Goal: Task Accomplishment & Management: Manage account settings

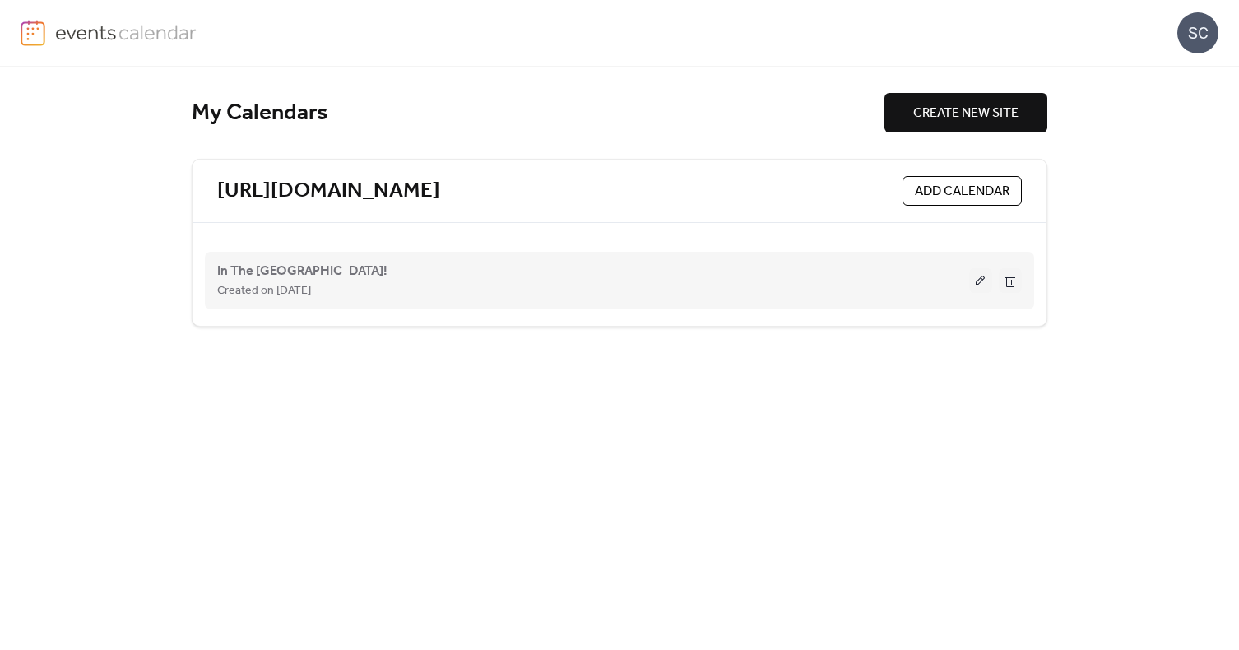
click at [976, 285] on button at bounding box center [980, 280] width 23 height 25
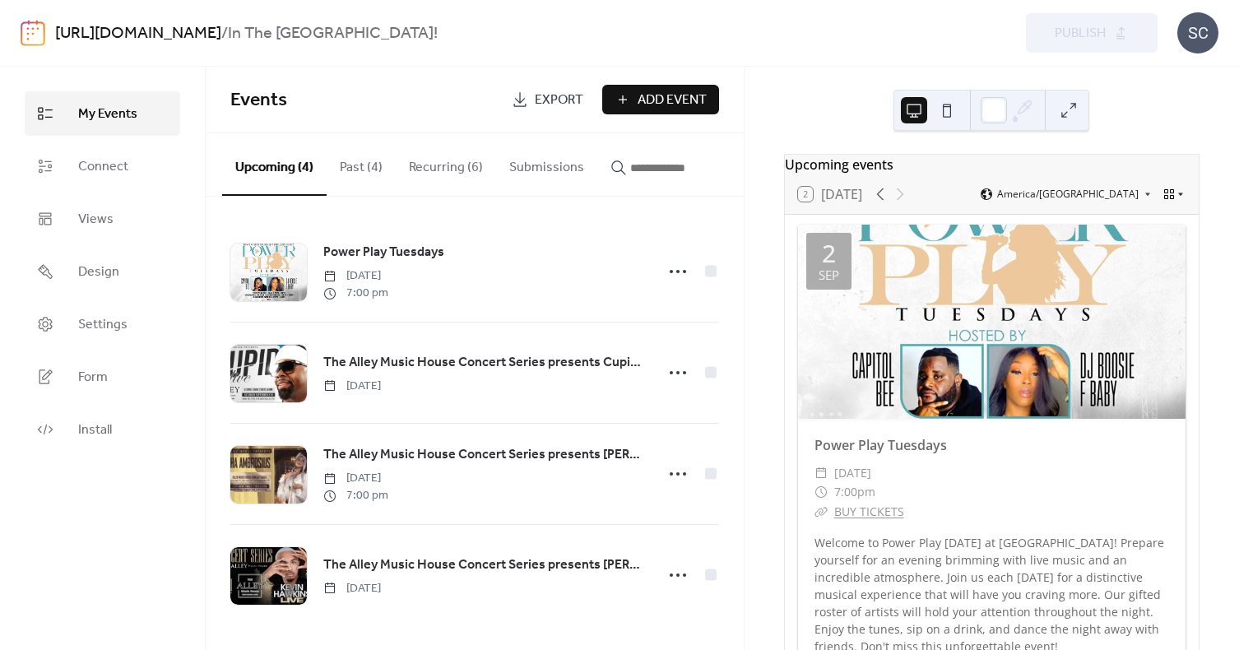
click at [1179, 199] on icon at bounding box center [1181, 194] width 10 height 10
click at [1157, 226] on span "Month" at bounding box center [1148, 226] width 30 height 15
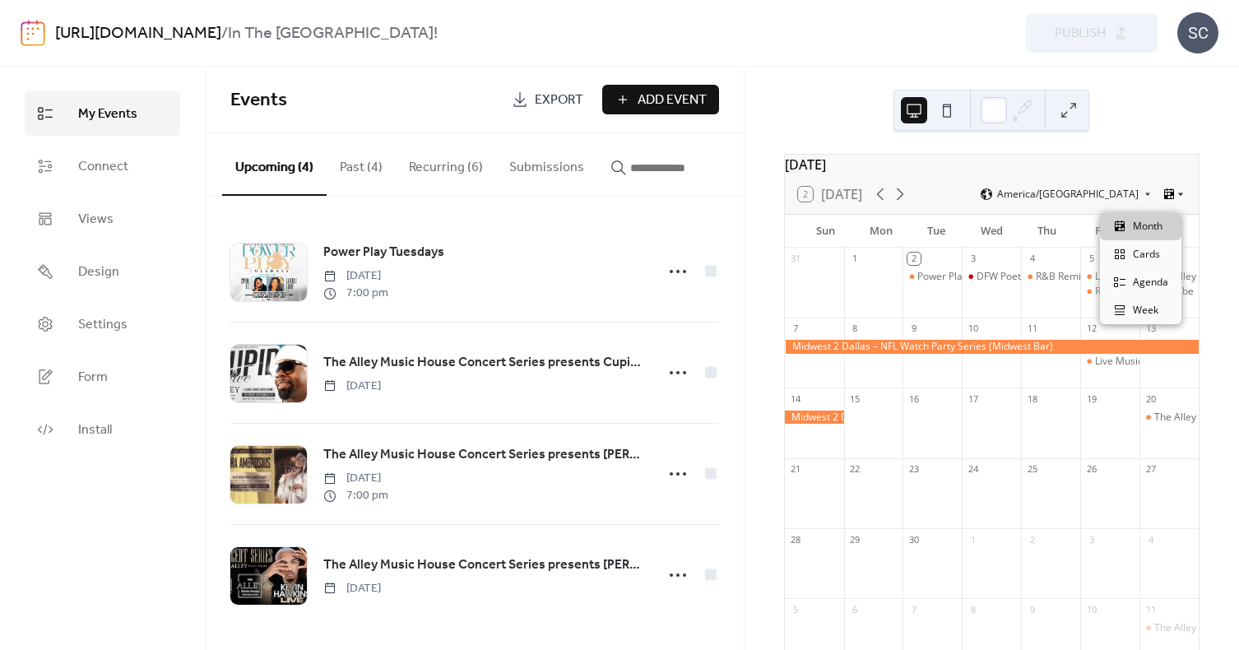
click at [1179, 199] on icon at bounding box center [1181, 194] width 10 height 10
click at [1155, 289] on span "Agenda" at bounding box center [1150, 282] width 35 height 15
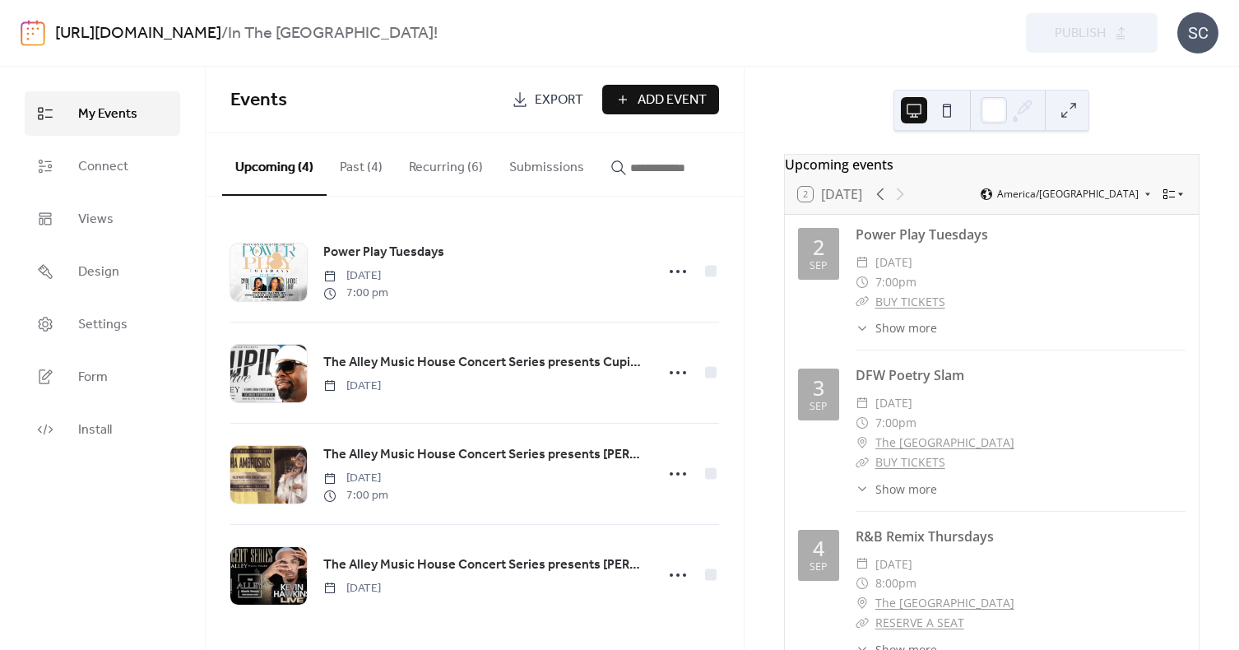
click at [1167, 197] on icon at bounding box center [1169, 194] width 13 height 13
click at [1144, 305] on span "Week" at bounding box center [1146, 310] width 26 height 15
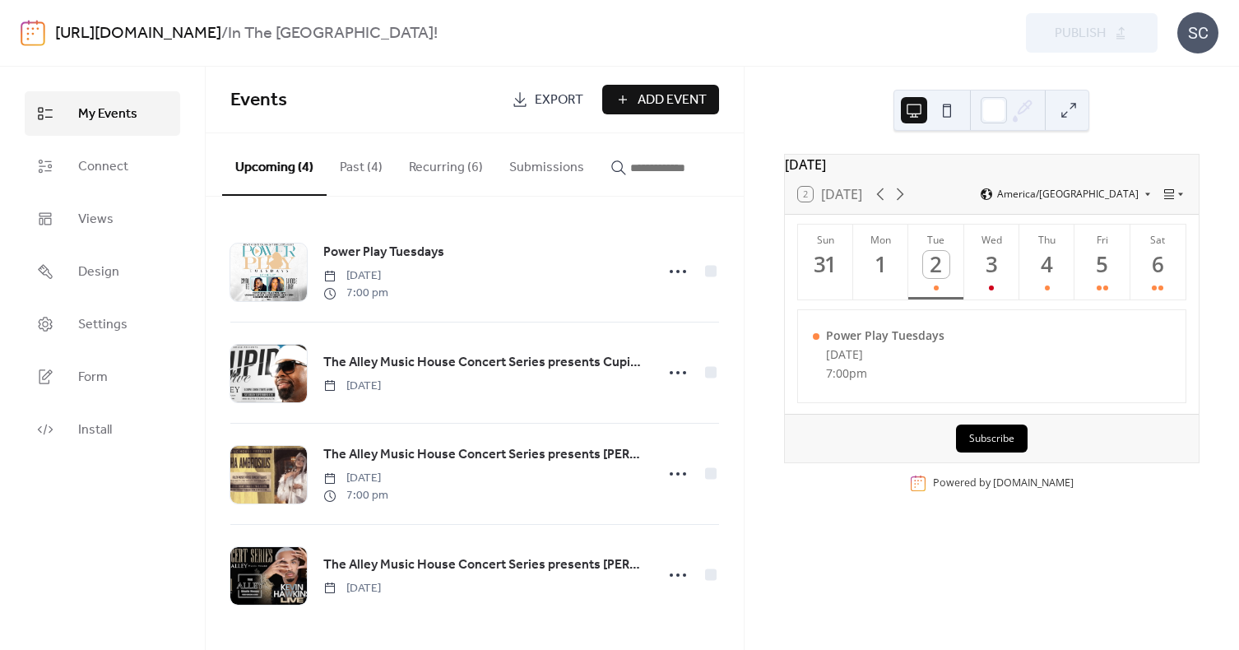
click at [1142, 112] on div "[DATE] 2 [DATE] America/[GEOGRAPHIC_DATA] Sun 31 Mon 1 Tue 2 Wed 3 Thu 4 Fri 5 …" at bounding box center [992, 358] width 494 height 583
click at [982, 290] on button "Wed 3" at bounding box center [991, 262] width 55 height 75
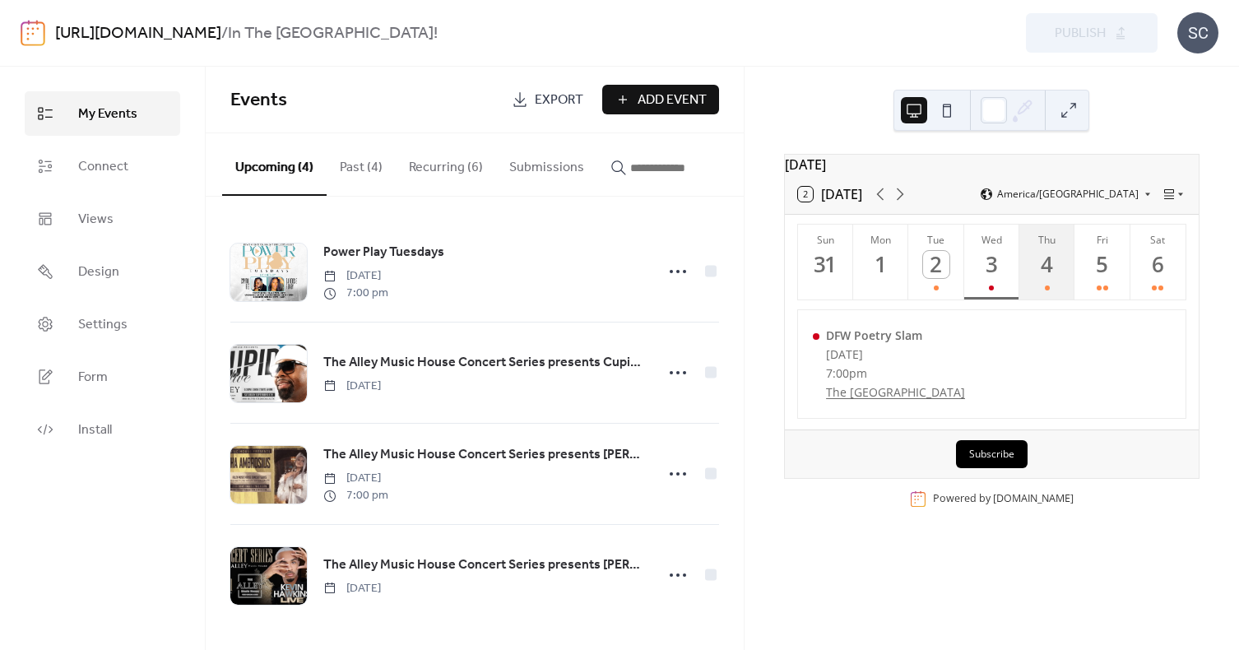
click at [1042, 278] on div "4" at bounding box center [1046, 264] width 27 height 27
click at [1089, 289] on button "Fri 5" at bounding box center [1102, 262] width 55 height 75
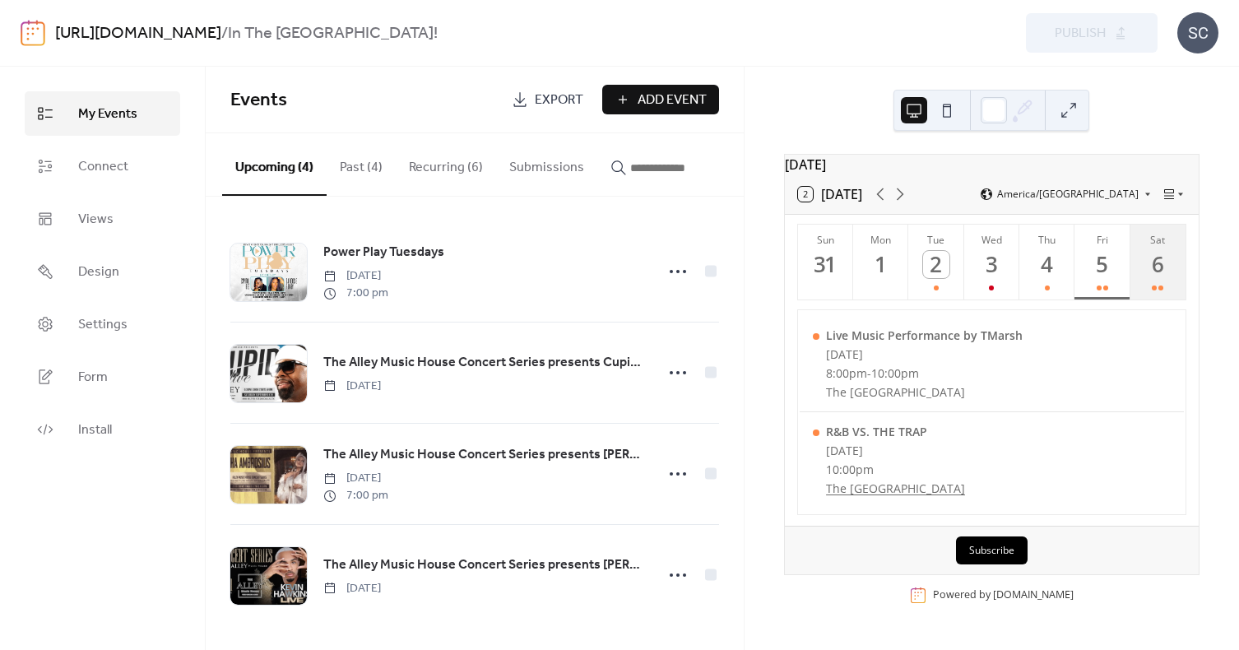
click at [1144, 278] on div "6" at bounding box center [1157, 264] width 27 height 27
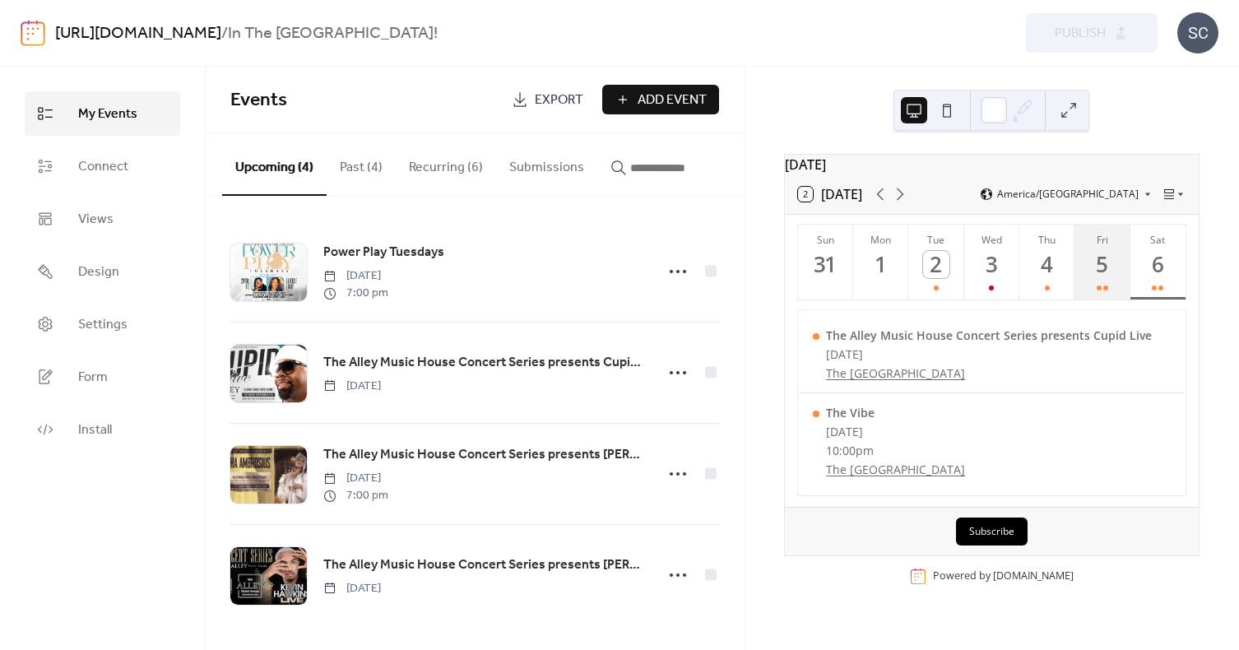
click at [1101, 288] on button "Fri 5" at bounding box center [1102, 262] width 55 height 75
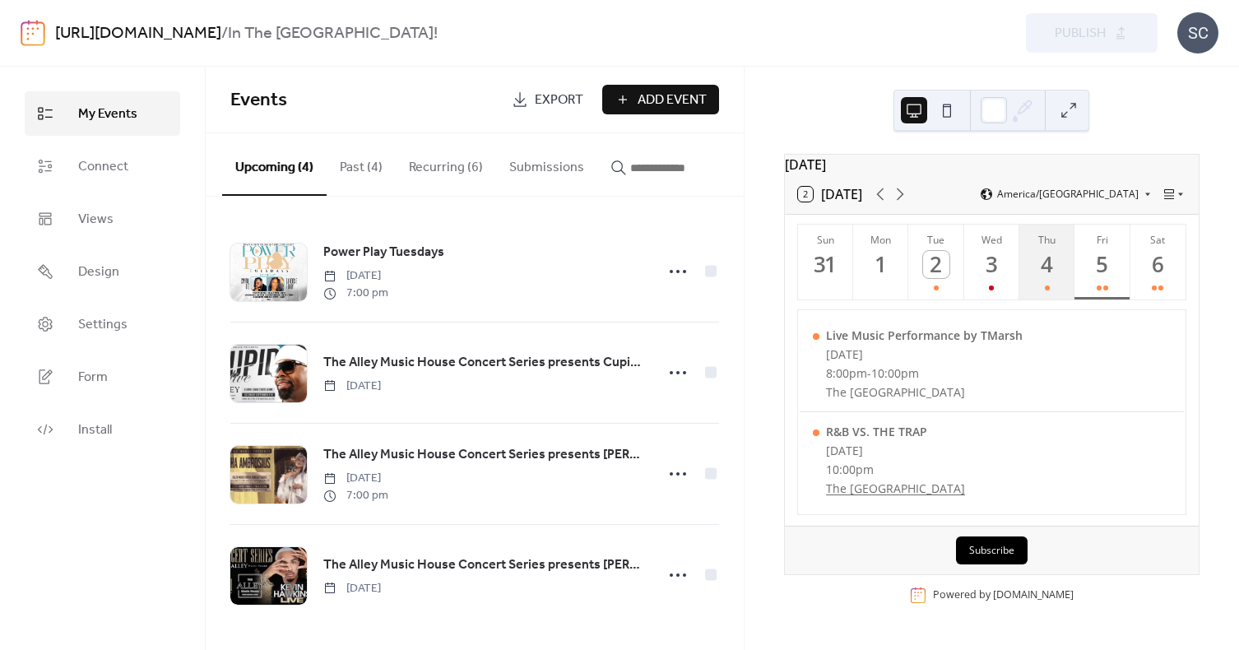
click at [1059, 281] on button "Thu 4" at bounding box center [1046, 262] width 55 height 75
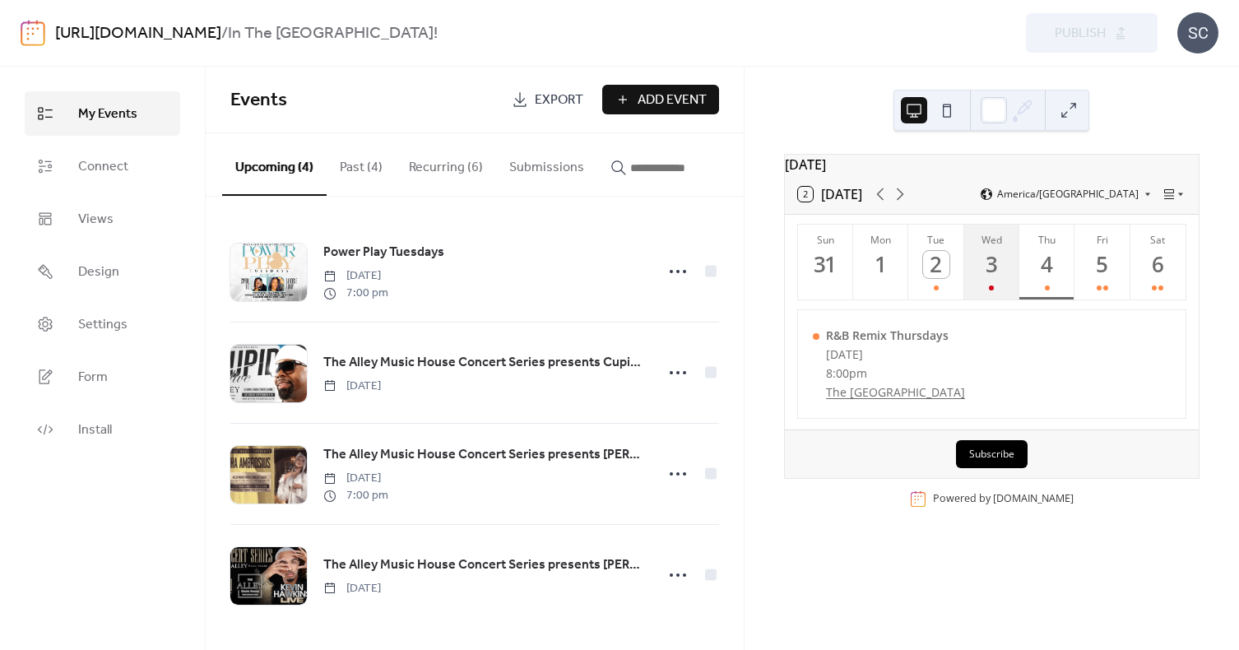
click at [992, 288] on button "Wed 3" at bounding box center [991, 262] width 55 height 75
click at [936, 278] on div "2" at bounding box center [936, 264] width 27 height 27
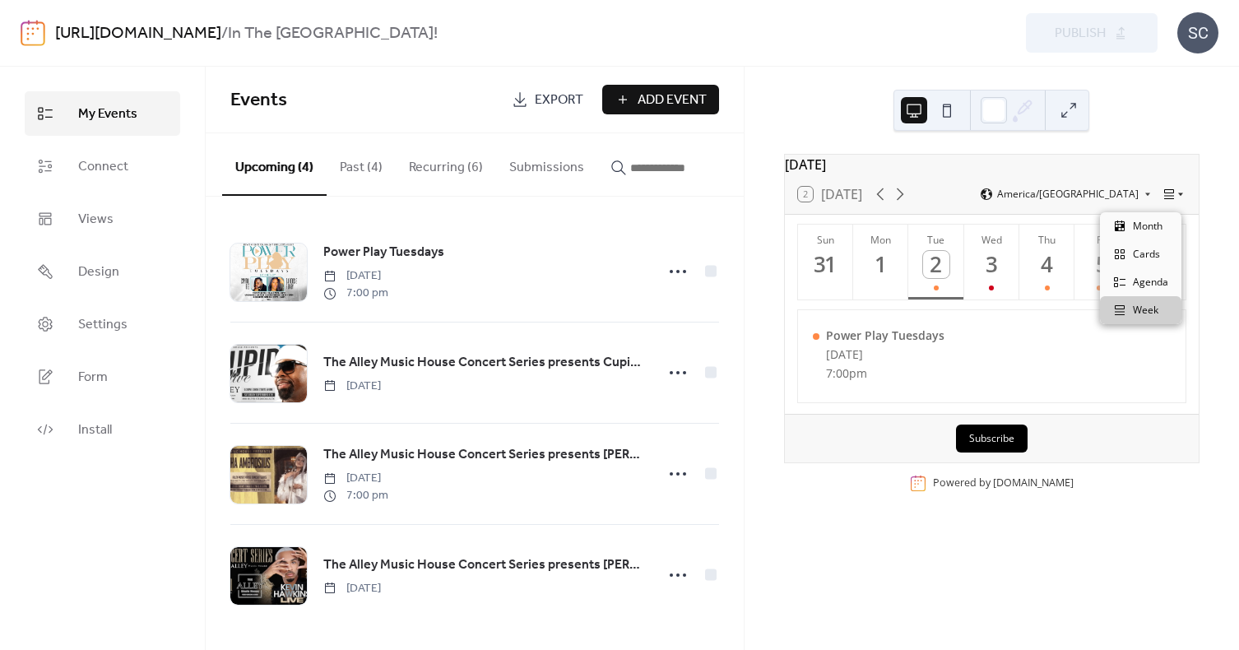
click at [1177, 199] on icon at bounding box center [1181, 194] width 10 height 10
click at [1154, 284] on span "Agenda" at bounding box center [1150, 282] width 35 height 15
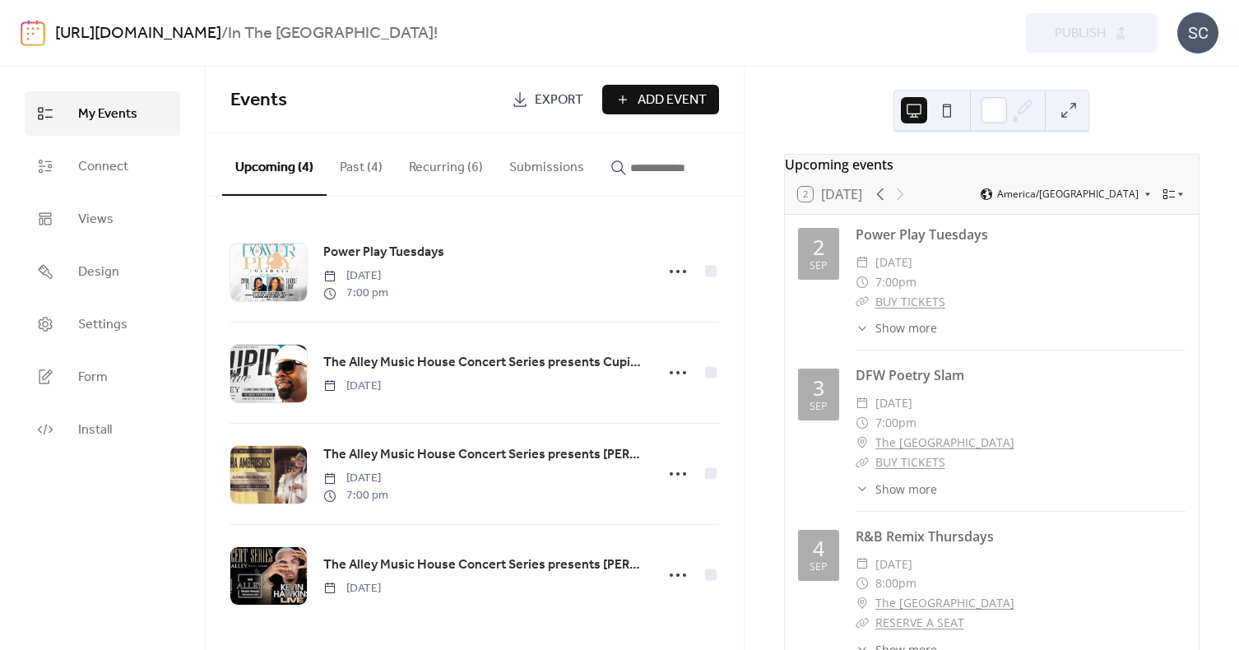
click at [819, 268] on div "Sep" at bounding box center [819, 266] width 18 height 11
click at [827, 386] on div "[DATE]" at bounding box center [818, 395] width 41 height 52
click at [927, 244] on link "Power Play Tuesdays" at bounding box center [922, 234] width 132 height 18
click at [107, 165] on span "Connect" at bounding box center [103, 167] width 50 height 20
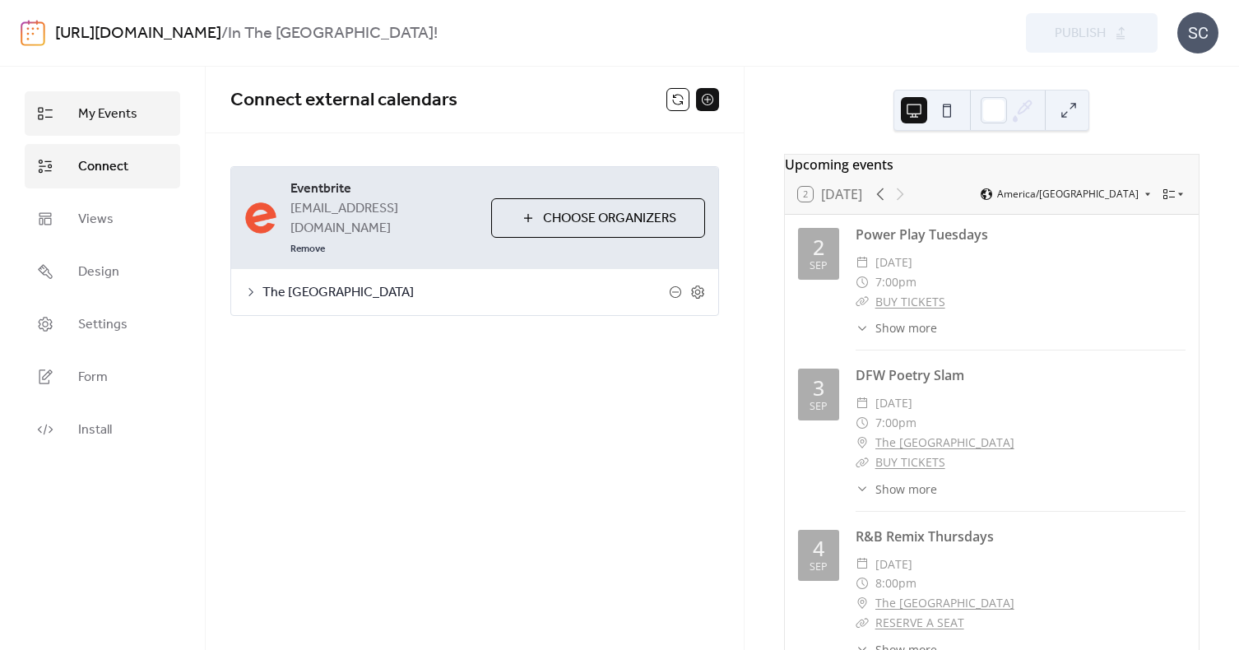
click at [97, 115] on span "My Events" at bounding box center [107, 114] width 59 height 20
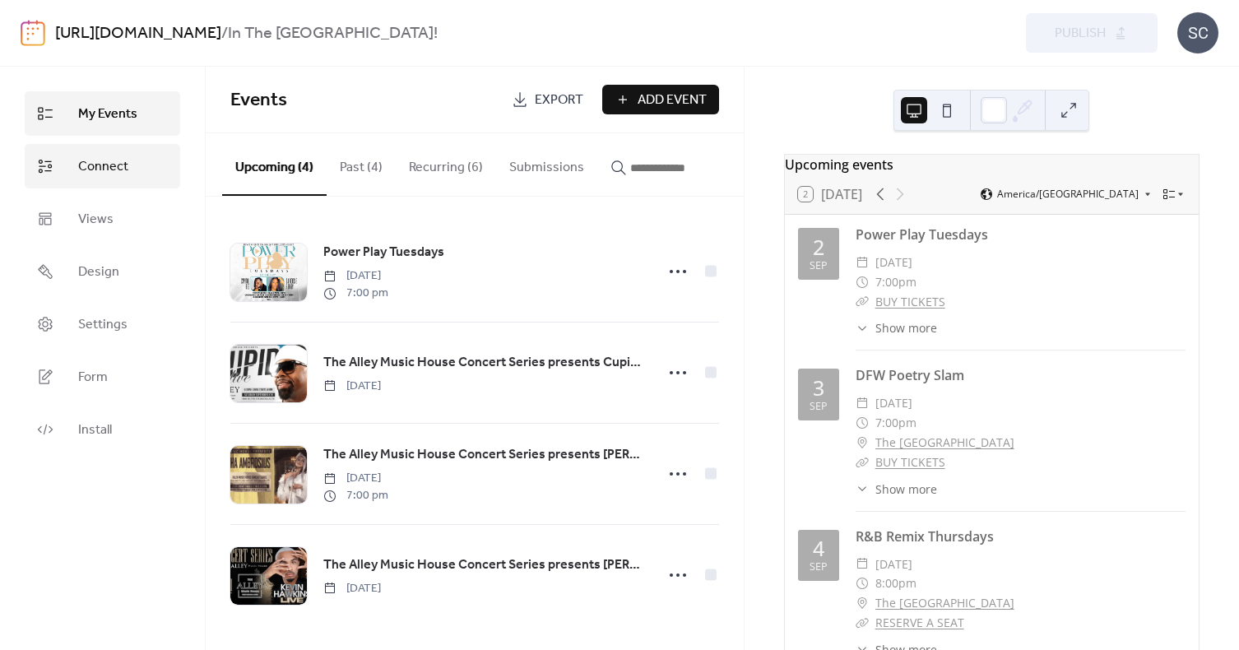
click at [95, 174] on span "Connect" at bounding box center [103, 167] width 50 height 20
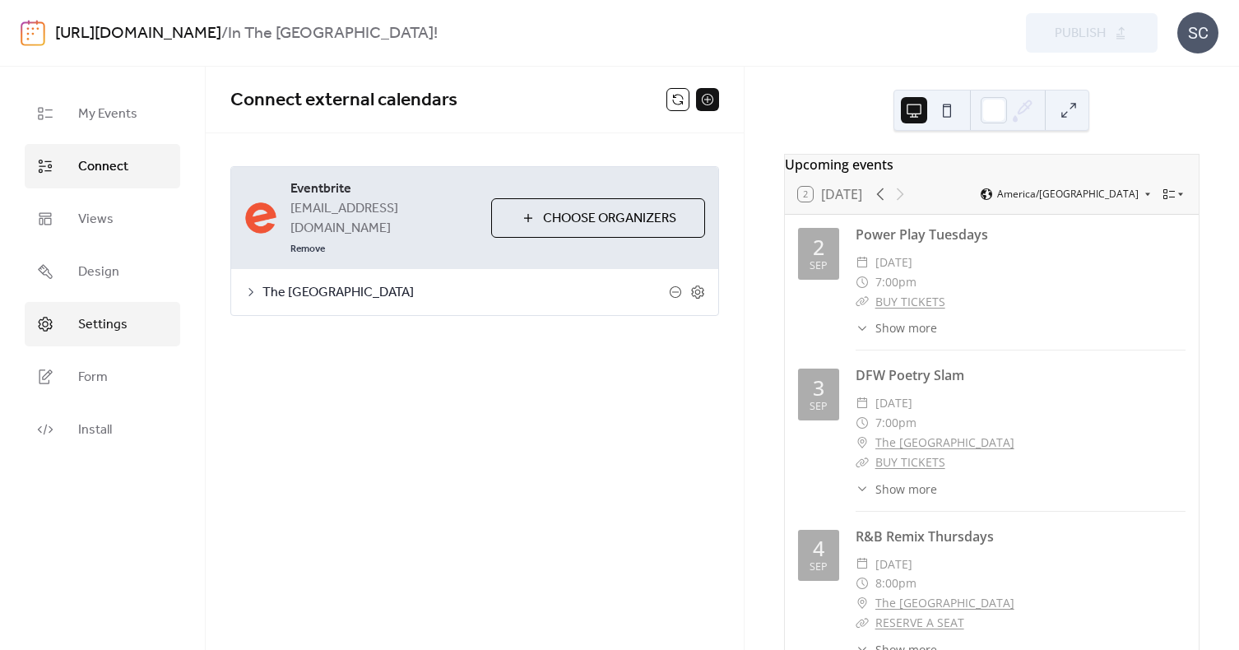
click at [103, 328] on span "Settings" at bounding box center [102, 325] width 49 height 20
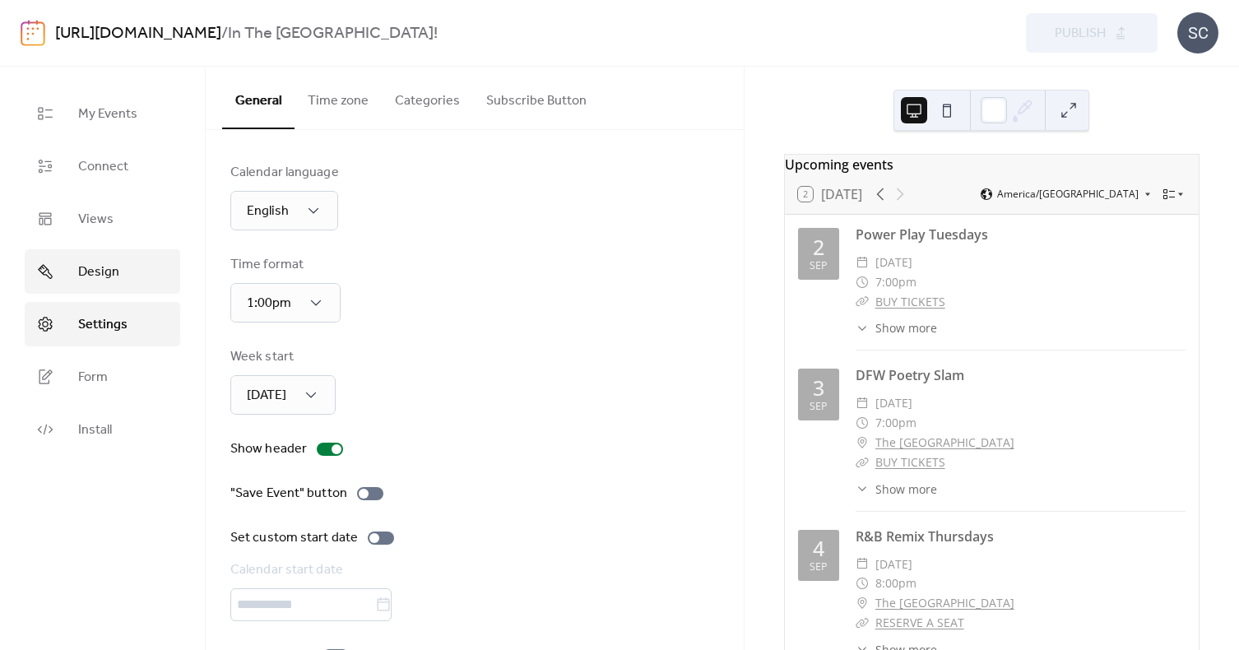
click at [98, 274] on span "Design" at bounding box center [98, 272] width 41 height 20
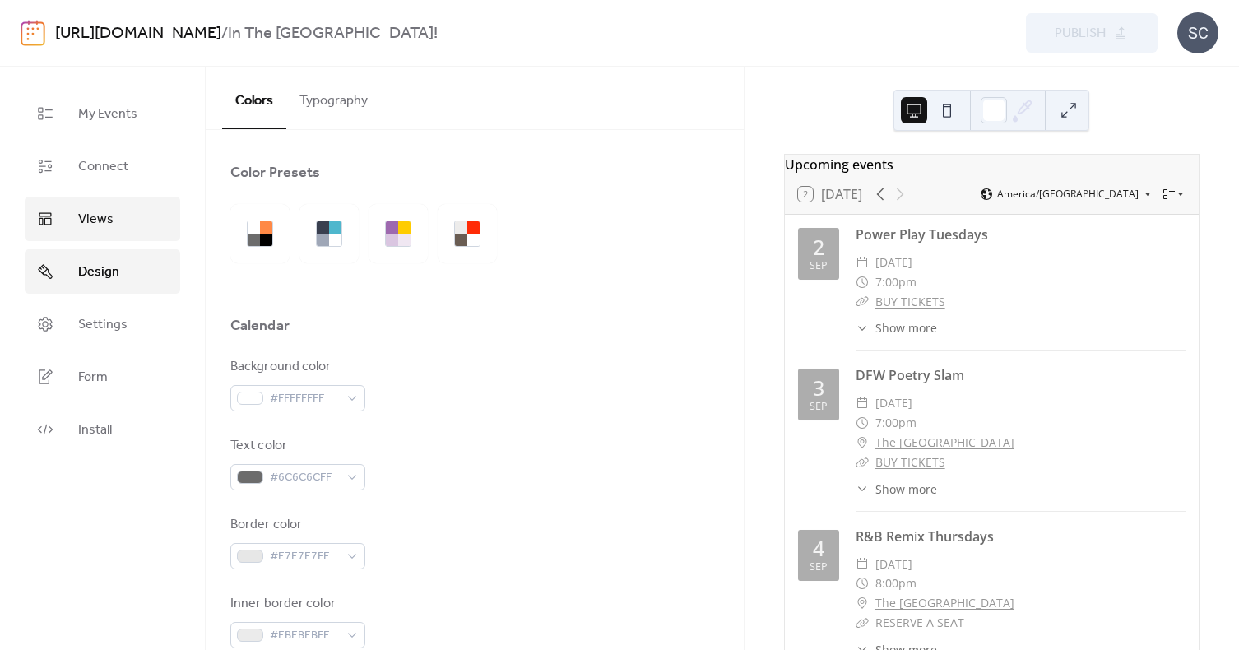
click at [98, 211] on span "Views" at bounding box center [95, 220] width 35 height 20
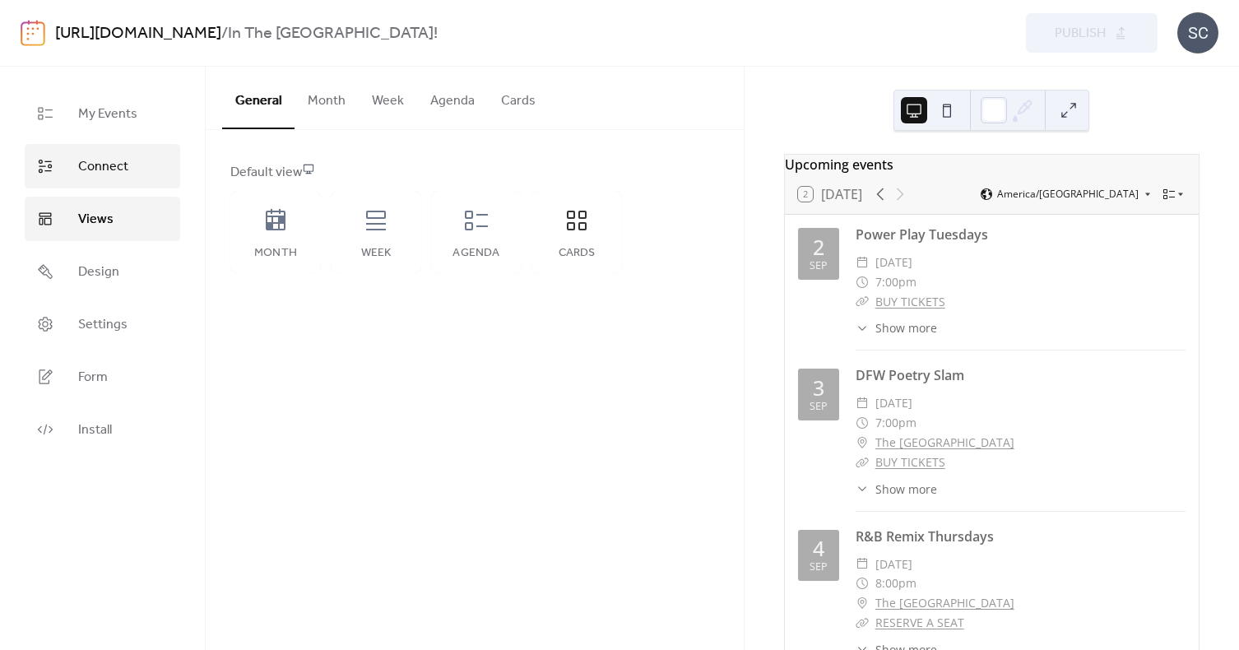
click at [102, 170] on span "Connect" at bounding box center [103, 167] width 50 height 20
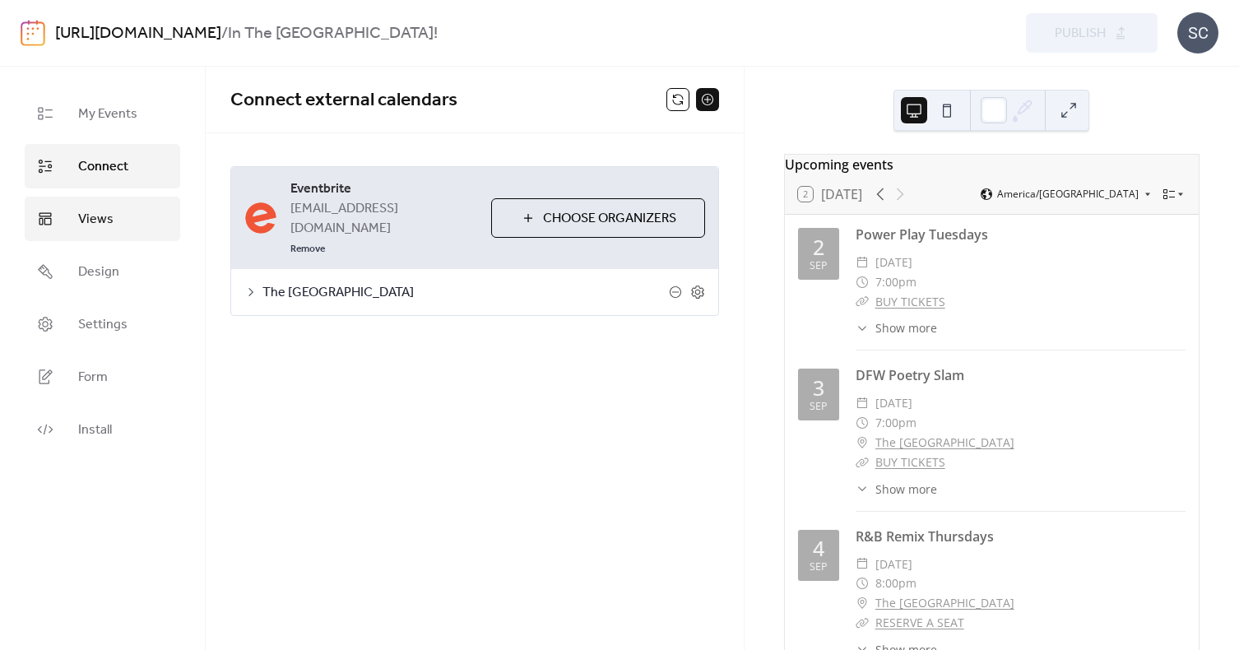
click at [106, 221] on span "Views" at bounding box center [95, 220] width 35 height 20
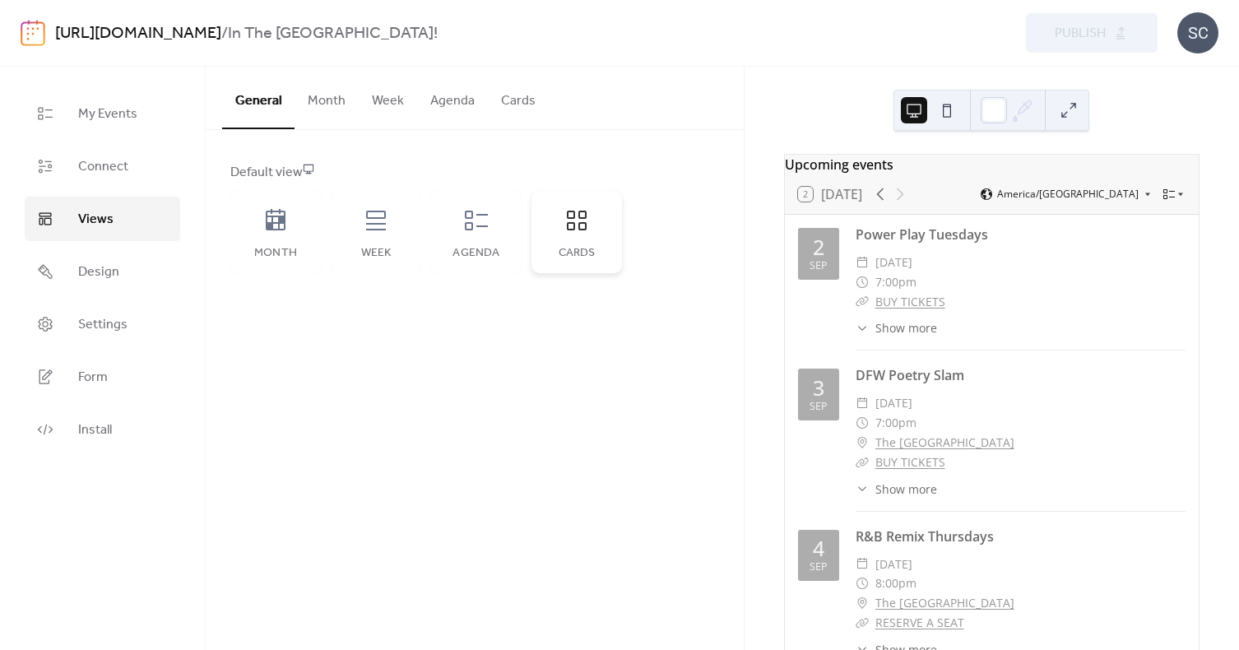
click at [584, 225] on icon at bounding box center [577, 220] width 26 height 26
click at [484, 228] on icon at bounding box center [476, 220] width 26 height 26
click at [1177, 199] on icon at bounding box center [1181, 194] width 10 height 10
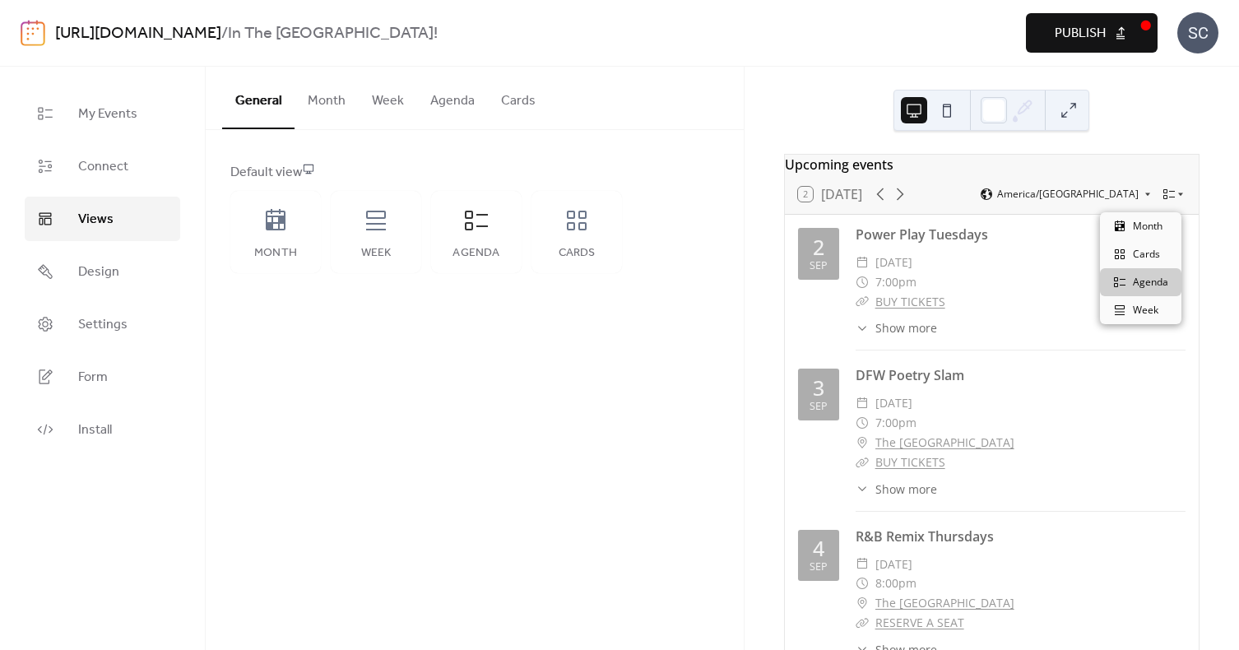
click at [1100, 24] on span "Publish" at bounding box center [1080, 34] width 51 height 20
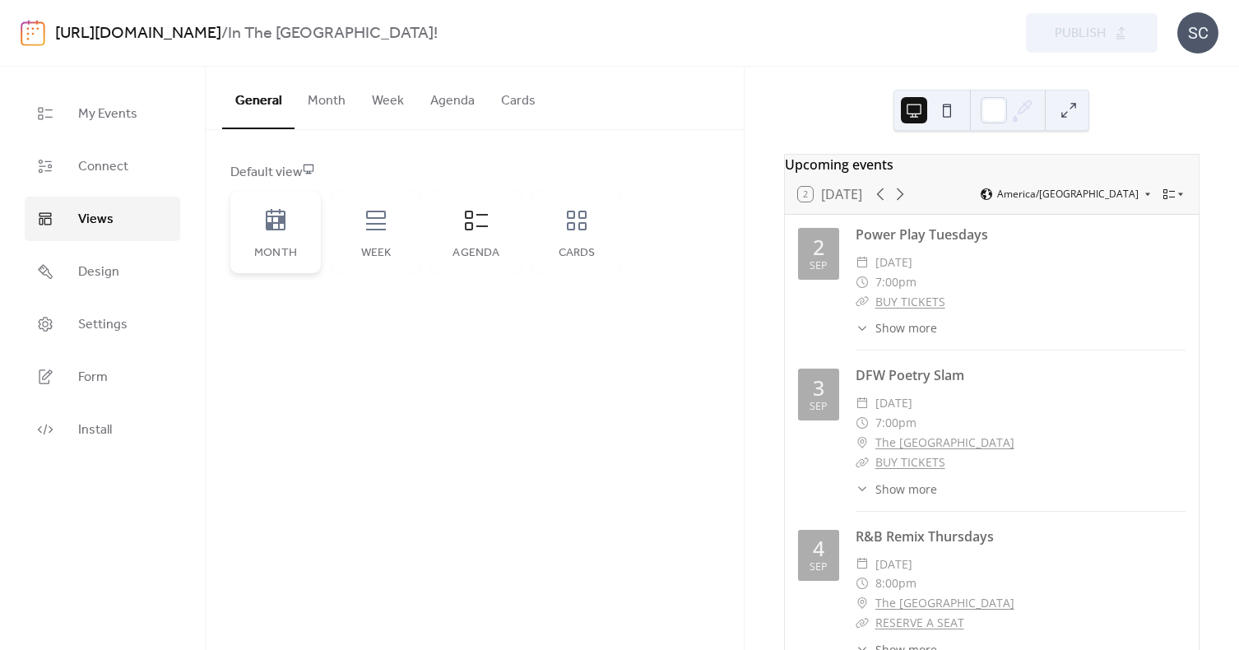
click at [276, 237] on div "Month" at bounding box center [275, 232] width 91 height 82
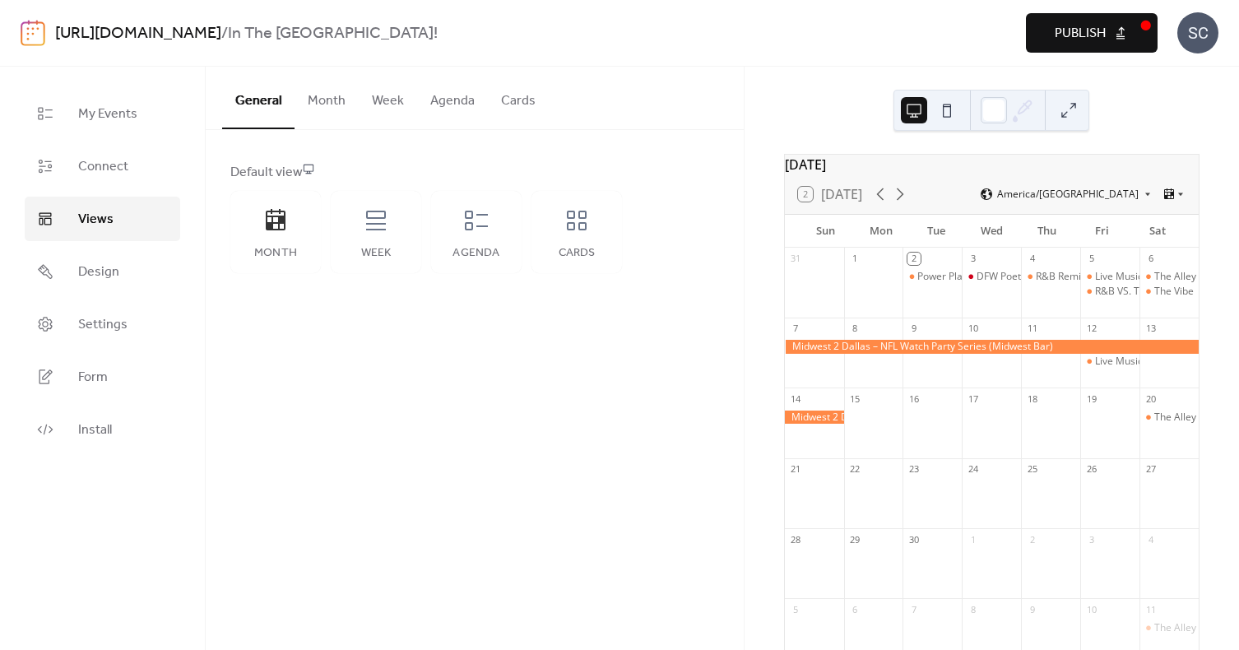
click at [1088, 39] on span "Publish" at bounding box center [1080, 34] width 51 height 20
click at [705, 305] on div "Default view Month Week Agenda Cards" at bounding box center [475, 218] width 538 height 176
click at [373, 234] on div "Week" at bounding box center [376, 232] width 91 height 82
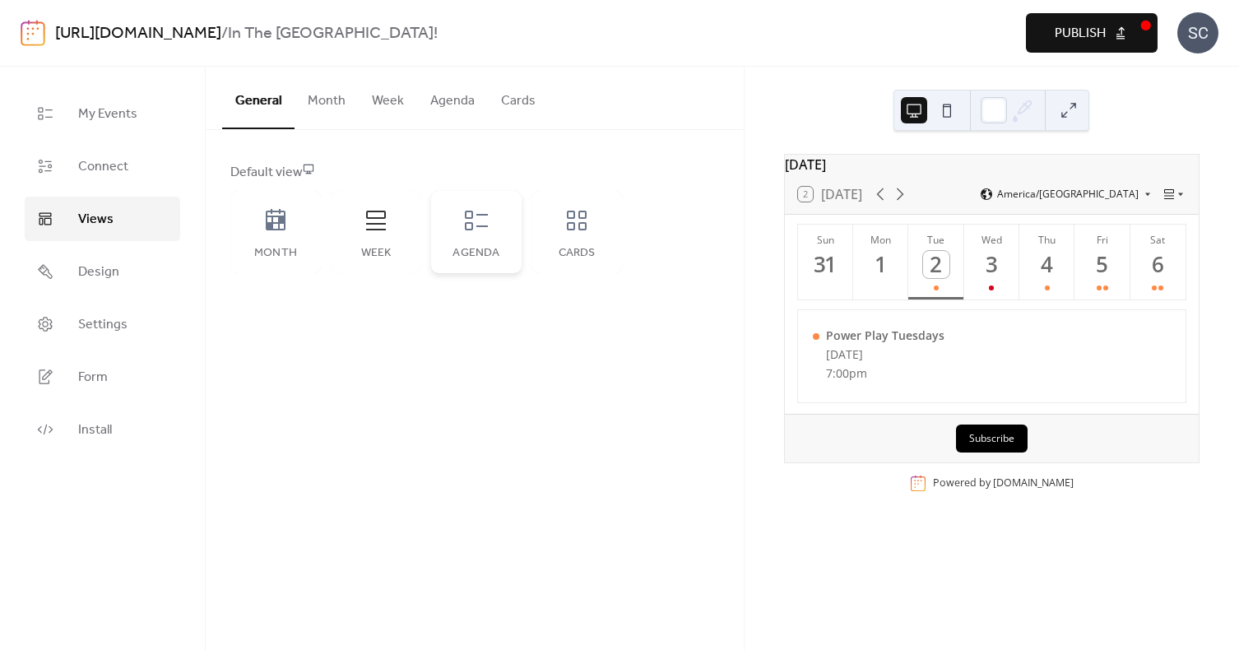
click at [470, 221] on icon at bounding box center [476, 220] width 26 height 26
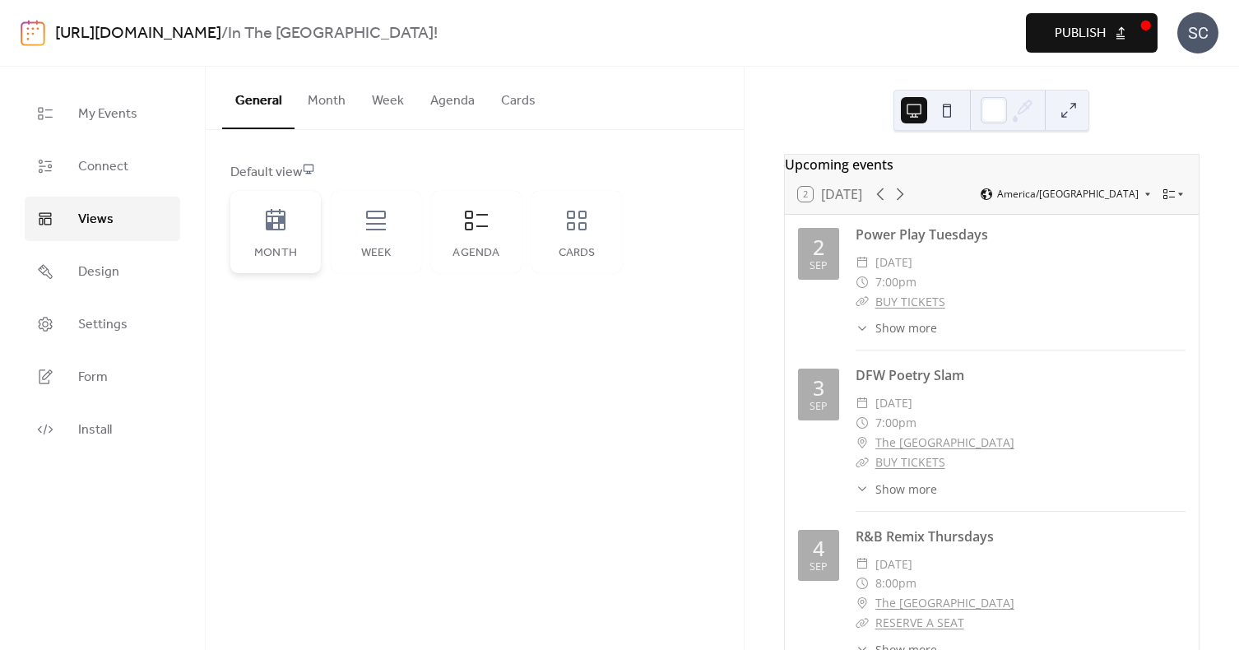
click at [281, 220] on icon at bounding box center [276, 219] width 20 height 21
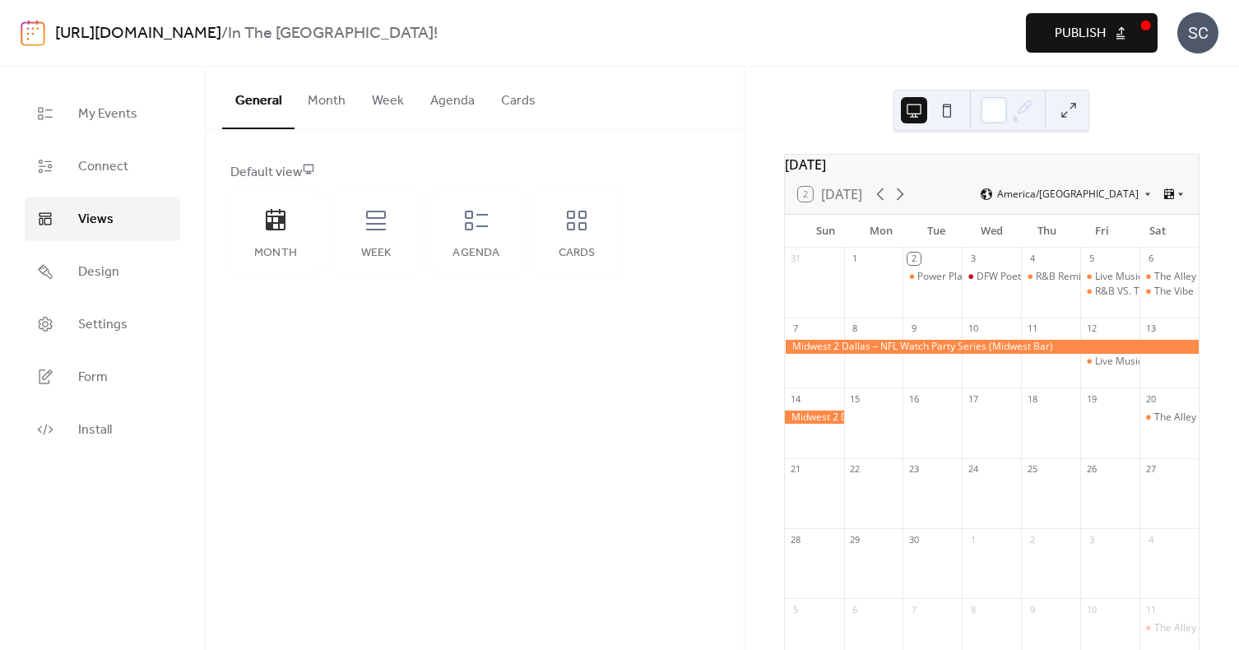
click at [326, 101] on button "Month" at bounding box center [327, 97] width 64 height 61
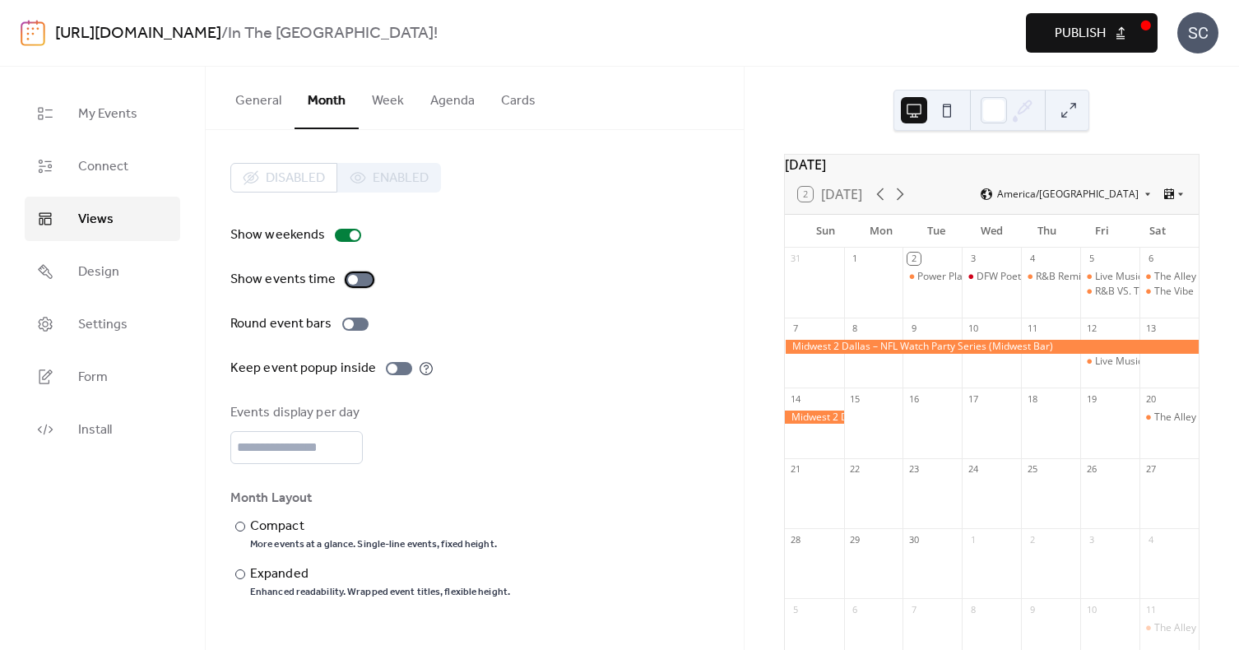
click at [350, 277] on div at bounding box center [353, 280] width 10 height 10
click at [353, 327] on div at bounding box center [355, 324] width 26 height 13
click at [391, 368] on div at bounding box center [393, 369] width 10 height 10
drag, startPoint x: 738, startPoint y: 323, endPoint x: 736, endPoint y: 380, distance: 56.8
click at [737, 383] on div "Disabled Enabled Show weekends Show events time Round event bars Keep event pop…" at bounding box center [475, 381] width 538 height 502
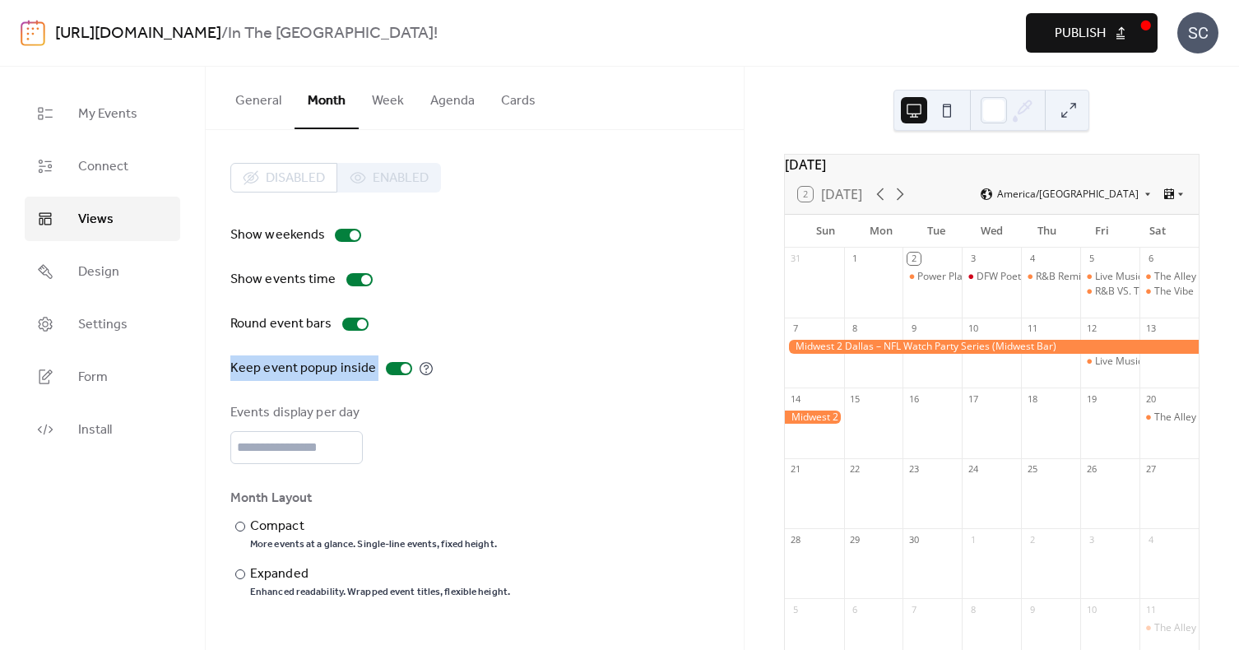
click at [731, 360] on div "Disabled Enabled Show weekends Show events time Round event bars Keep event pop…" at bounding box center [475, 381] width 538 height 502
click at [238, 577] on div at bounding box center [240, 574] width 10 height 10
click at [1078, 35] on span "Publish" at bounding box center [1080, 34] width 51 height 20
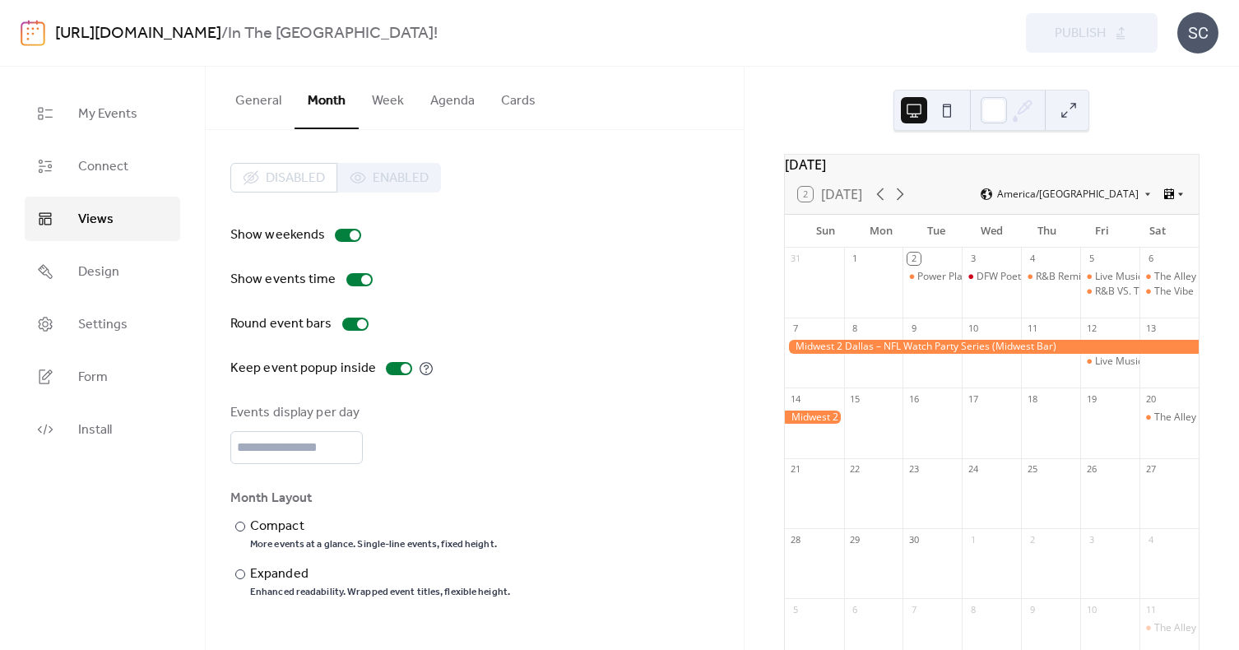
click at [1176, 199] on icon at bounding box center [1181, 194] width 10 height 10
click at [1177, 138] on div "[DATE] 2 [DATE] America/Chicago Sun Mon Tue Wed Thu Fri Sat 31 1 2 Power Play T…" at bounding box center [992, 358] width 494 height 583
click at [374, 102] on button "Week" at bounding box center [388, 97] width 58 height 61
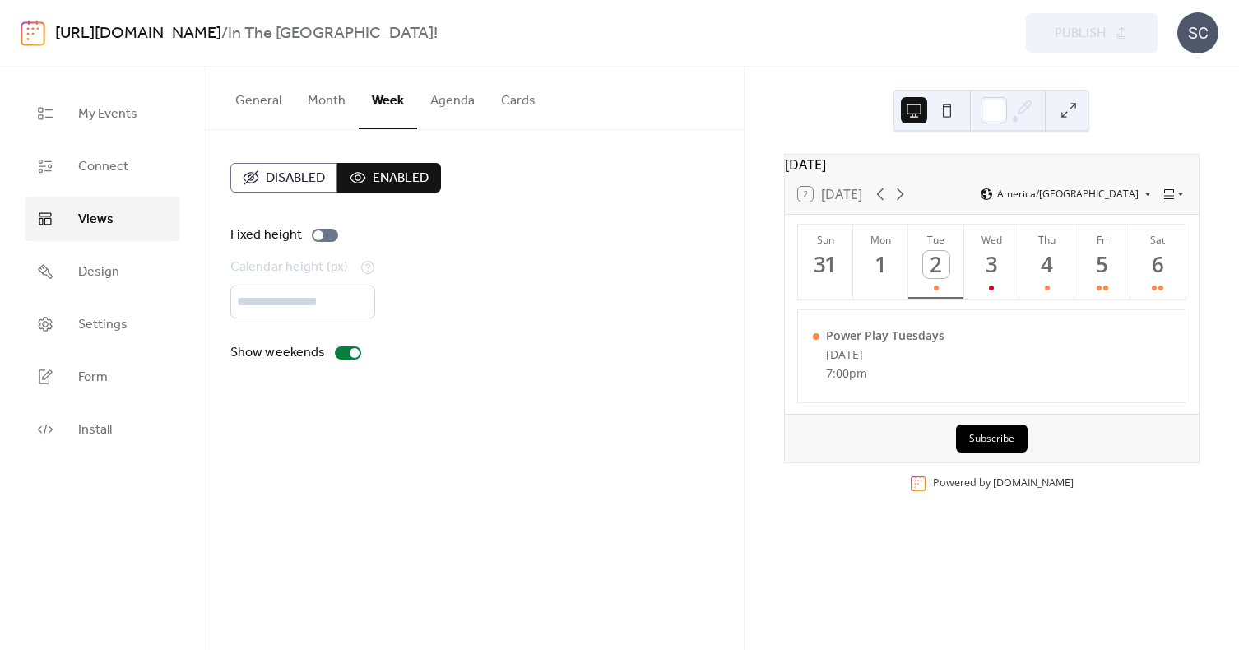
click at [329, 110] on button "Month" at bounding box center [327, 97] width 64 height 61
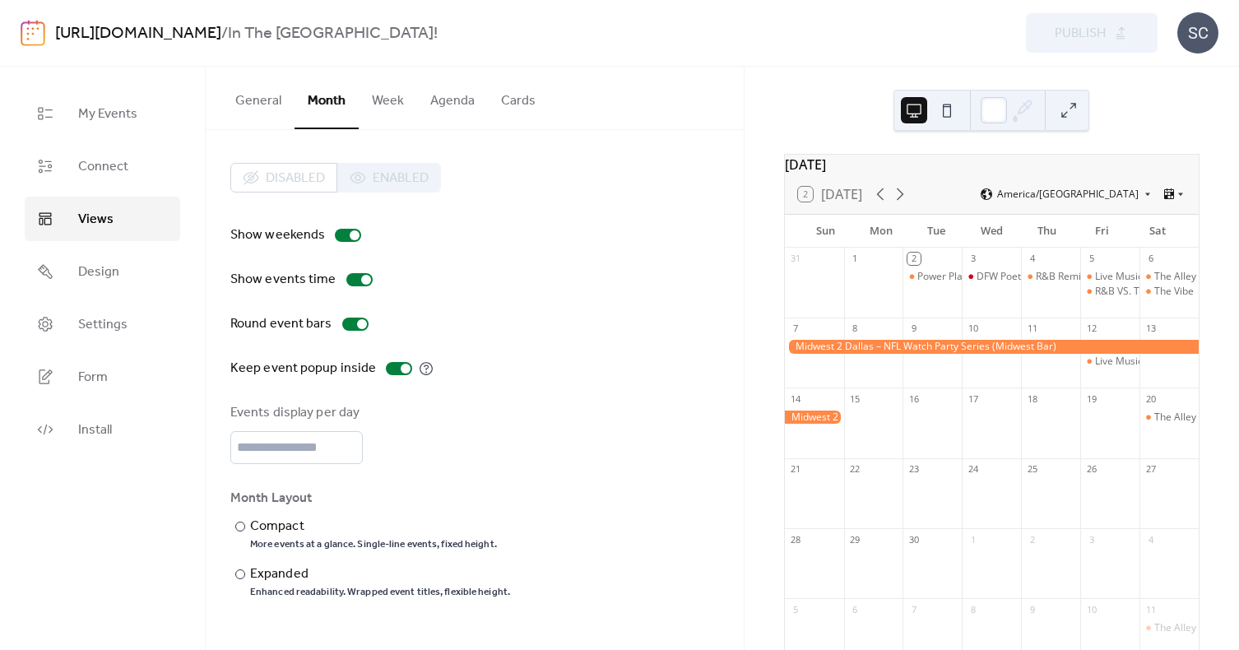
click at [442, 100] on button "Agenda" at bounding box center [452, 97] width 71 height 61
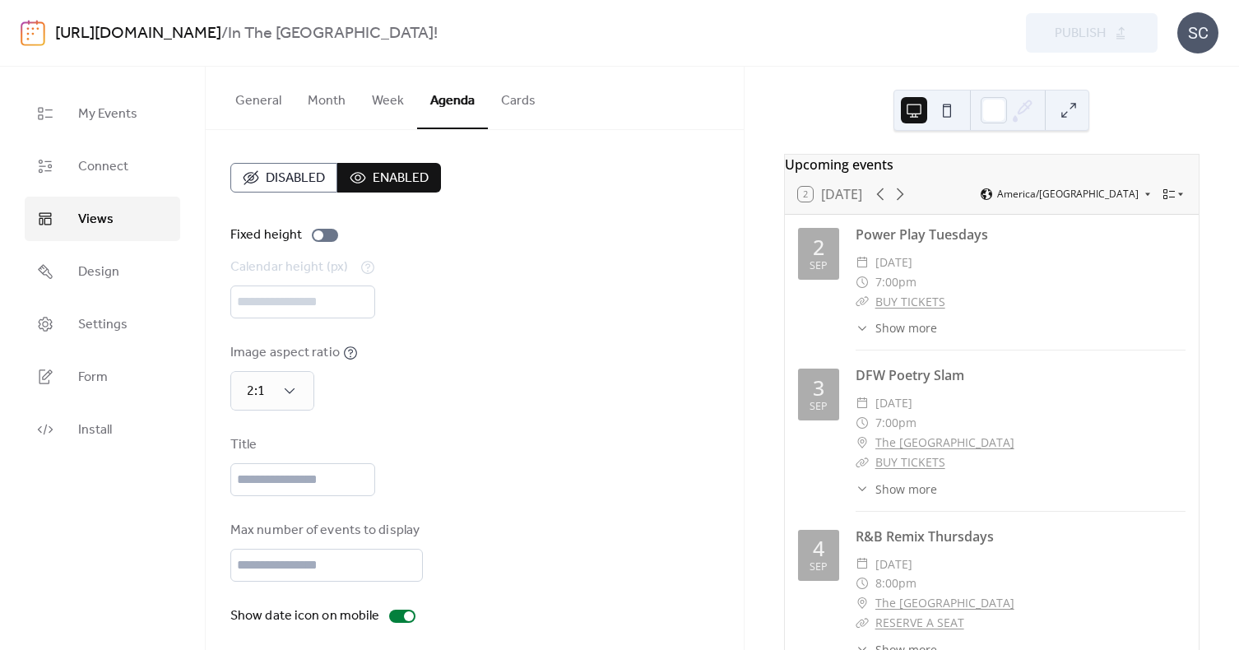
click at [330, 97] on button "Month" at bounding box center [327, 97] width 64 height 61
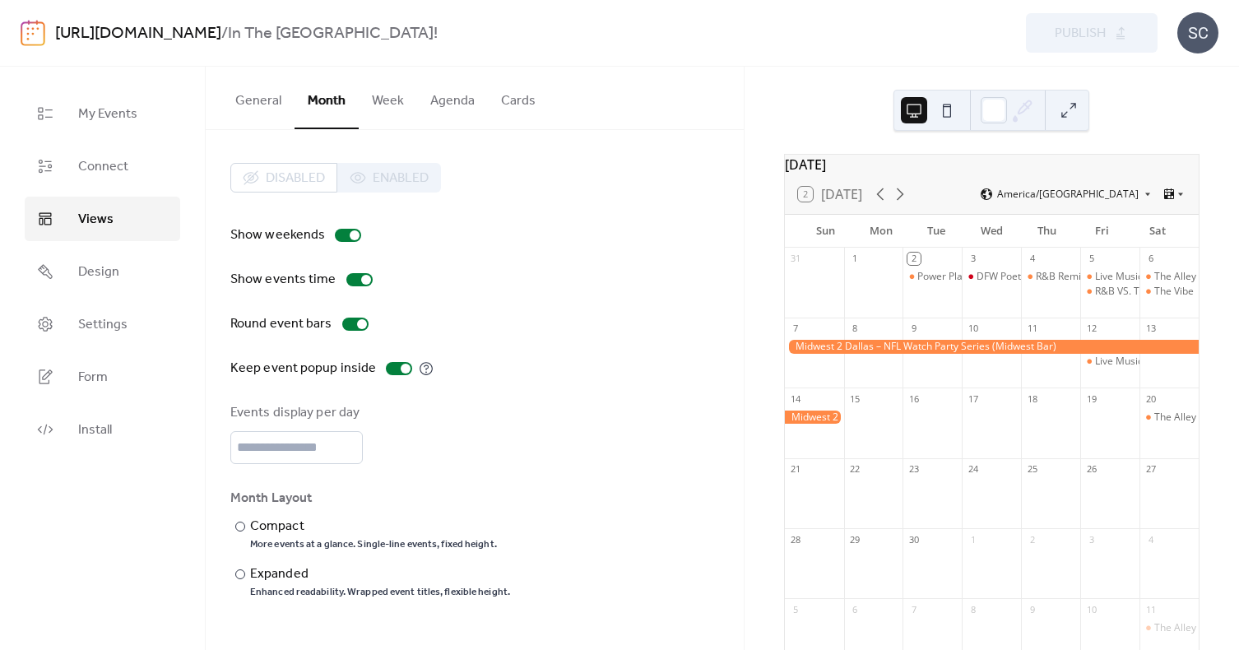
click at [257, 100] on button "General" at bounding box center [258, 97] width 72 height 61
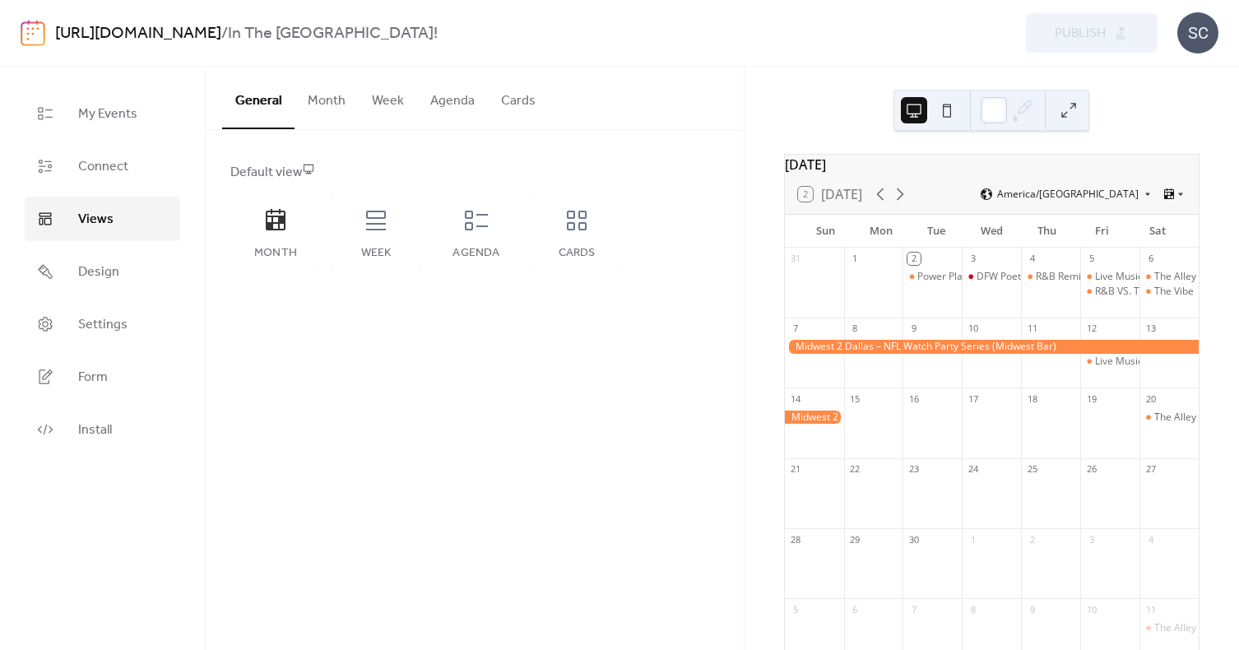
click at [315, 100] on button "Month" at bounding box center [327, 97] width 64 height 61
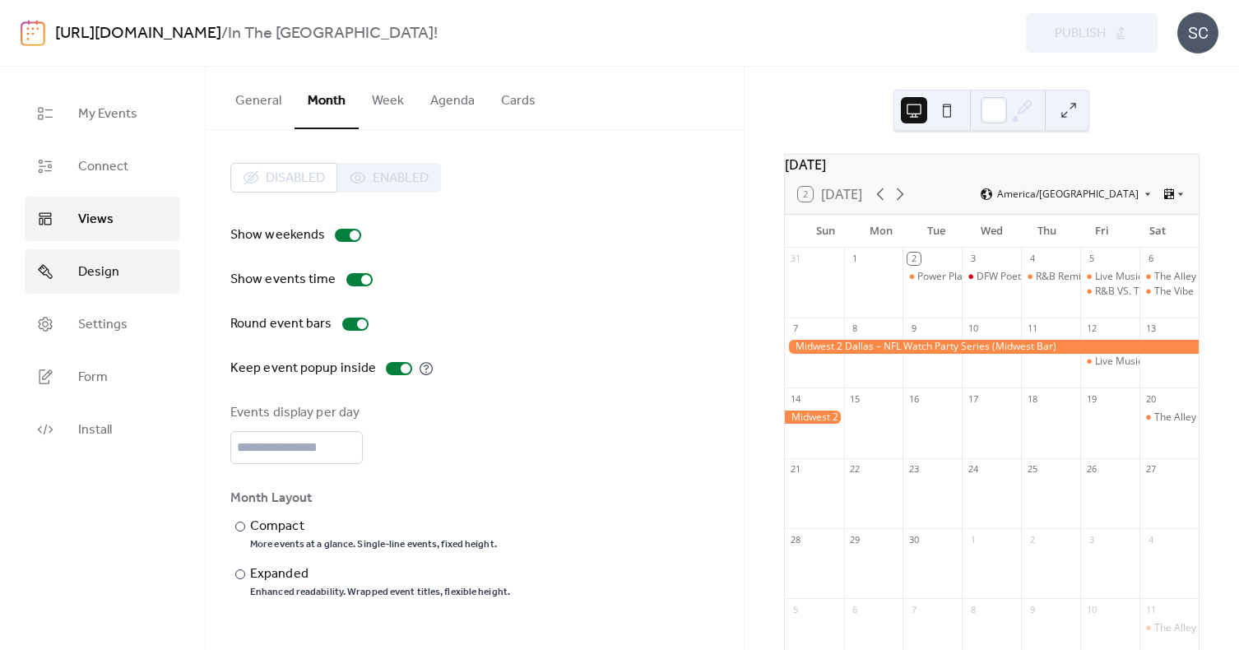
click at [104, 276] on span "Design" at bounding box center [98, 272] width 41 height 20
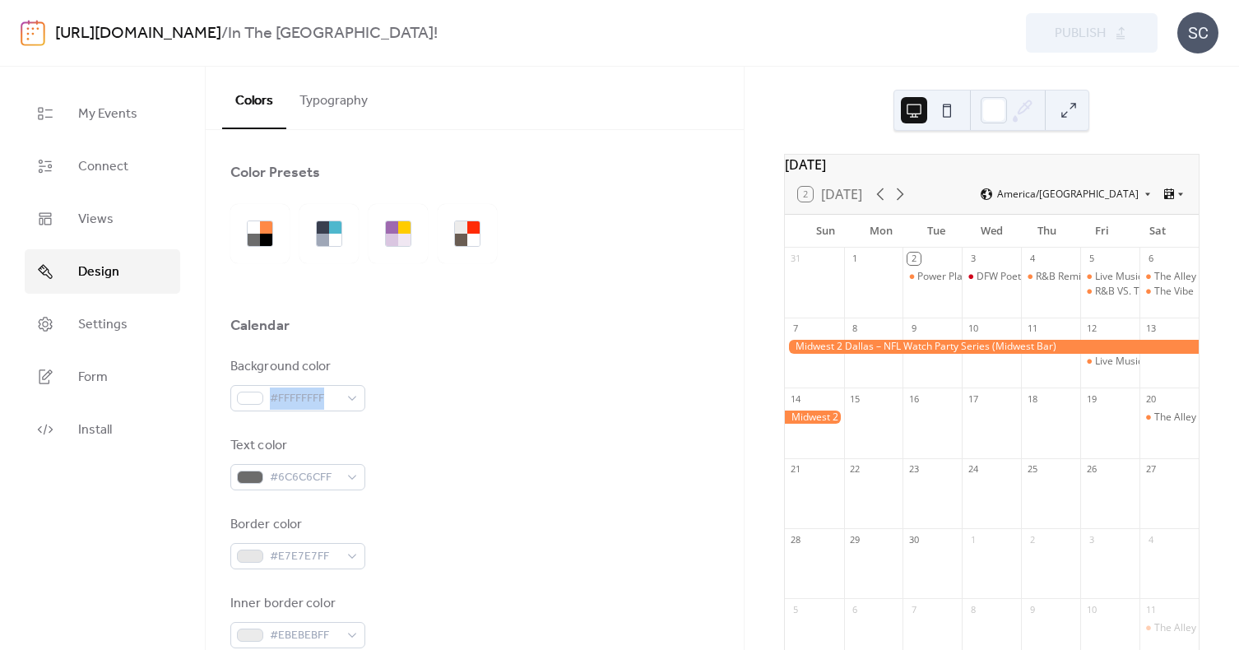
drag, startPoint x: 737, startPoint y: 367, endPoint x: 736, endPoint y: 406, distance: 38.7
click at [87, 326] on span "Settings" at bounding box center [102, 325] width 49 height 20
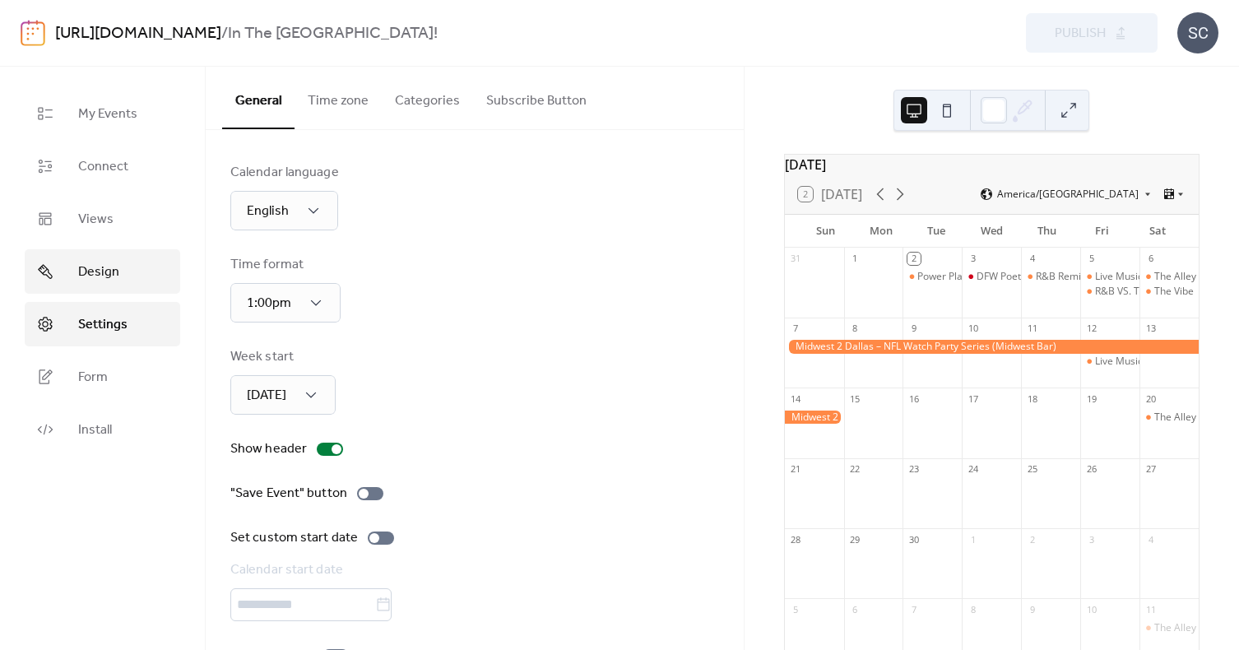
click at [95, 274] on span "Design" at bounding box center [98, 272] width 41 height 20
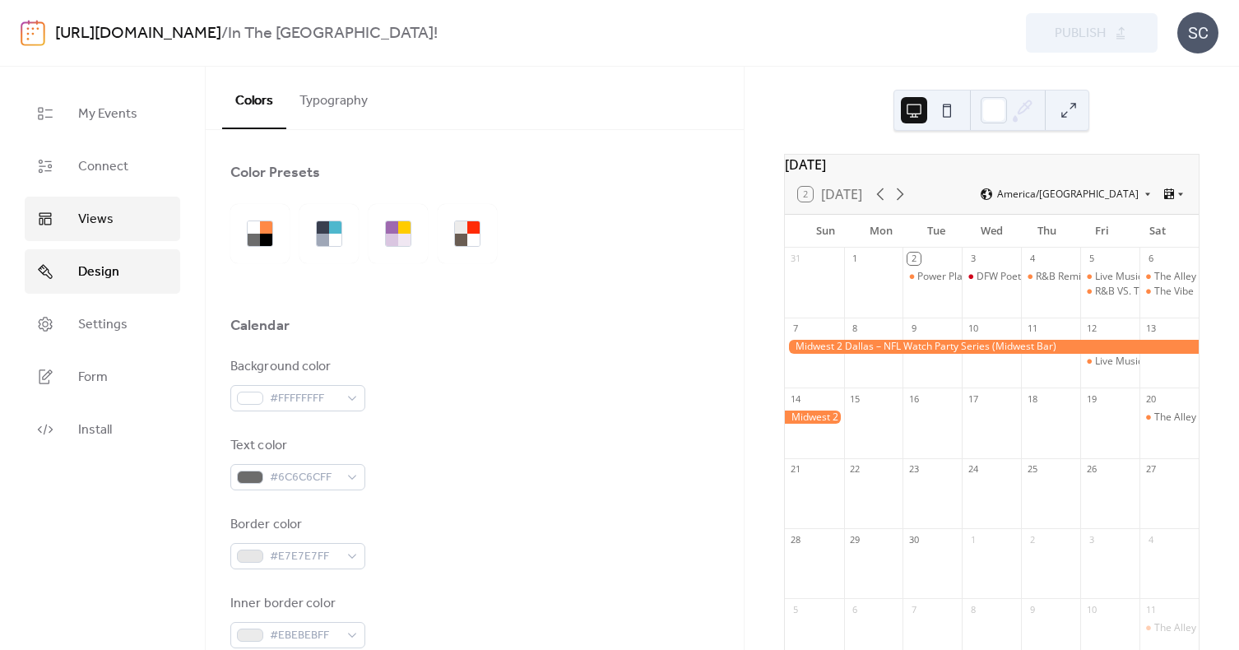
click at [95, 220] on span "Views" at bounding box center [95, 220] width 35 height 20
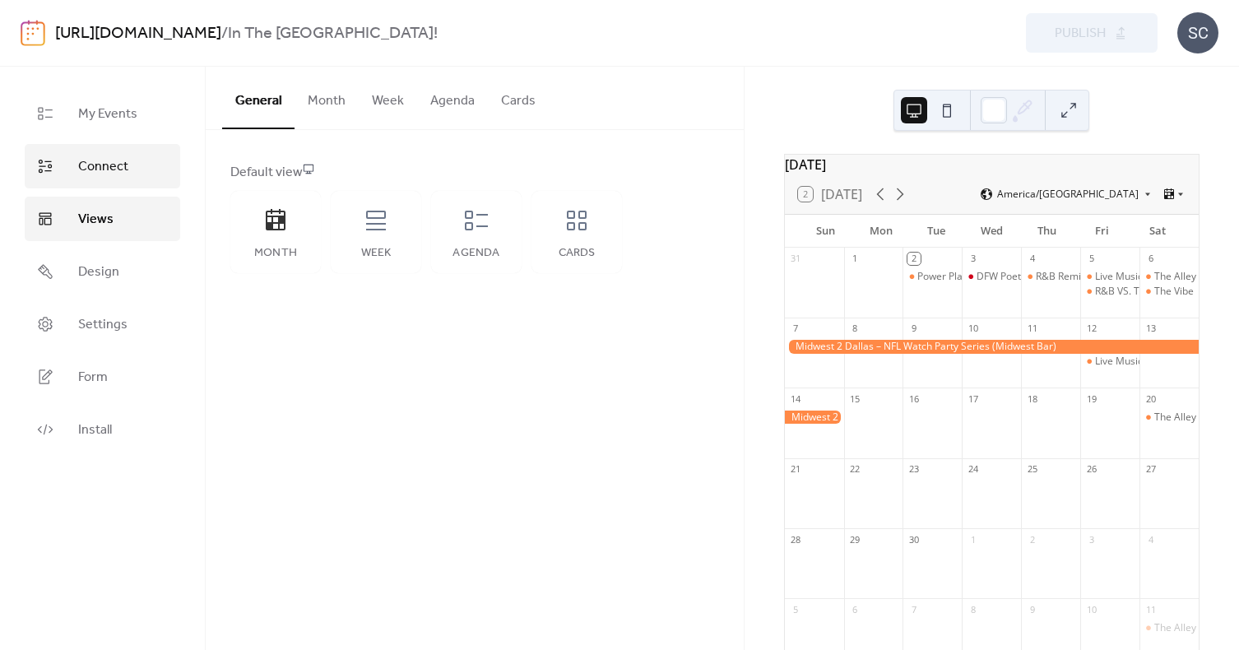
click at [99, 170] on span "Connect" at bounding box center [103, 167] width 50 height 20
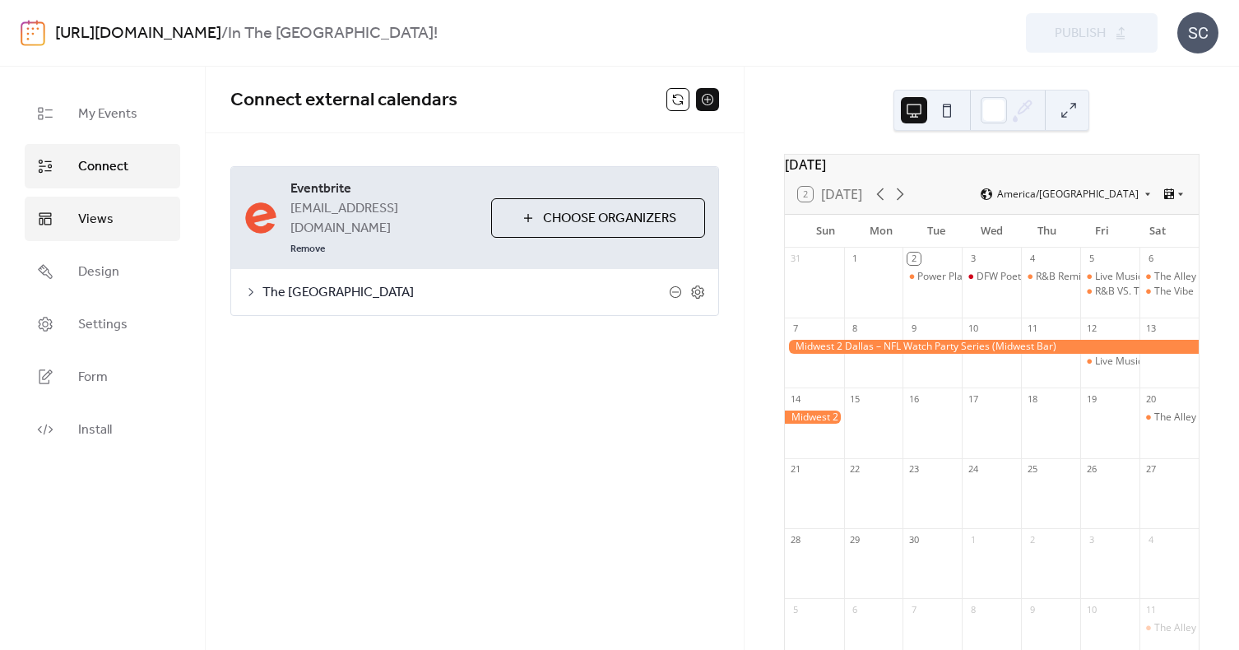
click at [97, 215] on span "Views" at bounding box center [95, 220] width 35 height 20
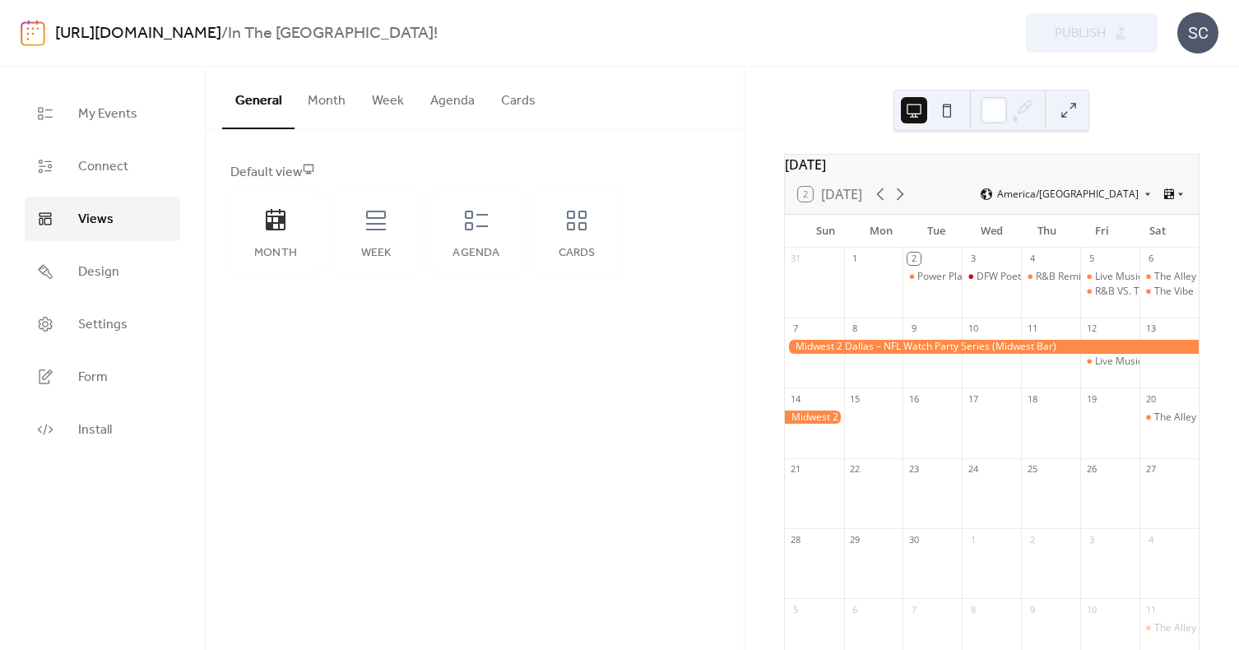
click at [311, 96] on button "Month" at bounding box center [327, 97] width 64 height 61
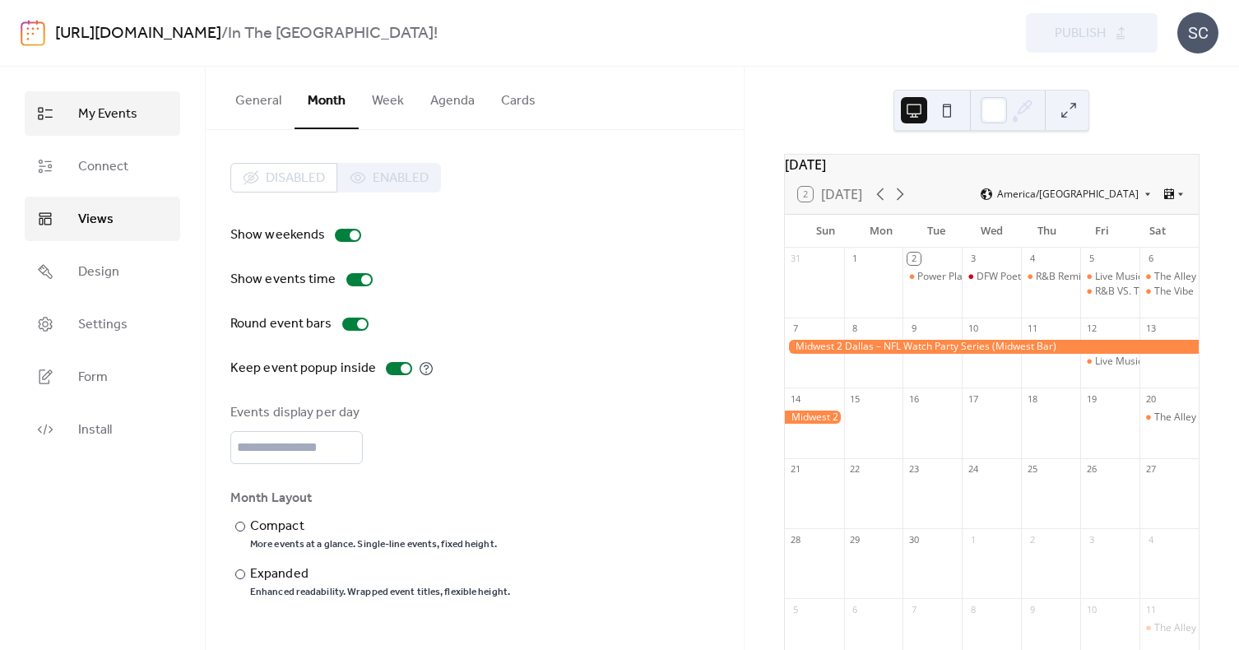
click at [125, 108] on span "My Events" at bounding box center [107, 114] width 59 height 20
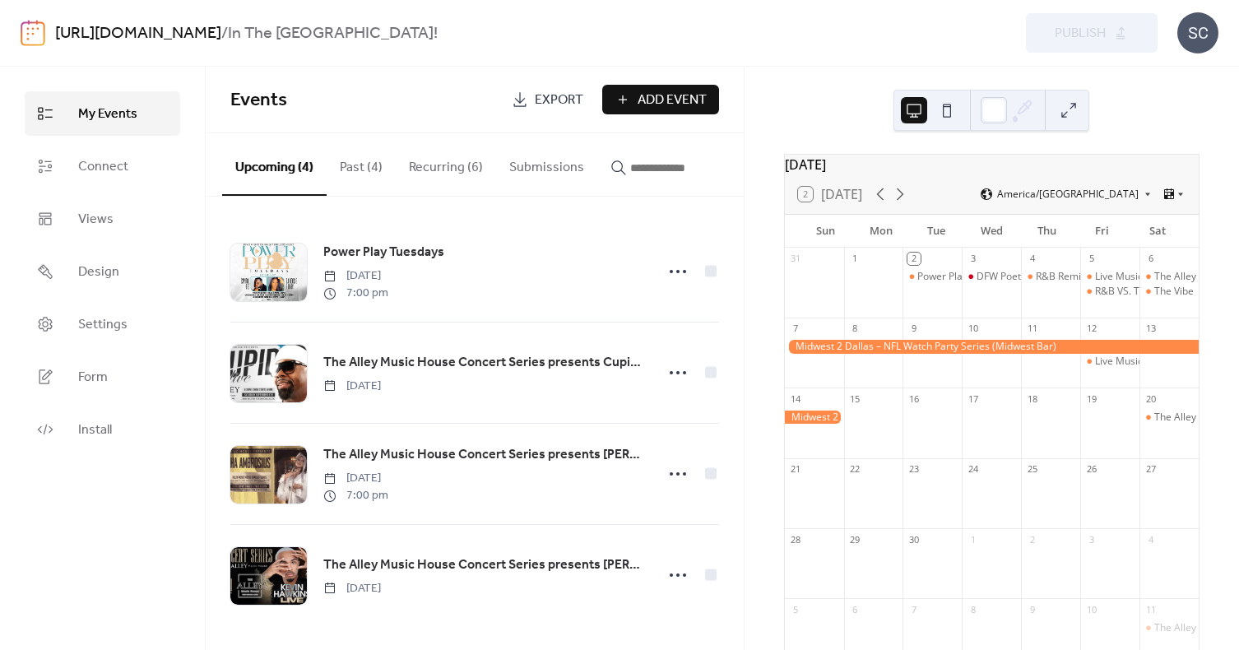
click at [453, 166] on button "Recurring (6)" at bounding box center [446, 163] width 100 height 61
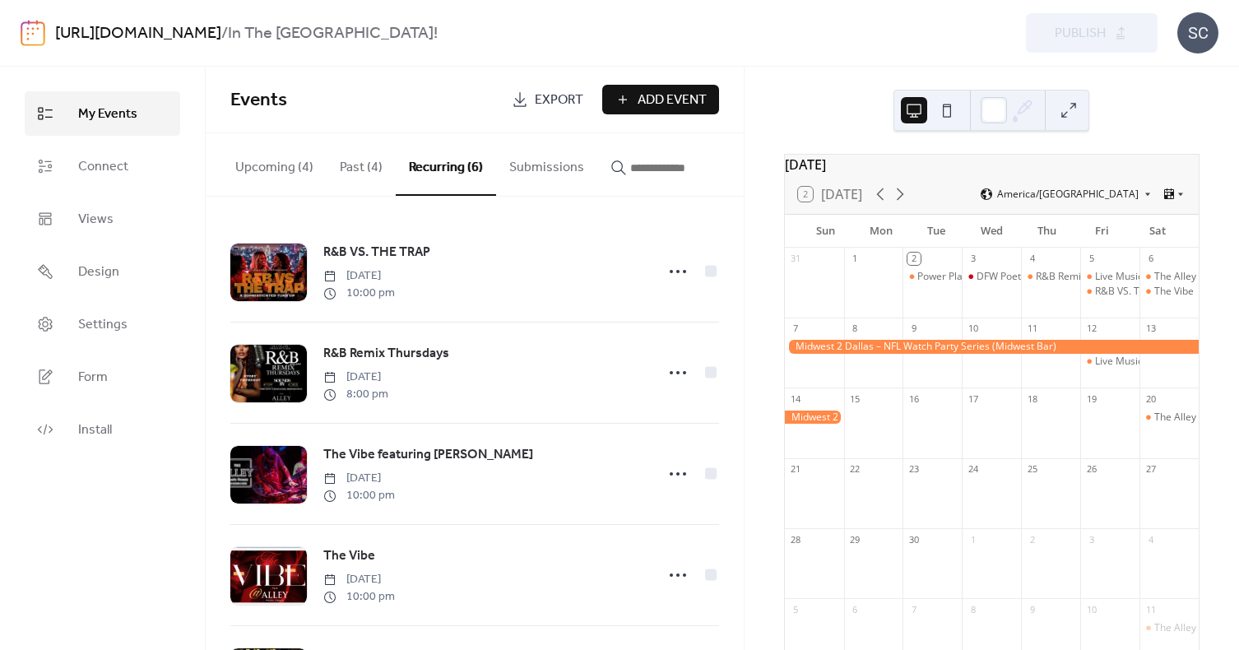
scroll to position [210, 0]
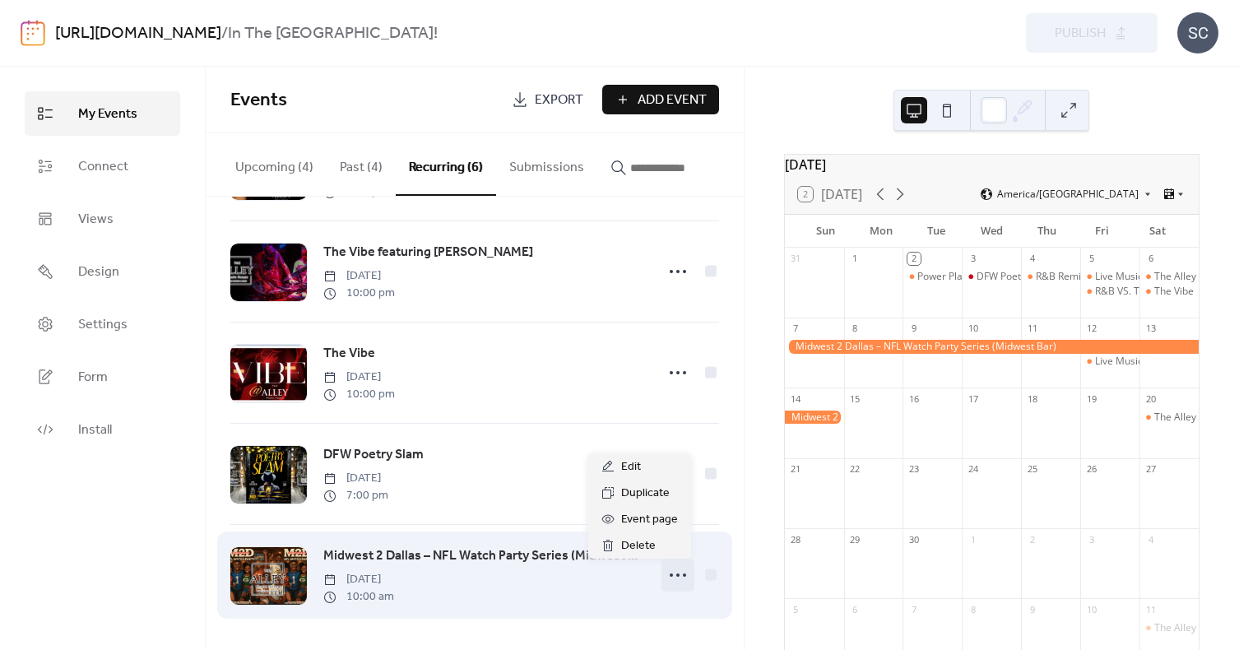
click at [667, 578] on icon at bounding box center [678, 575] width 26 height 26
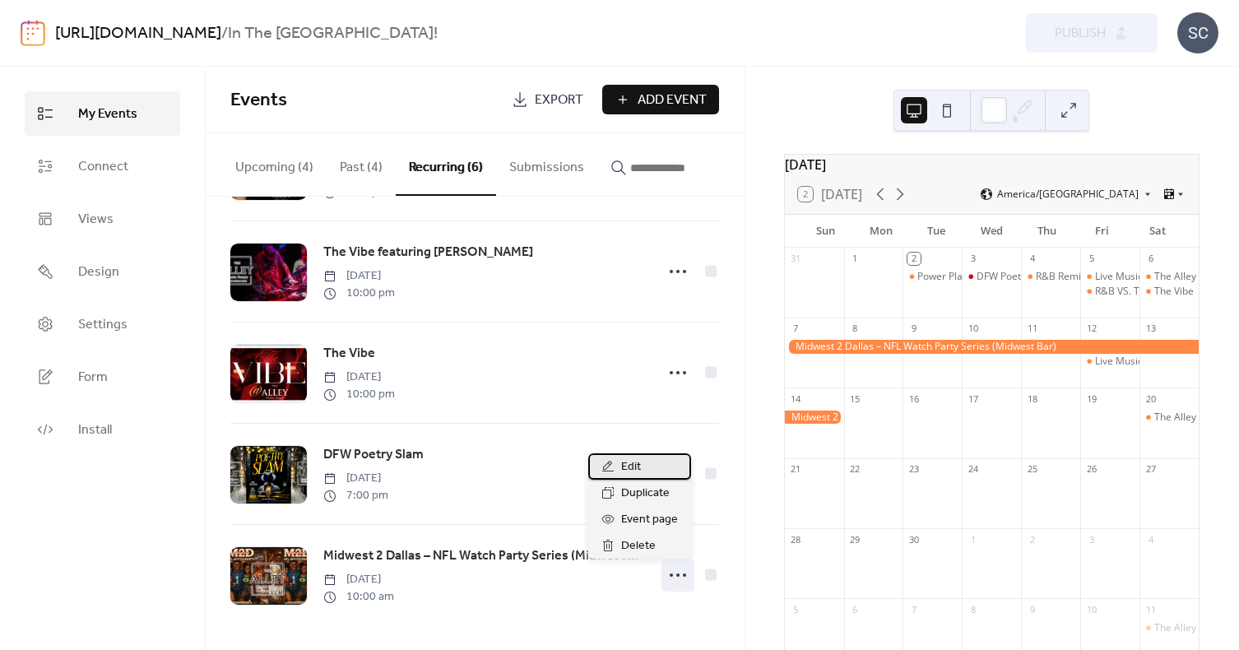
click at [630, 469] on span "Edit" at bounding box center [631, 467] width 20 height 20
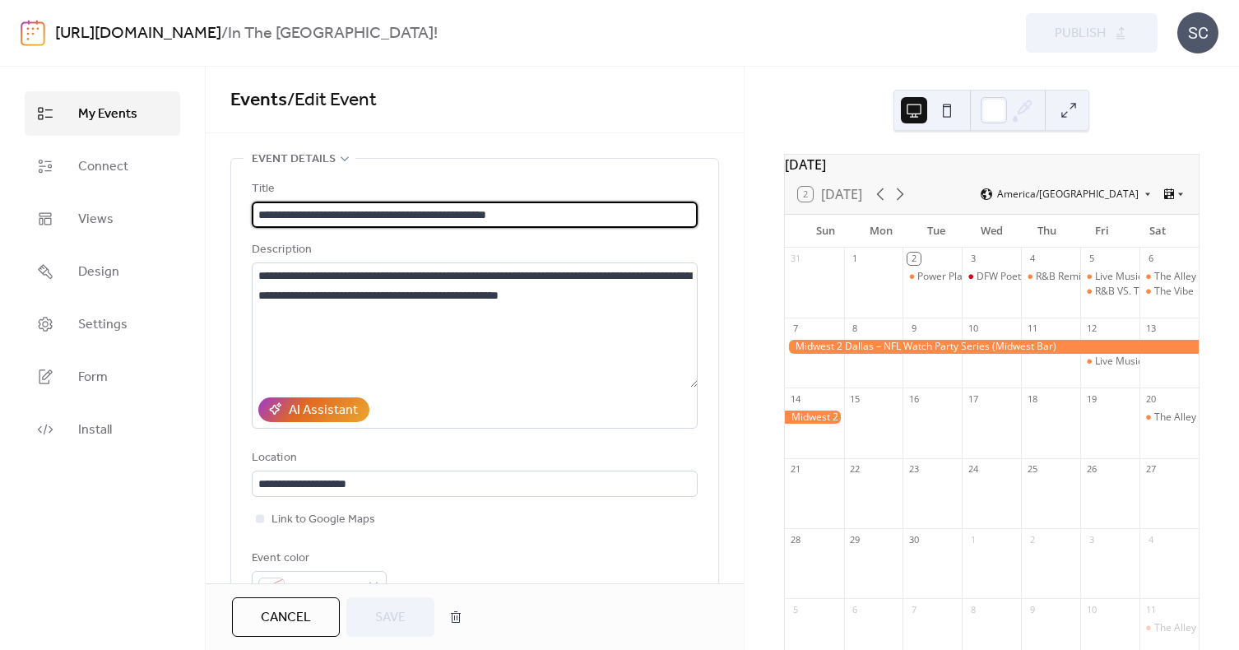
type input "**********"
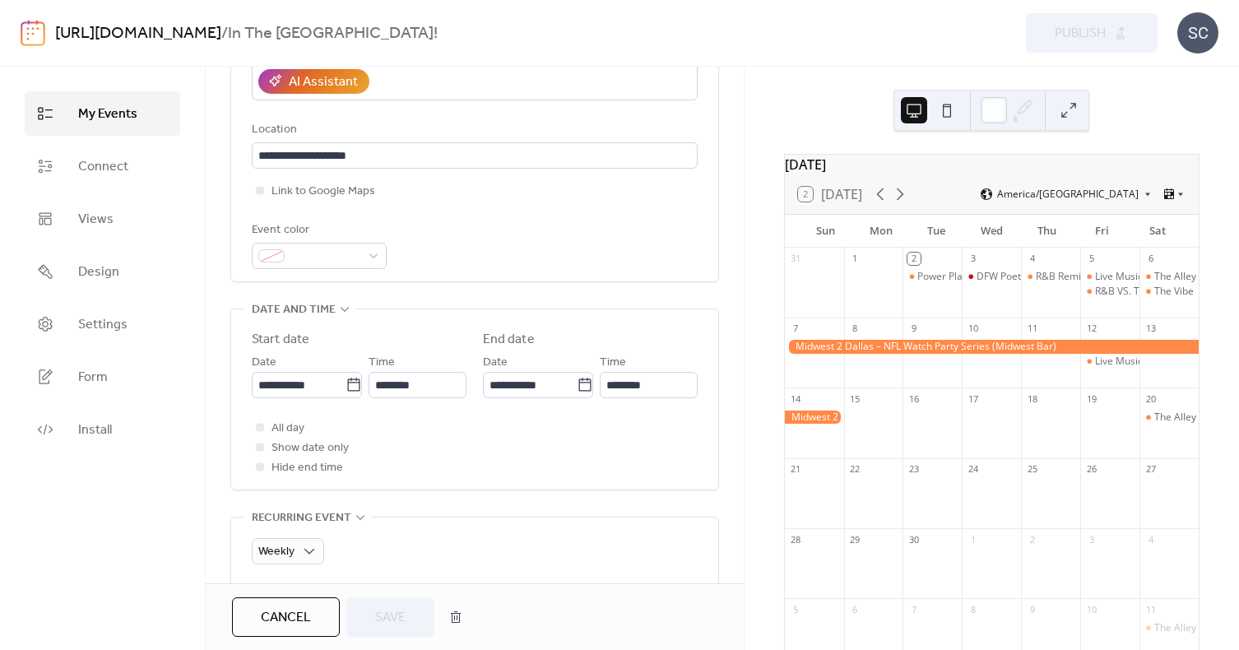
scroll to position [324, 0]
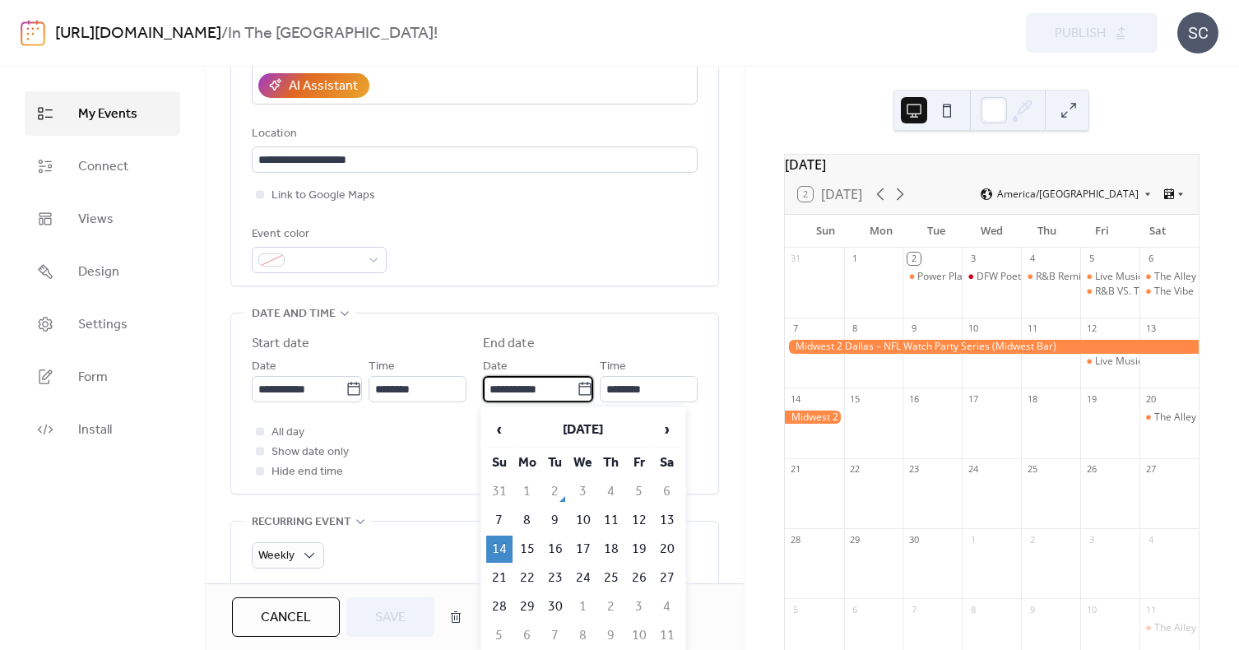
click at [542, 385] on input "**********" at bounding box center [530, 389] width 94 height 26
click at [502, 518] on td "7" at bounding box center [499, 520] width 26 height 27
type input "**********"
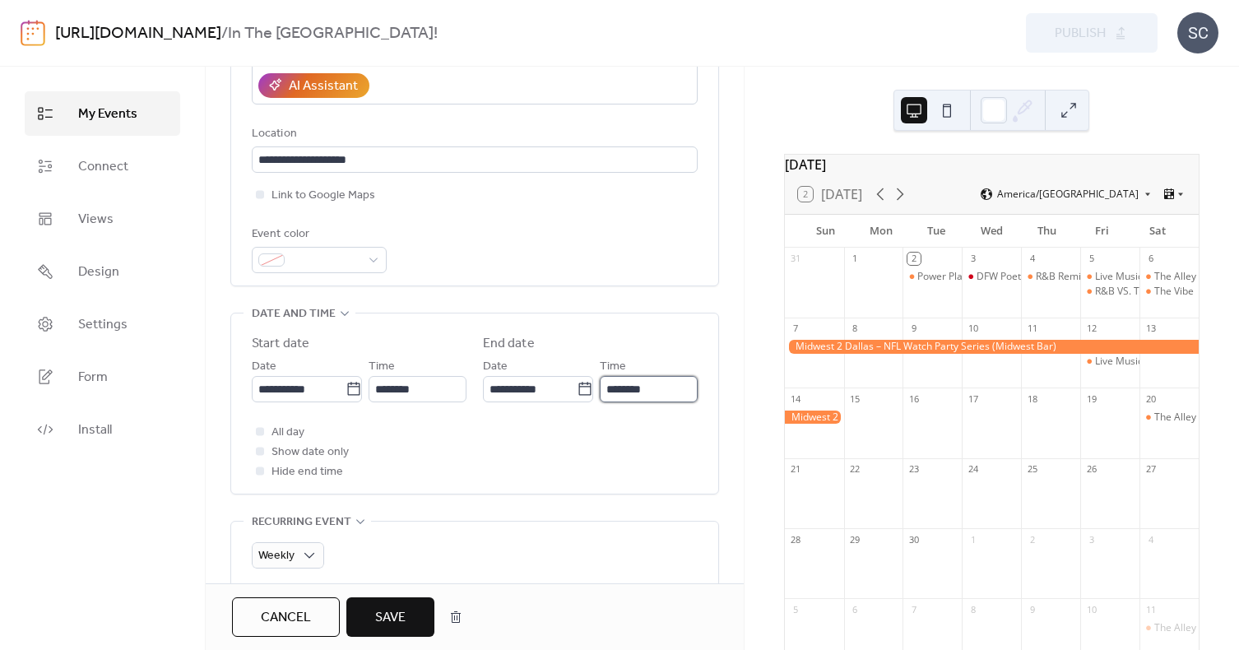
click at [615, 388] on input "********" at bounding box center [649, 389] width 98 height 26
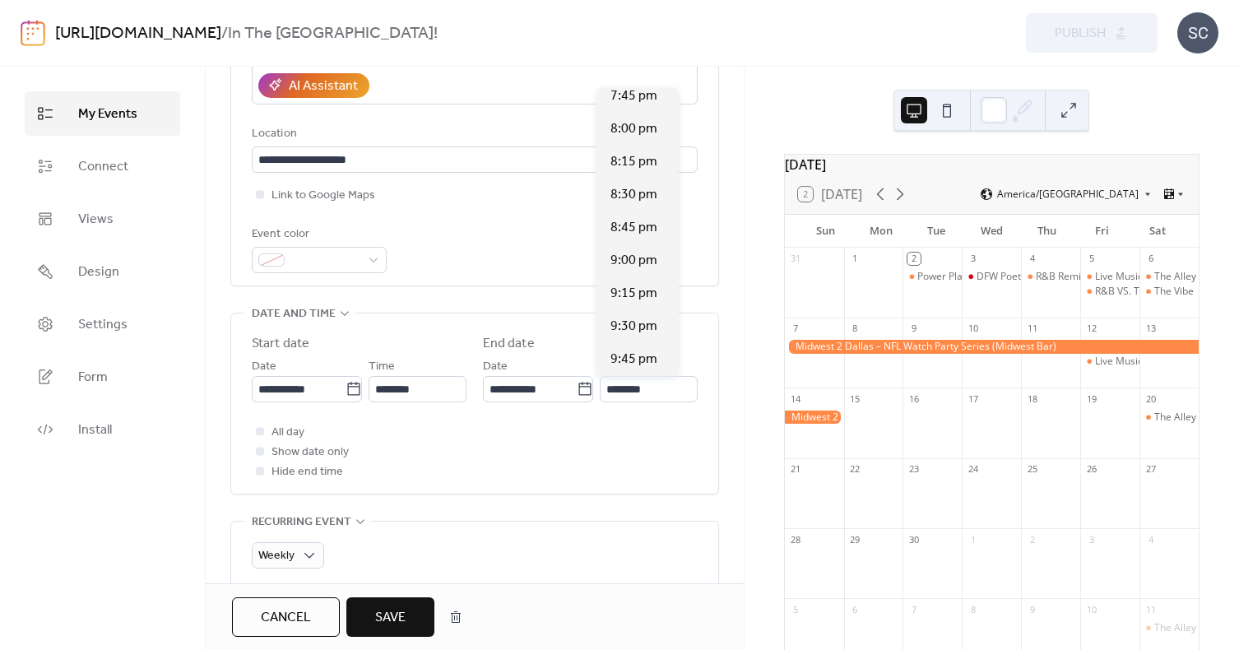
scroll to position [1511, 0]
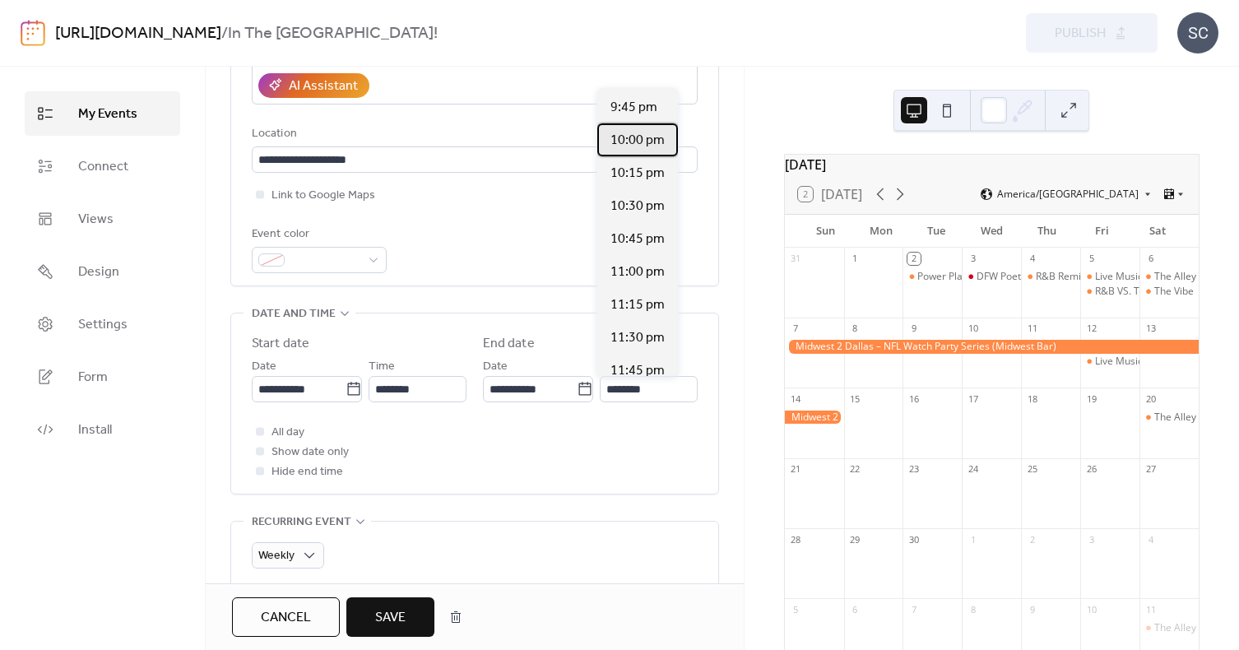
click at [640, 142] on span "10:00 pm" at bounding box center [637, 141] width 54 height 20
type input "********"
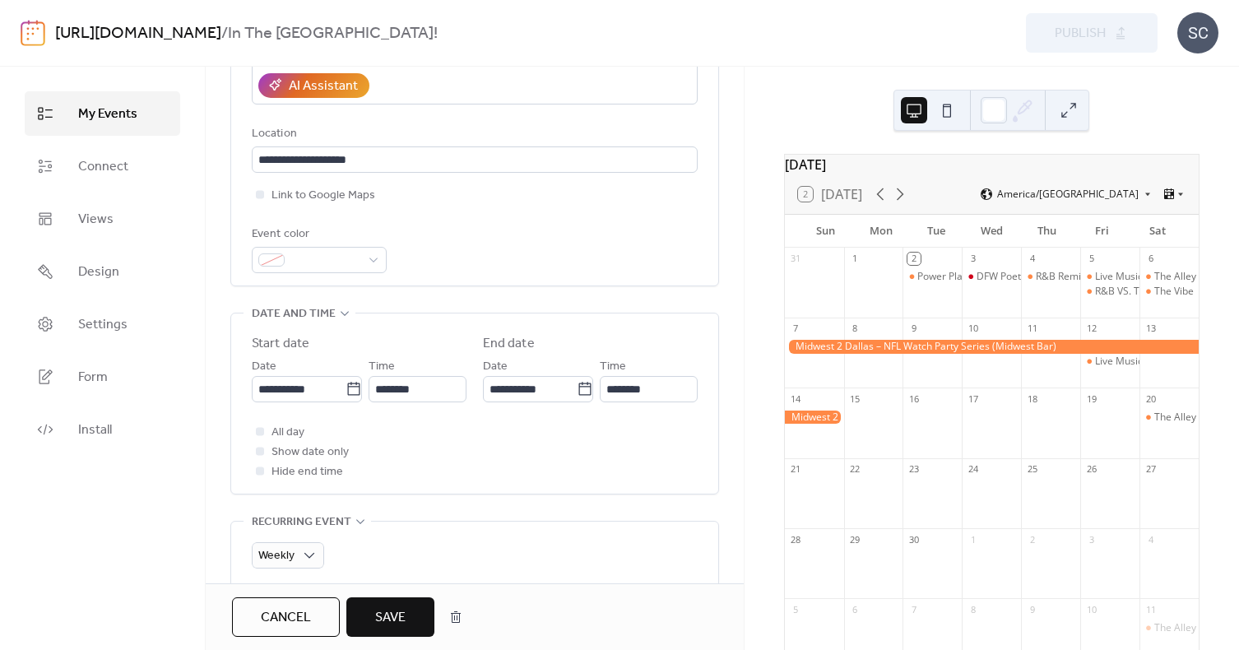
click at [260, 432] on div at bounding box center [260, 431] width 8 height 8
click at [258, 431] on div at bounding box center [260, 431] width 8 height 8
click at [260, 429] on div at bounding box center [260, 431] width 8 height 8
click at [258, 453] on div at bounding box center [260, 451] width 8 height 8
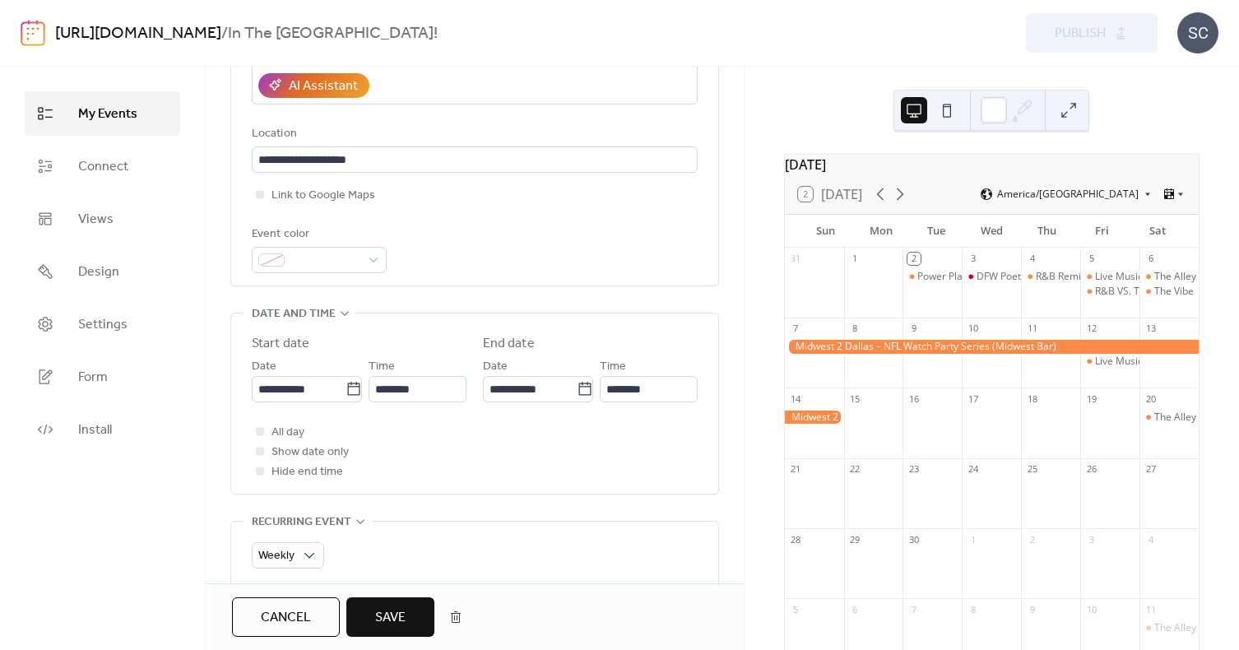
click at [286, 453] on span "Show date only" at bounding box center [310, 453] width 77 height 20
click at [286, 429] on span "All day" at bounding box center [288, 433] width 33 height 20
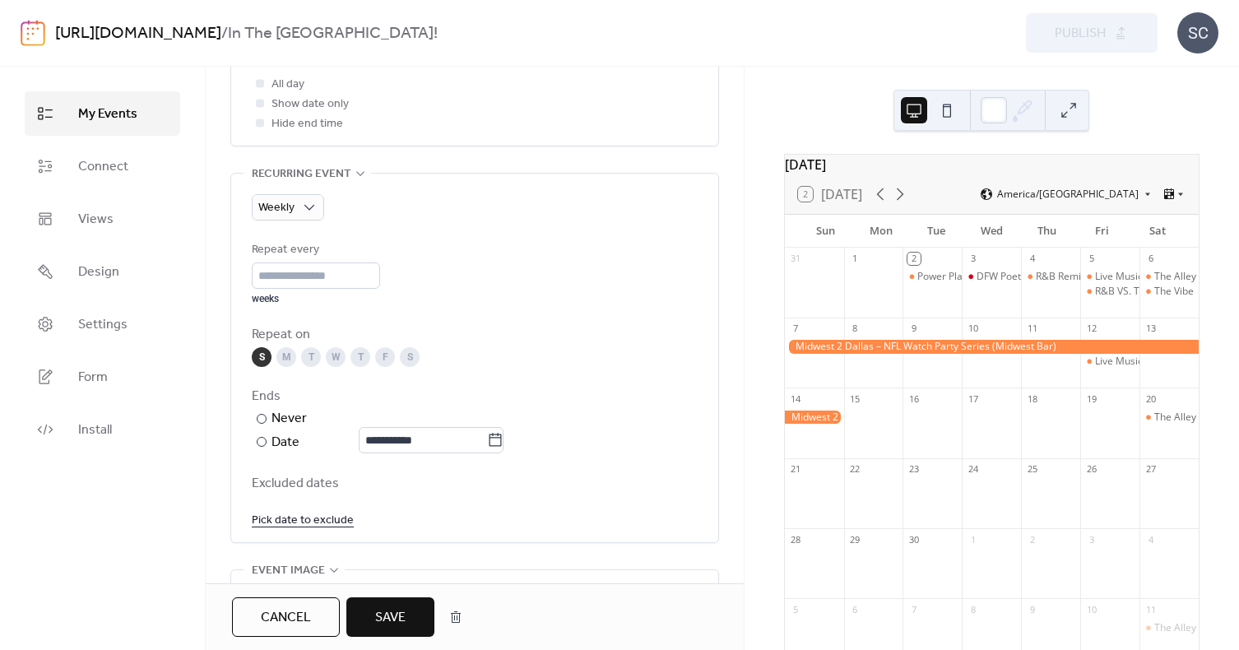
scroll to position [671, 0]
click at [377, 272] on input "*" at bounding box center [316, 277] width 128 height 26
click at [376, 284] on input "*" at bounding box center [316, 277] width 128 height 26
type input "*"
click at [376, 284] on input "*" at bounding box center [316, 277] width 128 height 26
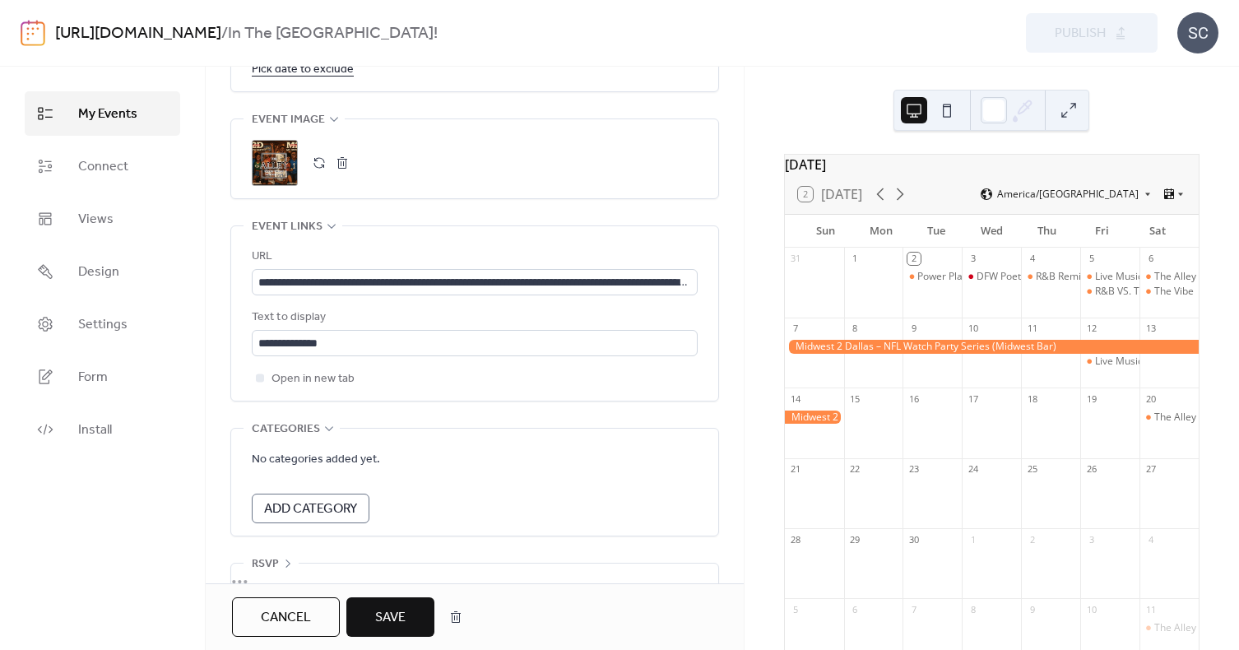
scroll to position [1158, 0]
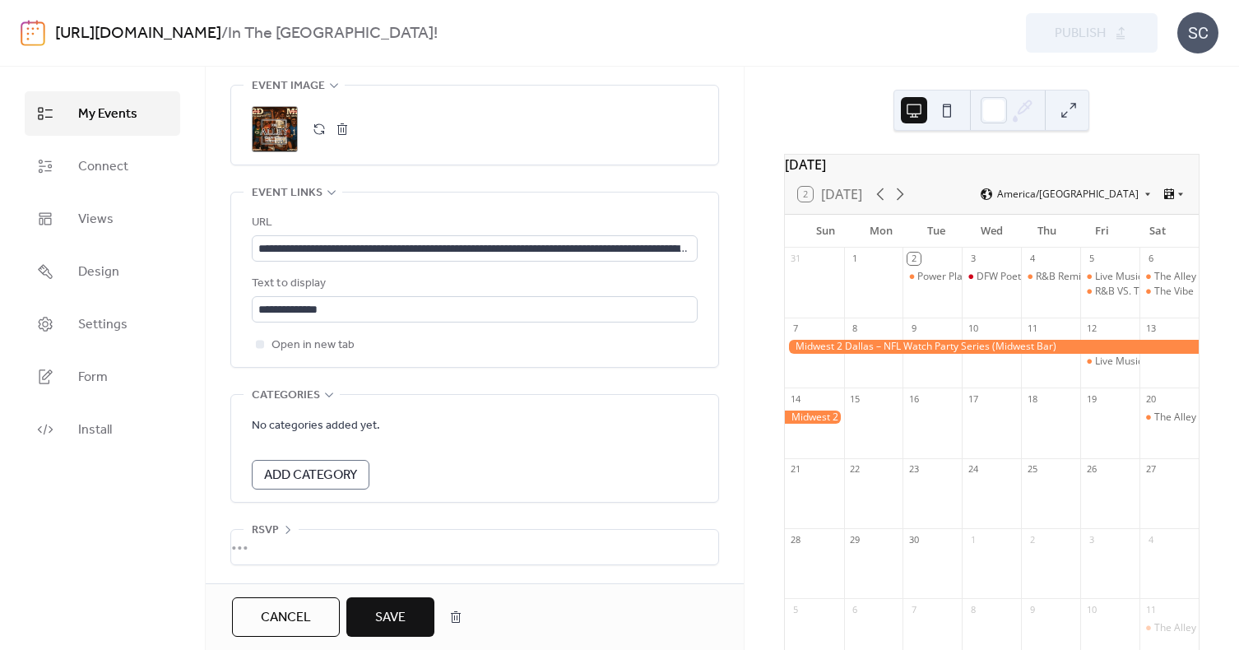
click at [386, 630] on button "Save" at bounding box center [390, 616] width 88 height 39
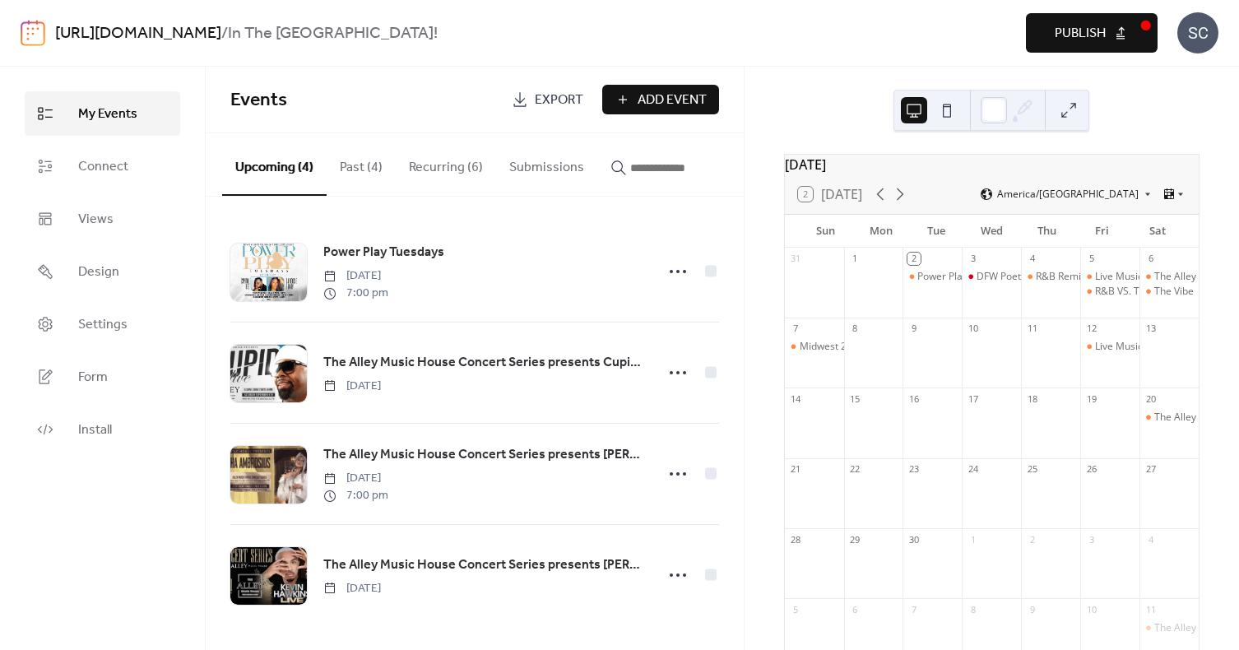
click at [1093, 35] on span "Publish" at bounding box center [1080, 34] width 51 height 20
click at [454, 170] on button "Recurring (6)" at bounding box center [446, 163] width 100 height 61
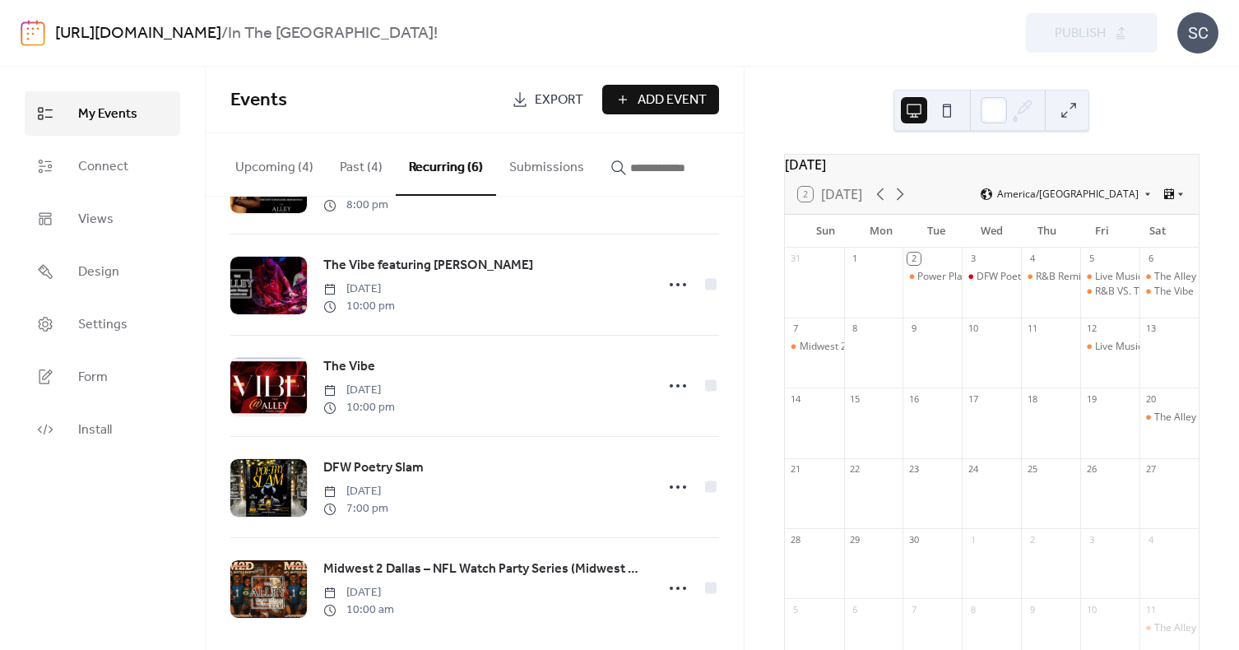
scroll to position [210, 0]
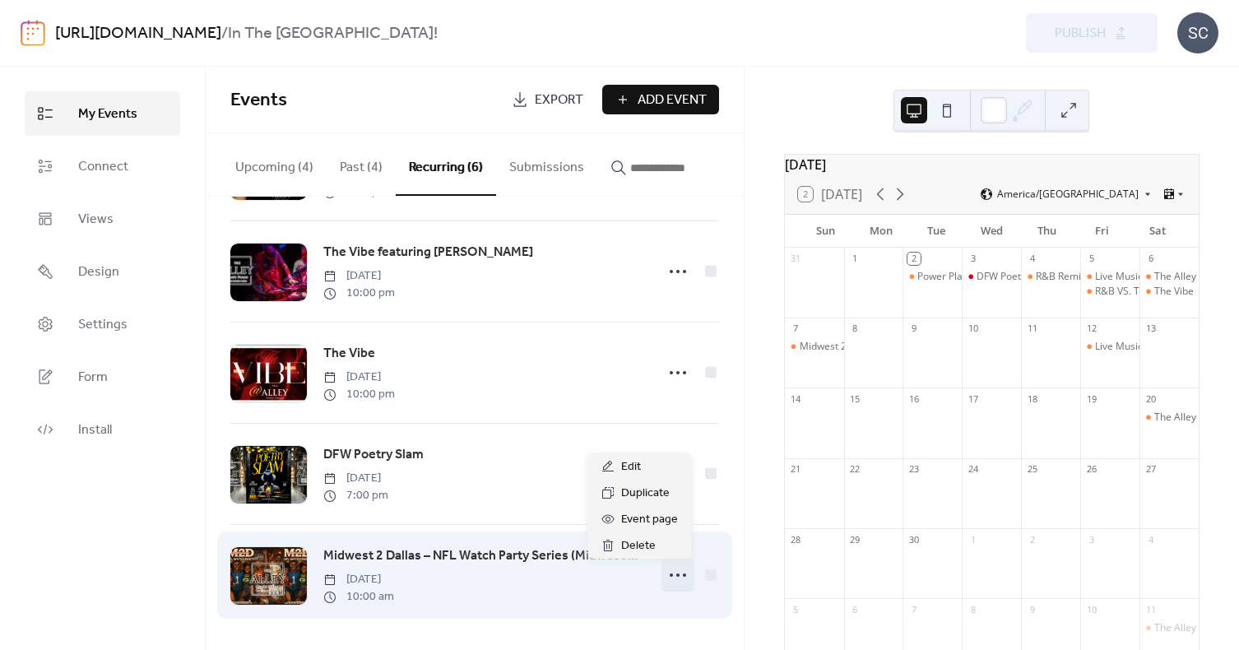
click at [668, 573] on icon at bounding box center [678, 575] width 26 height 26
click at [679, 579] on icon at bounding box center [678, 575] width 26 height 26
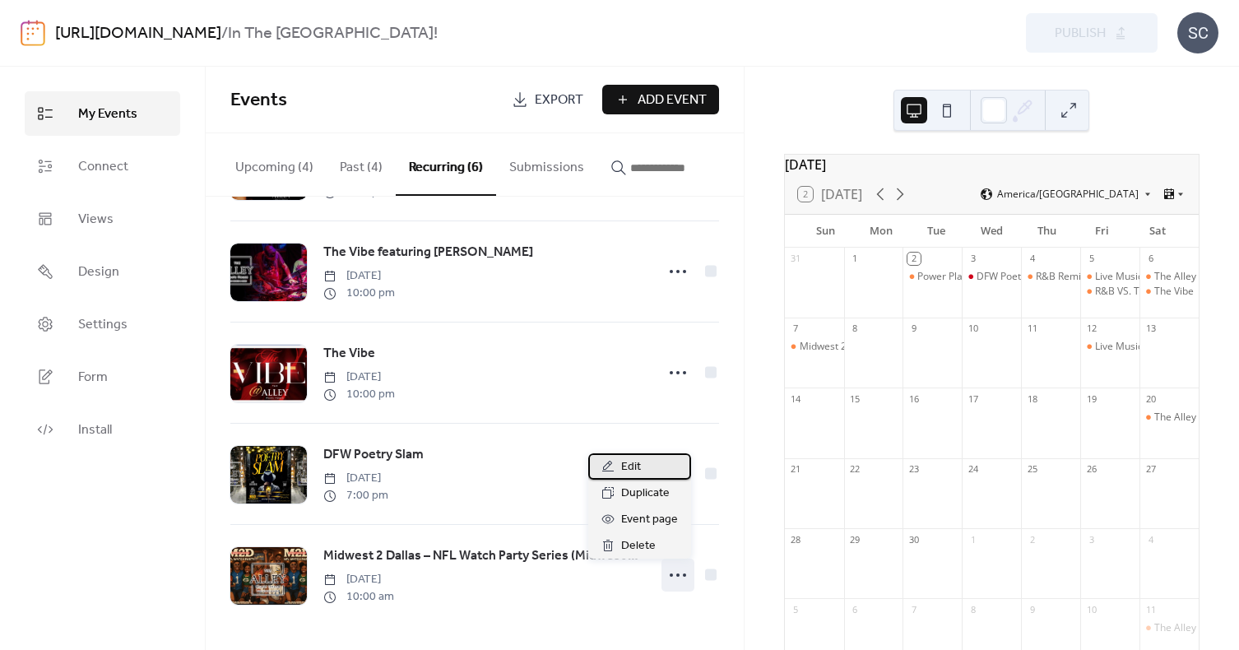
click at [630, 471] on span "Edit" at bounding box center [631, 467] width 20 height 20
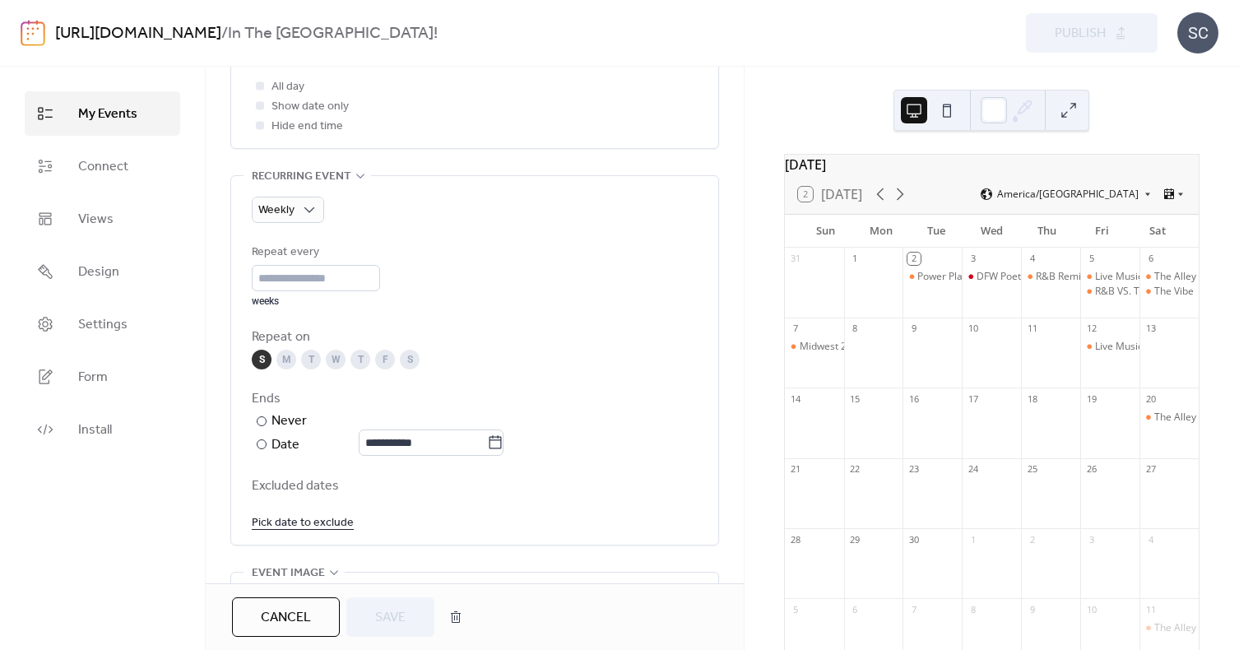
scroll to position [661, 0]
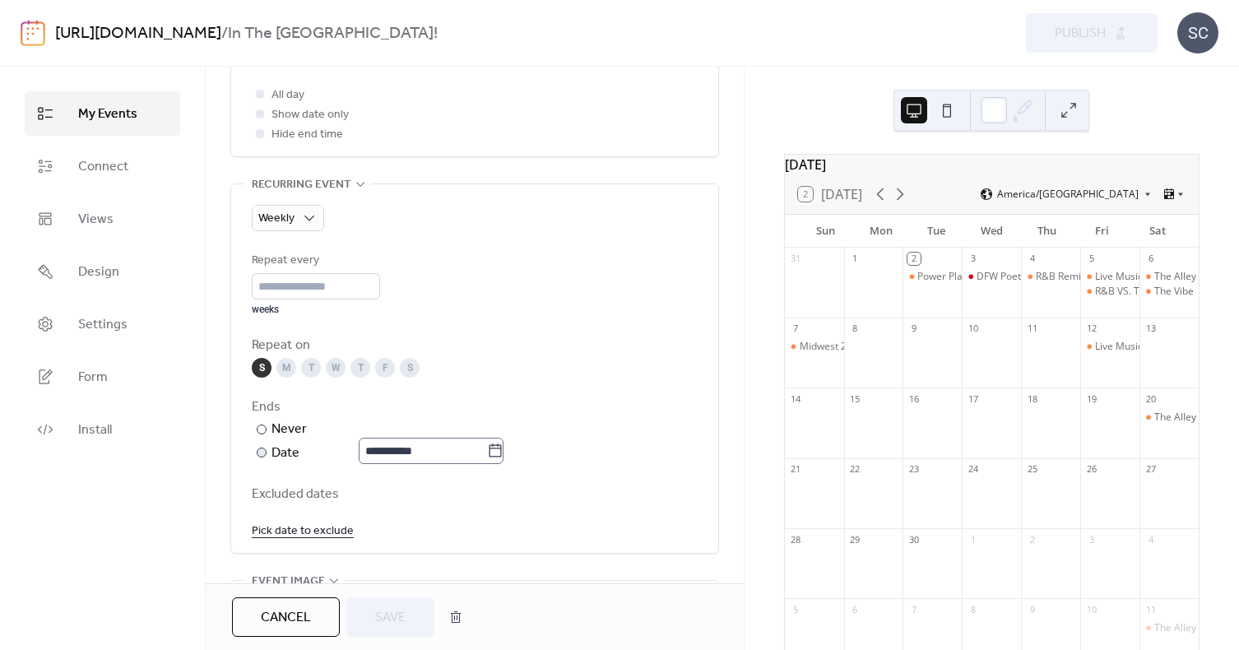
click at [504, 453] on icon at bounding box center [495, 451] width 16 height 16
click at [487, 453] on input "**********" at bounding box center [423, 451] width 128 height 26
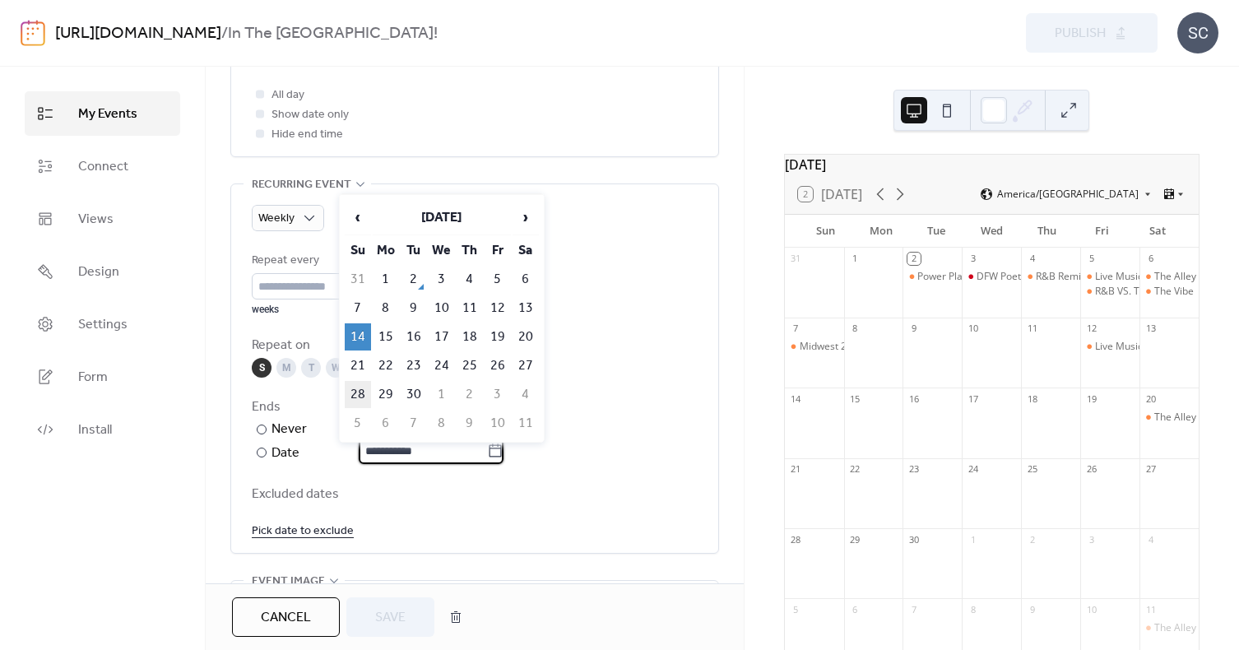
click at [360, 397] on td "28" at bounding box center [358, 394] width 26 height 27
type input "**********"
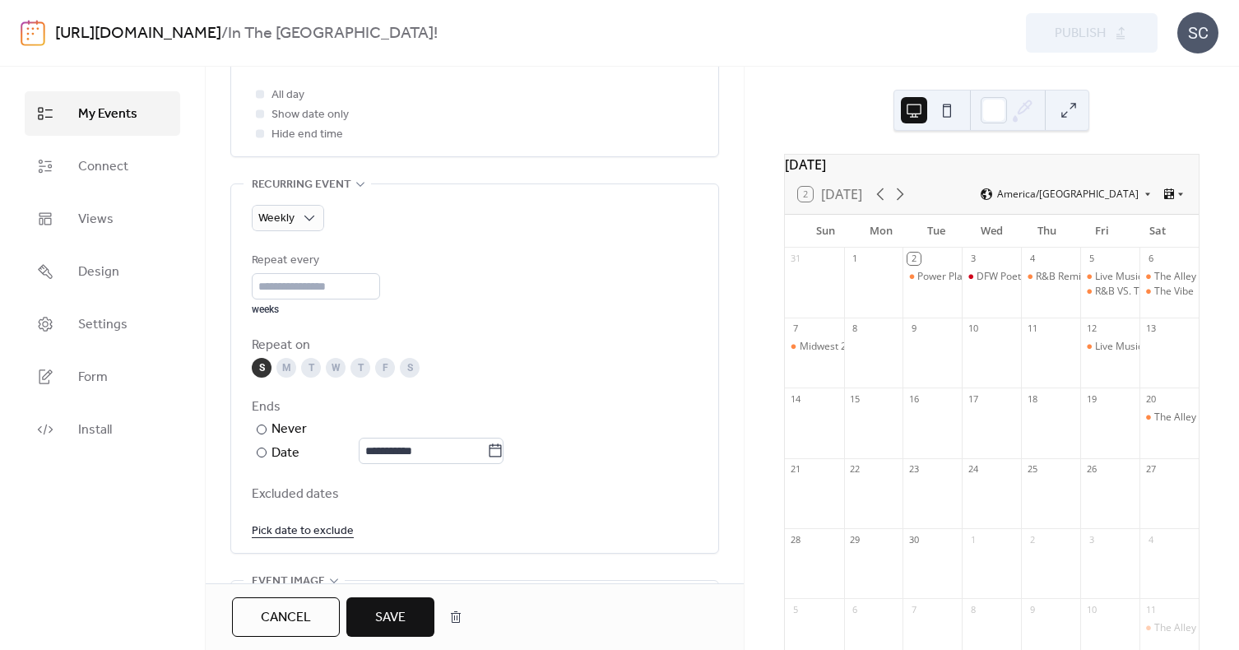
click at [385, 615] on span "Save" at bounding box center [390, 618] width 30 height 20
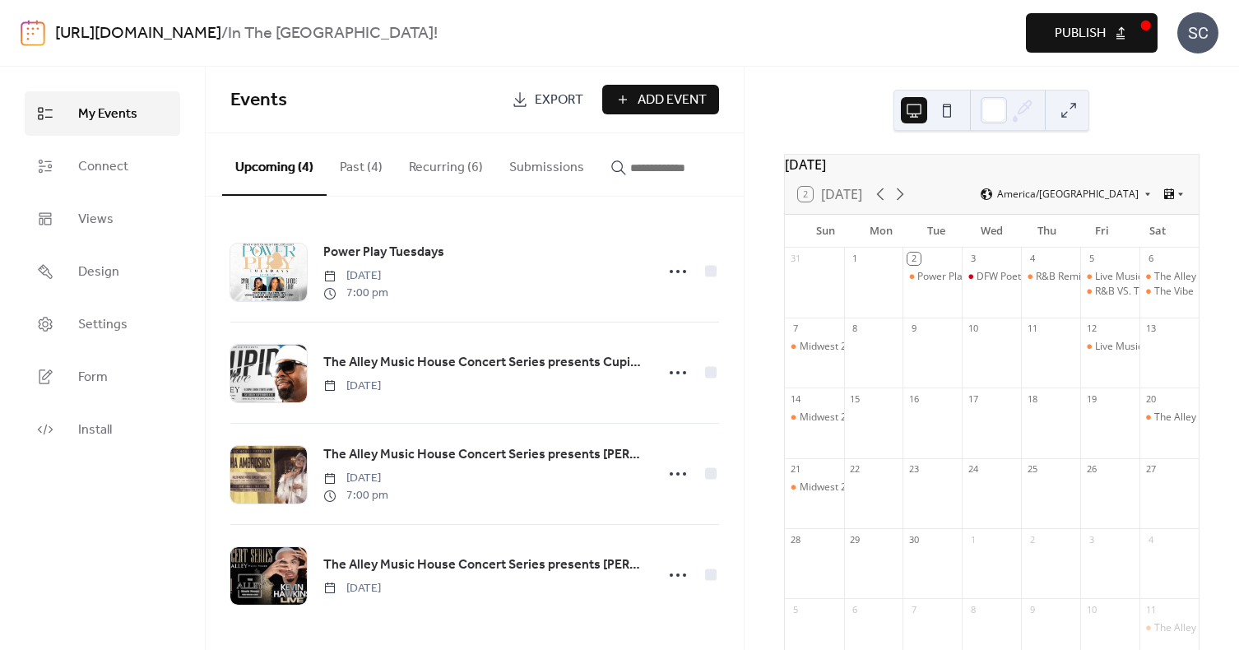
click at [1081, 33] on span "Publish" at bounding box center [1080, 34] width 51 height 20
click at [439, 165] on button "Recurring (6)" at bounding box center [446, 163] width 100 height 61
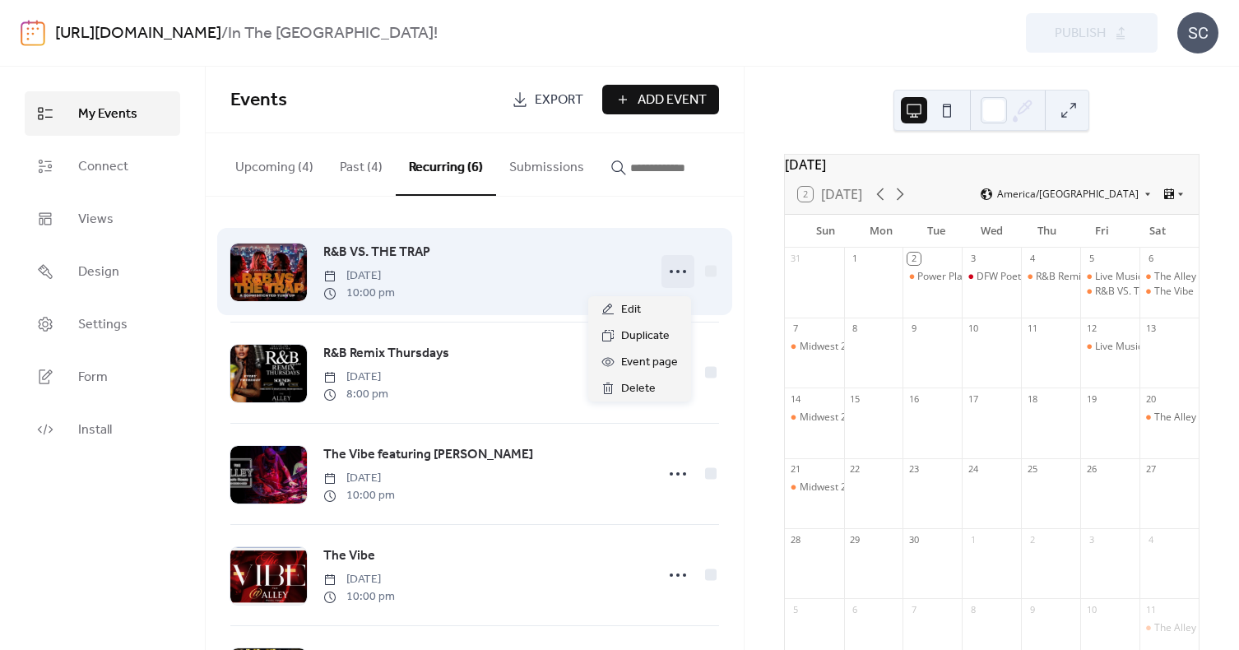
click at [668, 281] on icon at bounding box center [678, 271] width 26 height 26
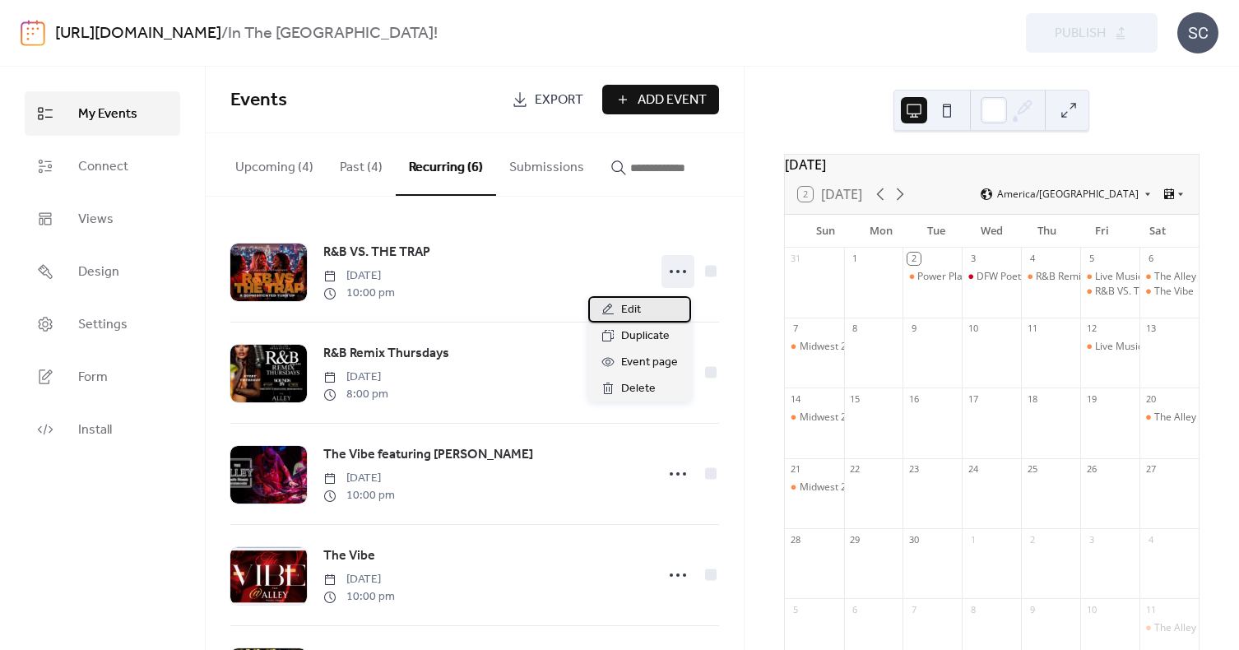
click at [632, 310] on span "Edit" at bounding box center [631, 310] width 20 height 20
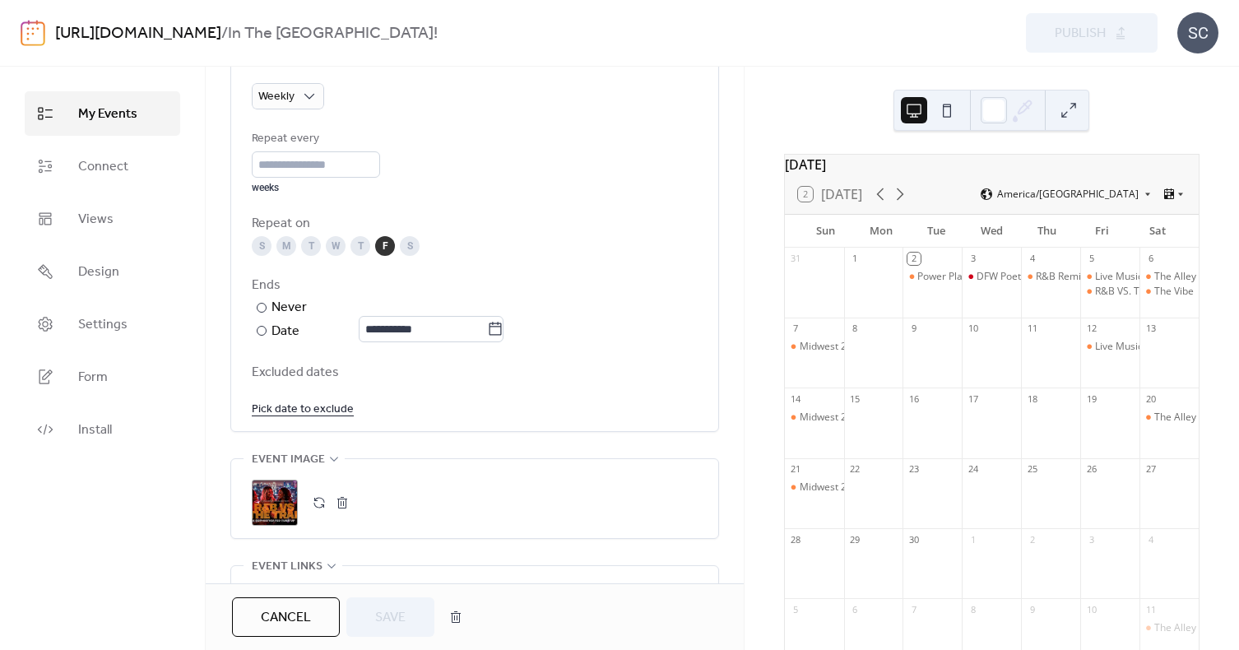
scroll to position [832, 0]
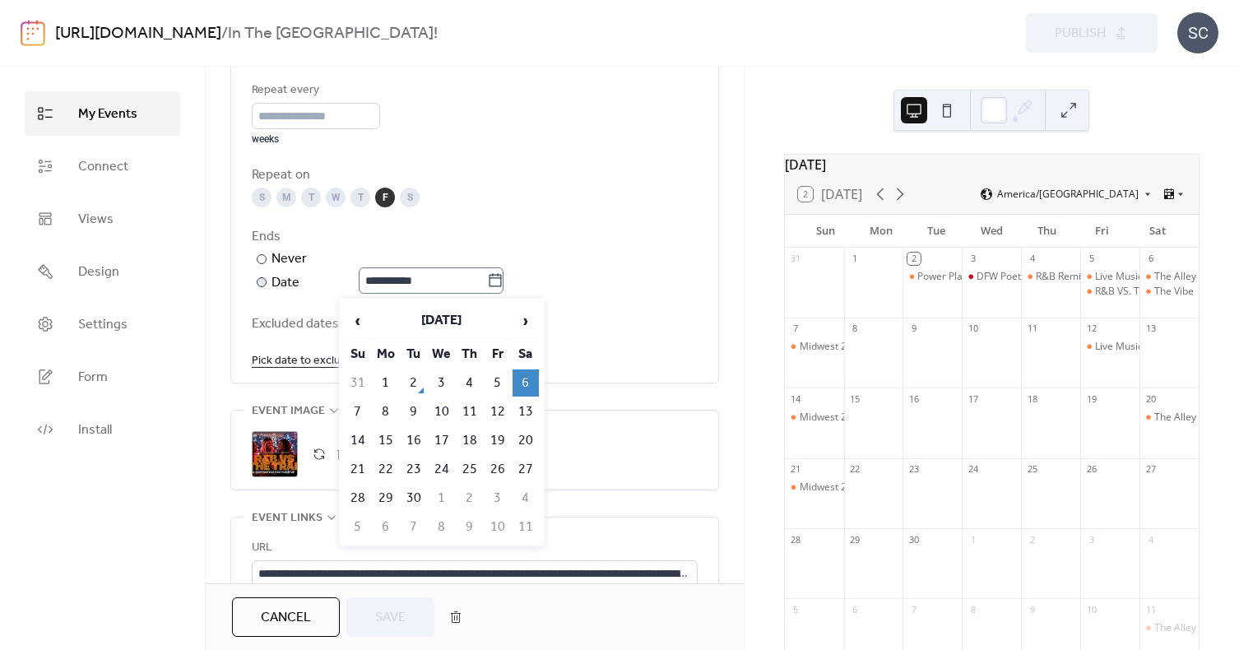
click at [500, 283] on icon at bounding box center [495, 280] width 16 height 16
click at [487, 283] on input "**********" at bounding box center [423, 280] width 128 height 26
click at [552, 283] on div "**********" at bounding box center [475, 260] width 446 height 67
click at [504, 283] on icon at bounding box center [495, 280] width 16 height 16
click at [487, 283] on input "**********" at bounding box center [423, 280] width 128 height 26
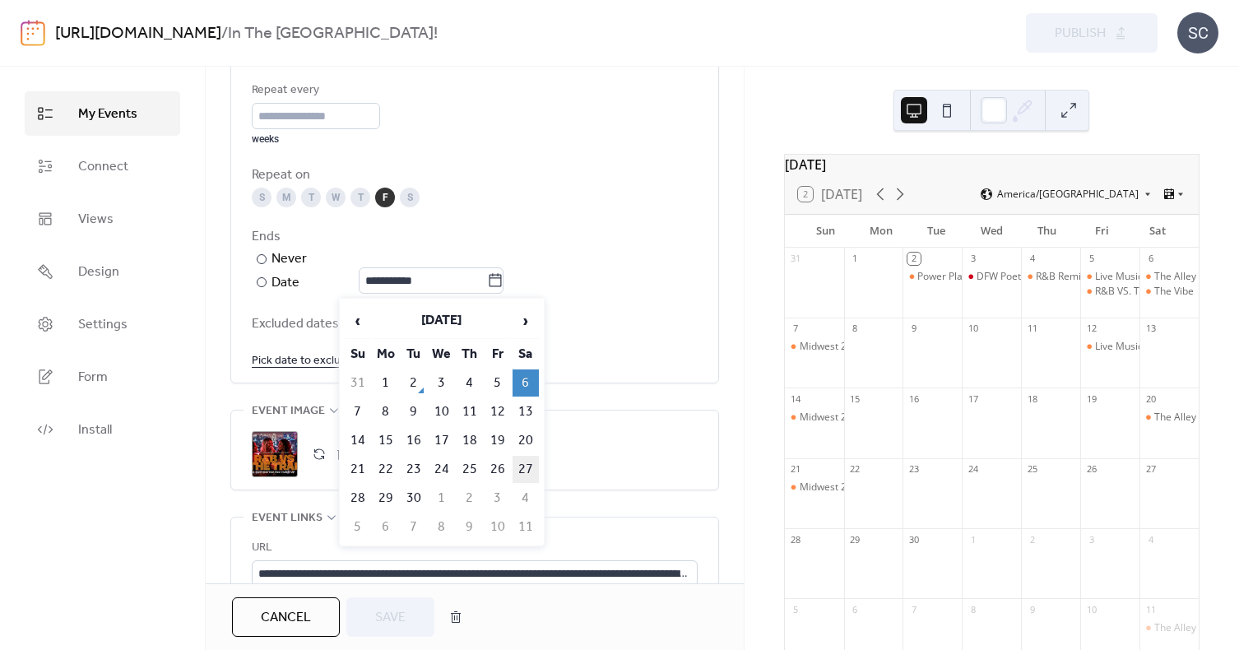
click at [522, 468] on td "27" at bounding box center [526, 469] width 26 height 27
type input "**********"
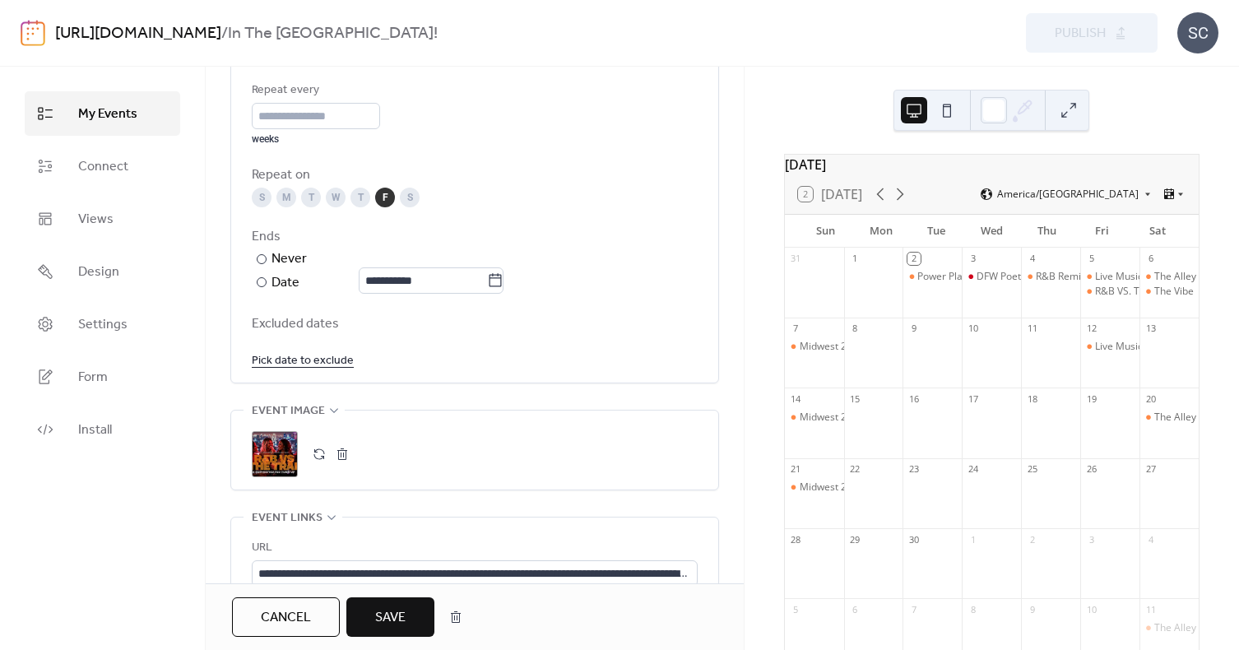
click at [403, 623] on span "Save" at bounding box center [390, 618] width 30 height 20
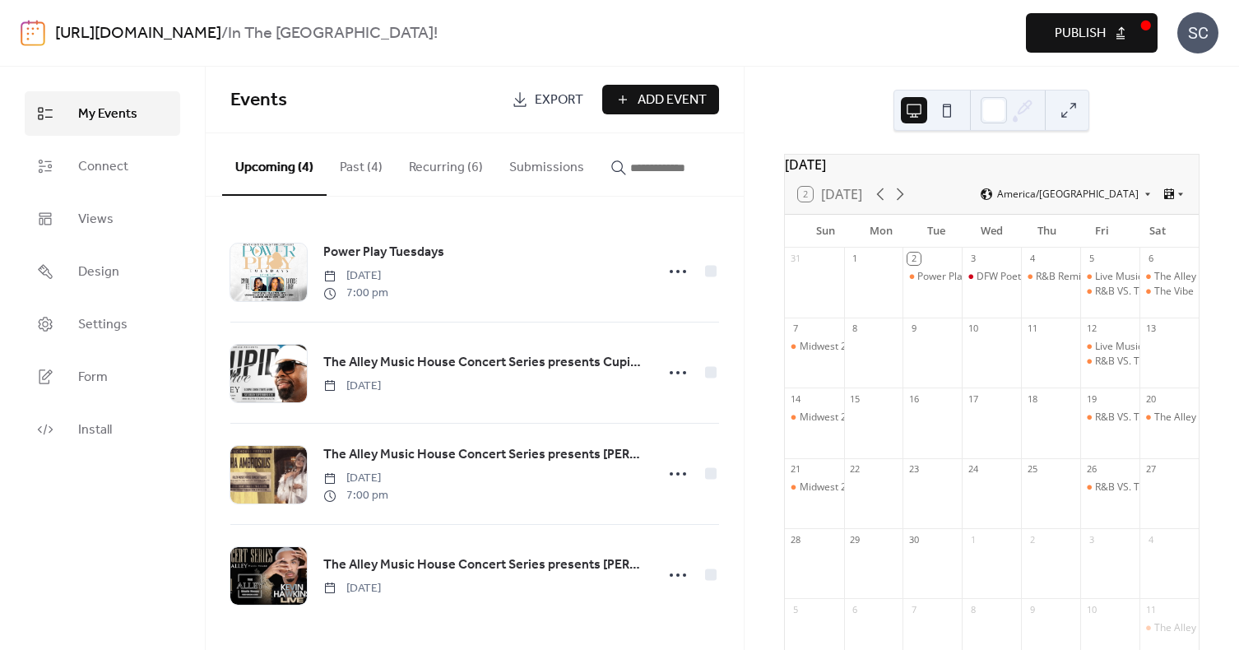
click at [1143, 360] on div at bounding box center [1169, 361] width 59 height 42
click at [461, 166] on button "Recurring (6)" at bounding box center [446, 163] width 100 height 61
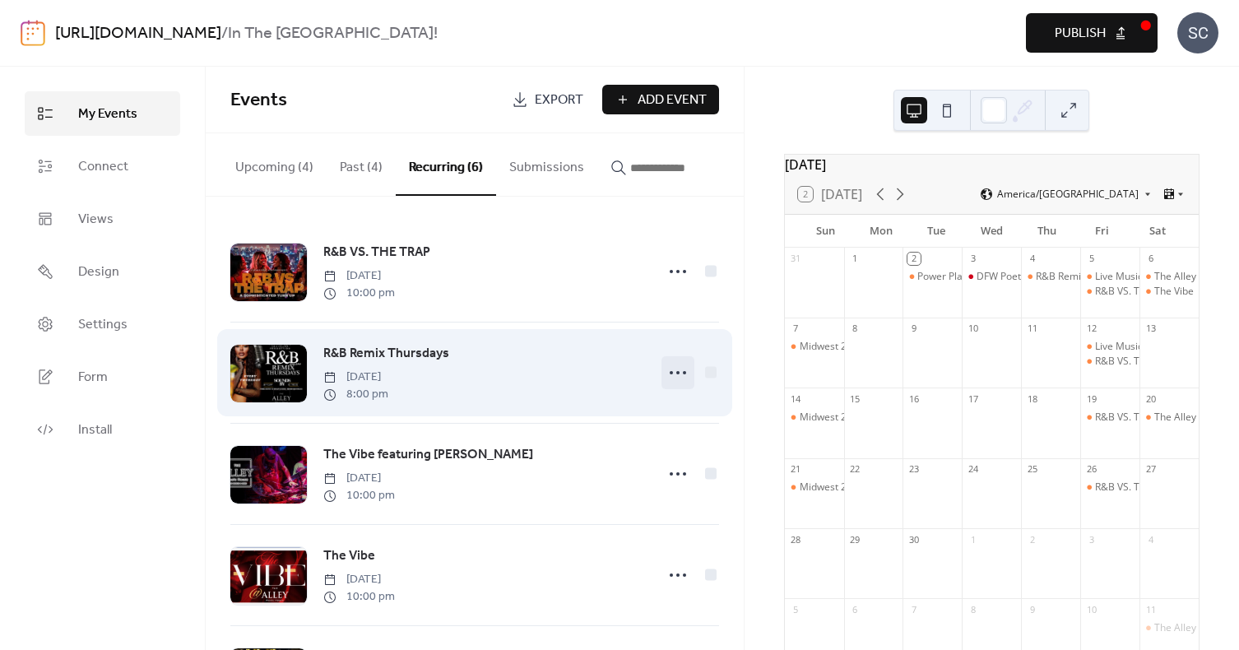
click at [669, 376] on icon at bounding box center [678, 373] width 26 height 26
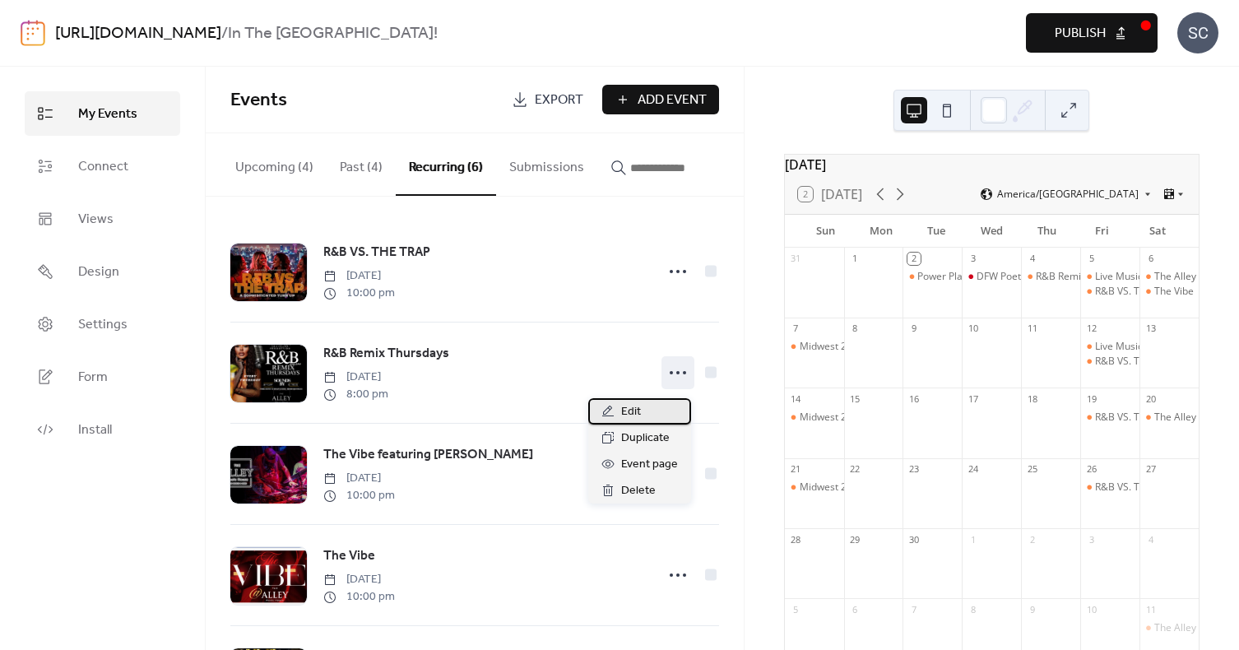
click at [641, 408] on div "Edit" at bounding box center [639, 411] width 103 height 26
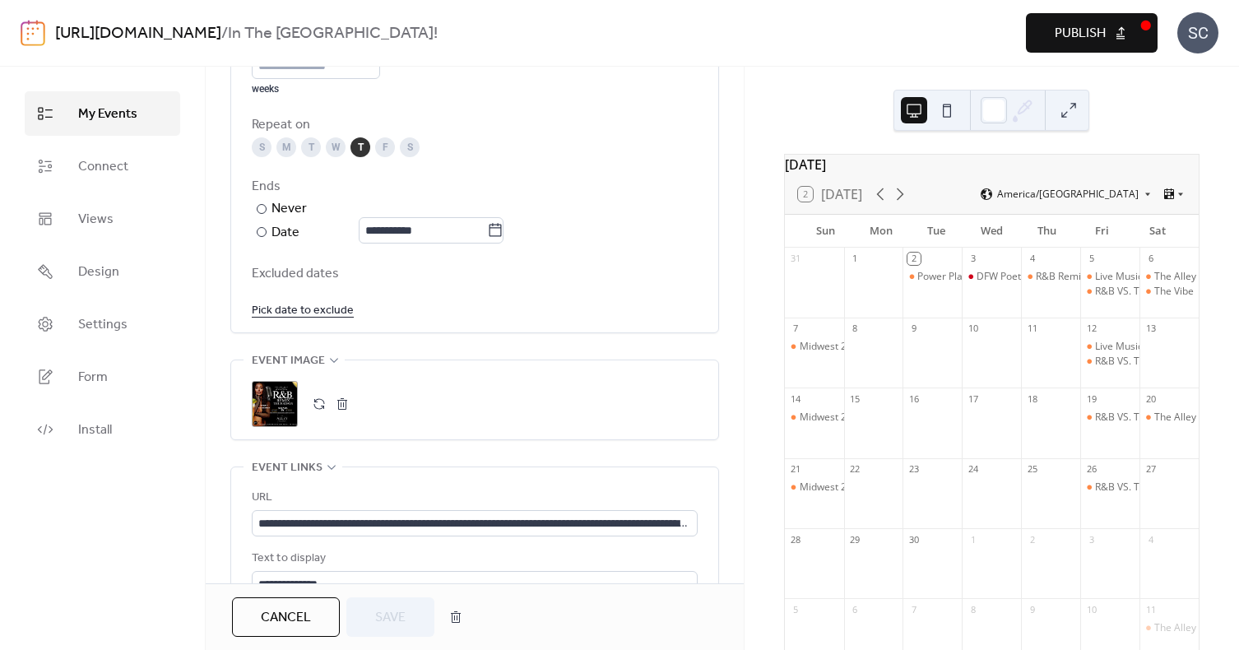
scroll to position [883, 0]
click at [502, 228] on icon at bounding box center [495, 229] width 16 height 16
click at [487, 228] on input "**********" at bounding box center [423, 229] width 128 height 26
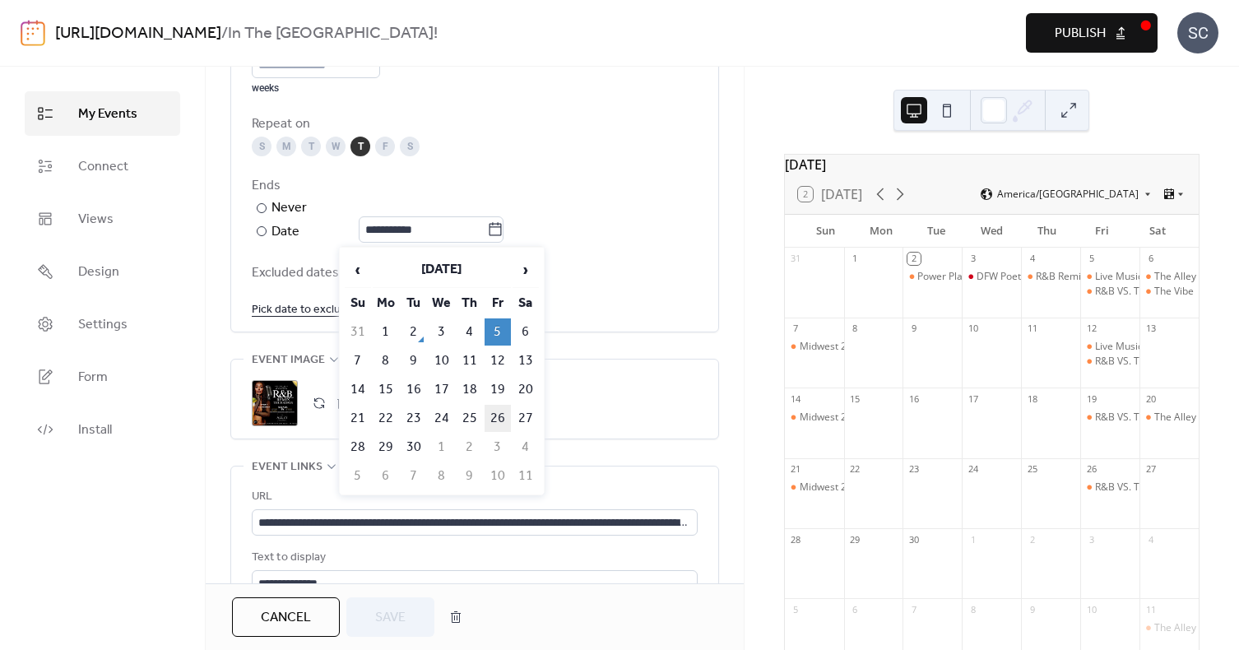
click at [497, 416] on td "26" at bounding box center [498, 418] width 26 height 27
type input "**********"
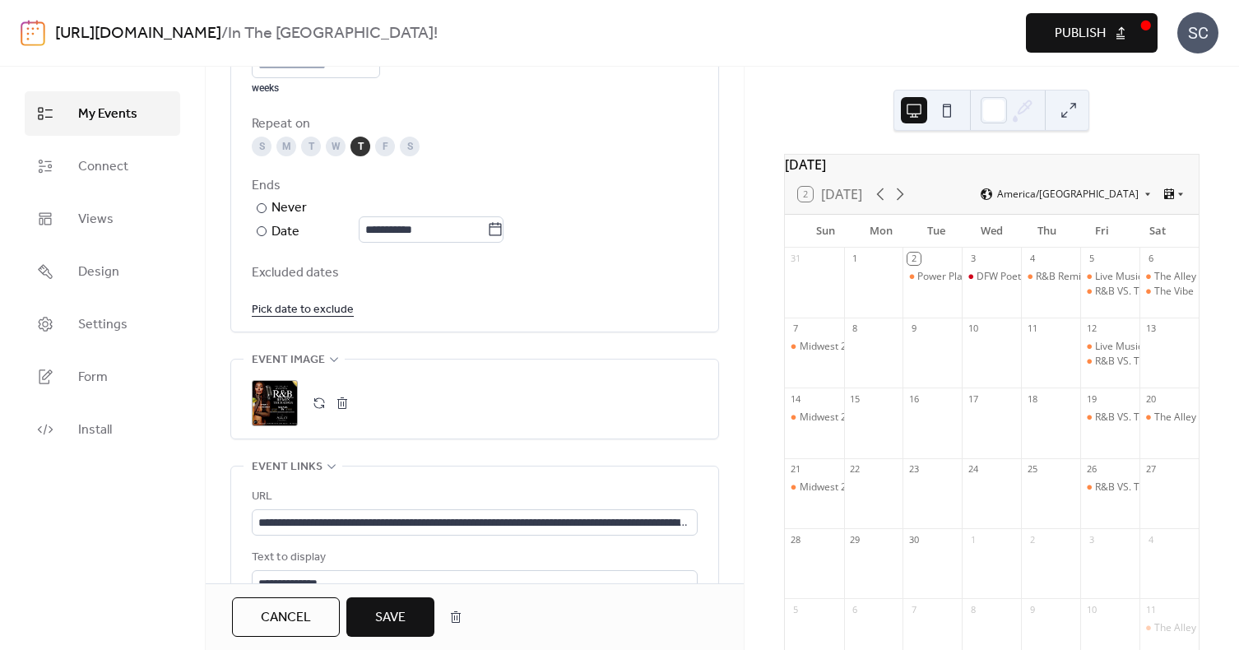
click at [404, 617] on span "Save" at bounding box center [390, 618] width 30 height 20
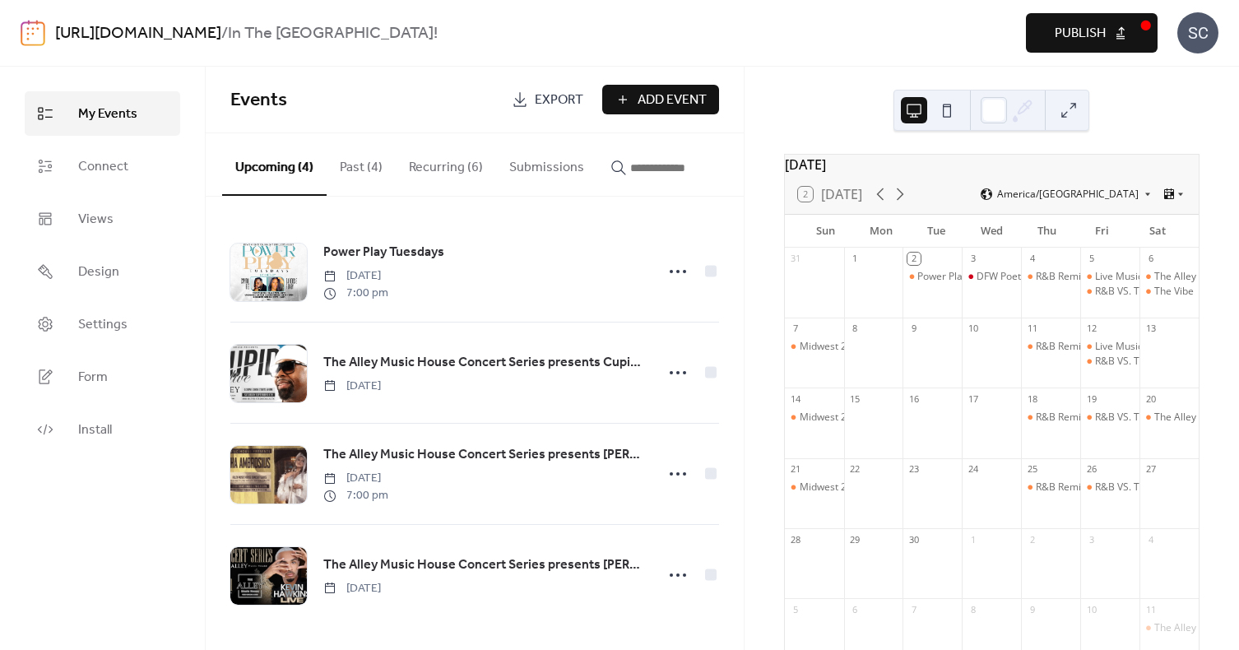
click at [442, 167] on button "Recurring (6)" at bounding box center [446, 163] width 100 height 61
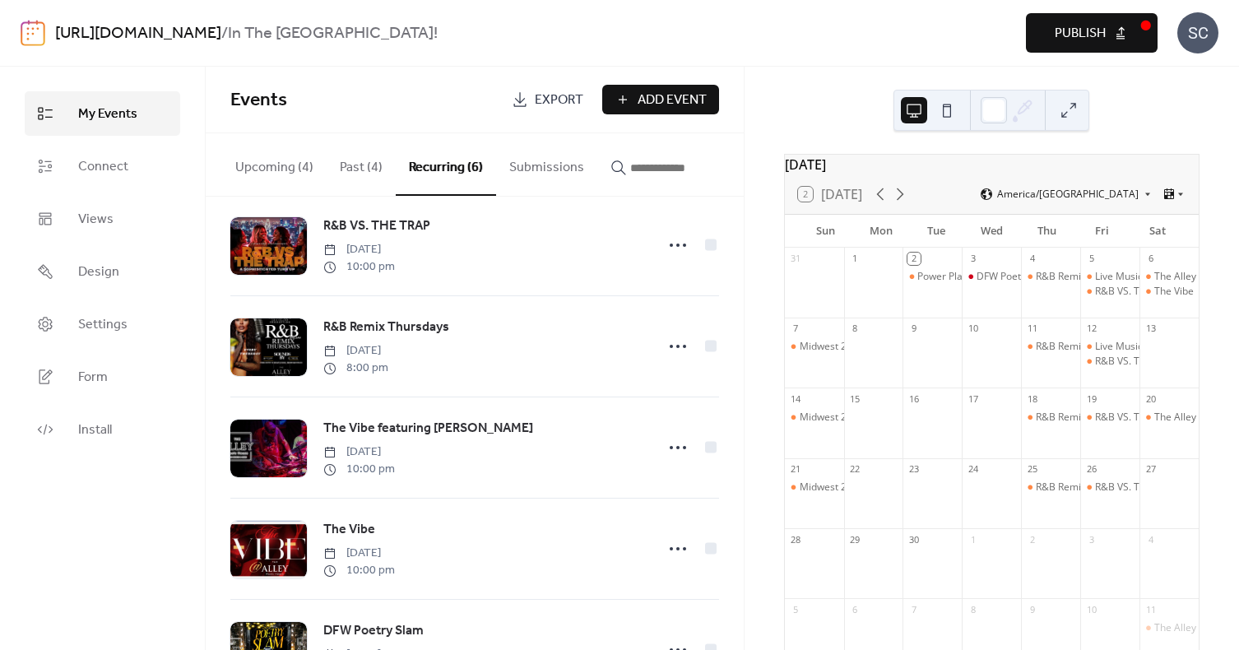
scroll to position [24, 0]
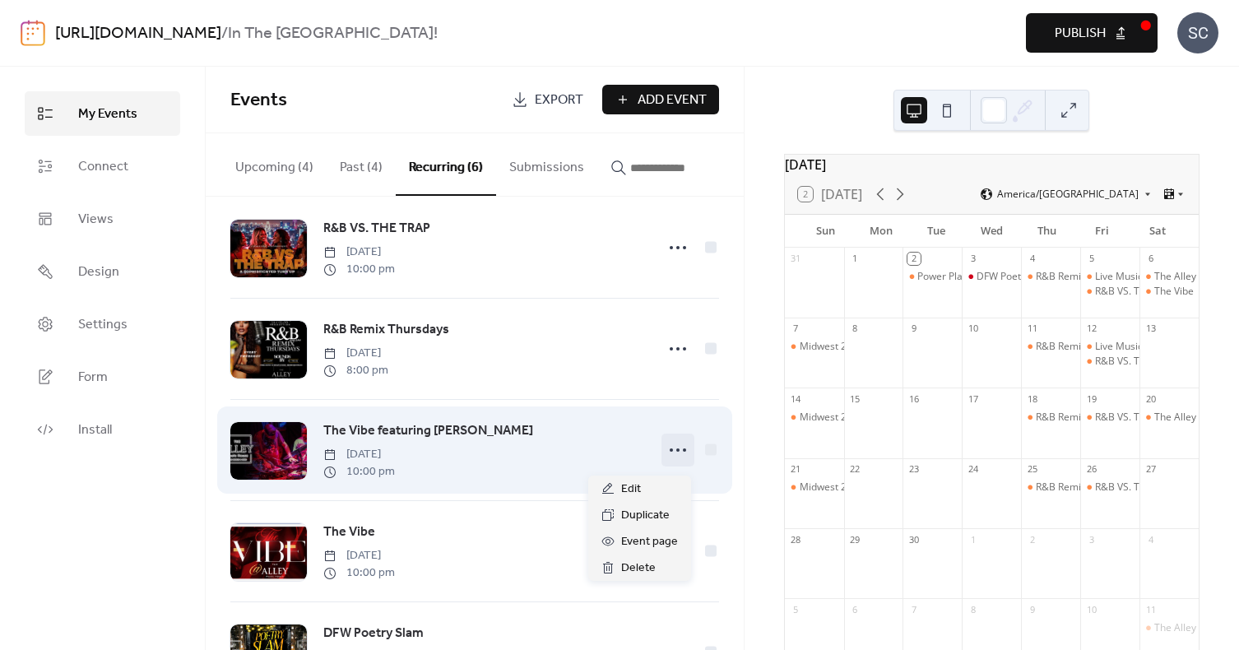
click at [673, 457] on icon at bounding box center [678, 450] width 26 height 26
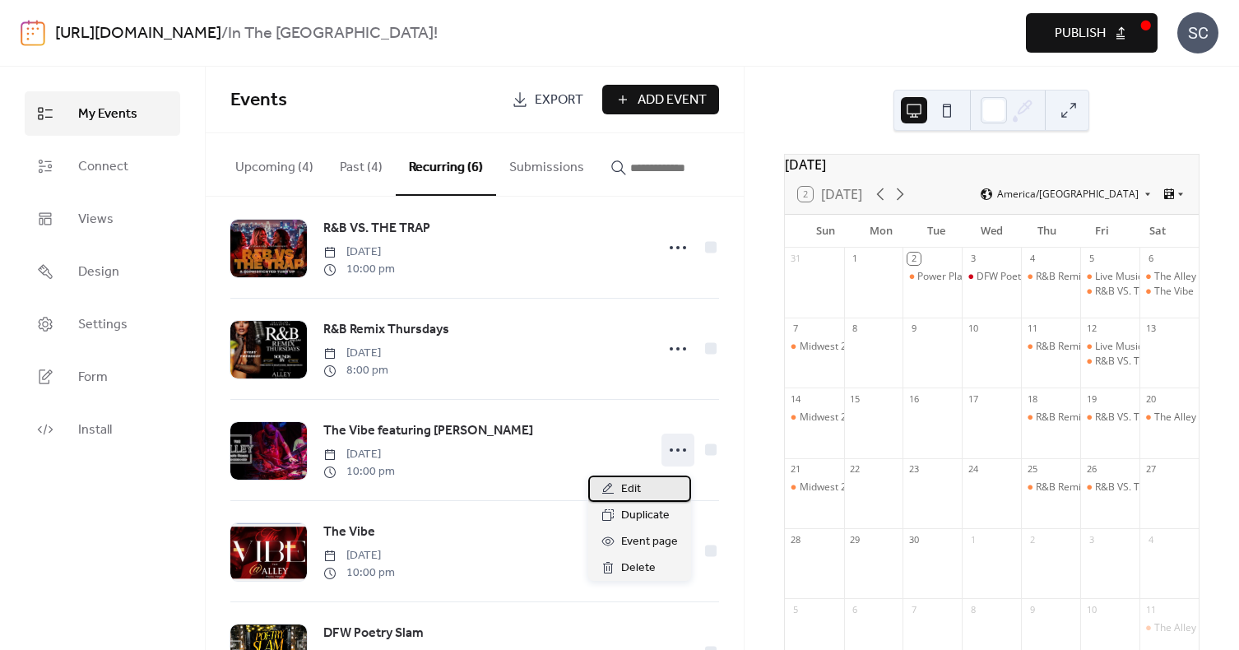
click at [628, 494] on span "Edit" at bounding box center [631, 490] width 20 height 20
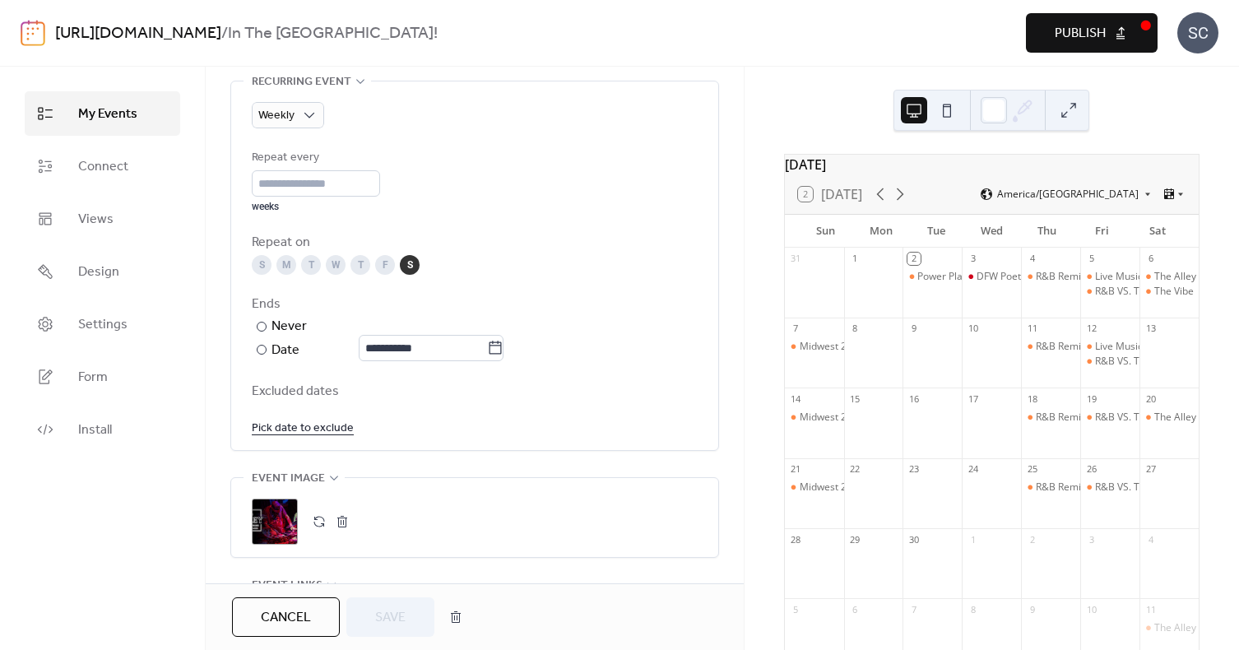
scroll to position [763, 0]
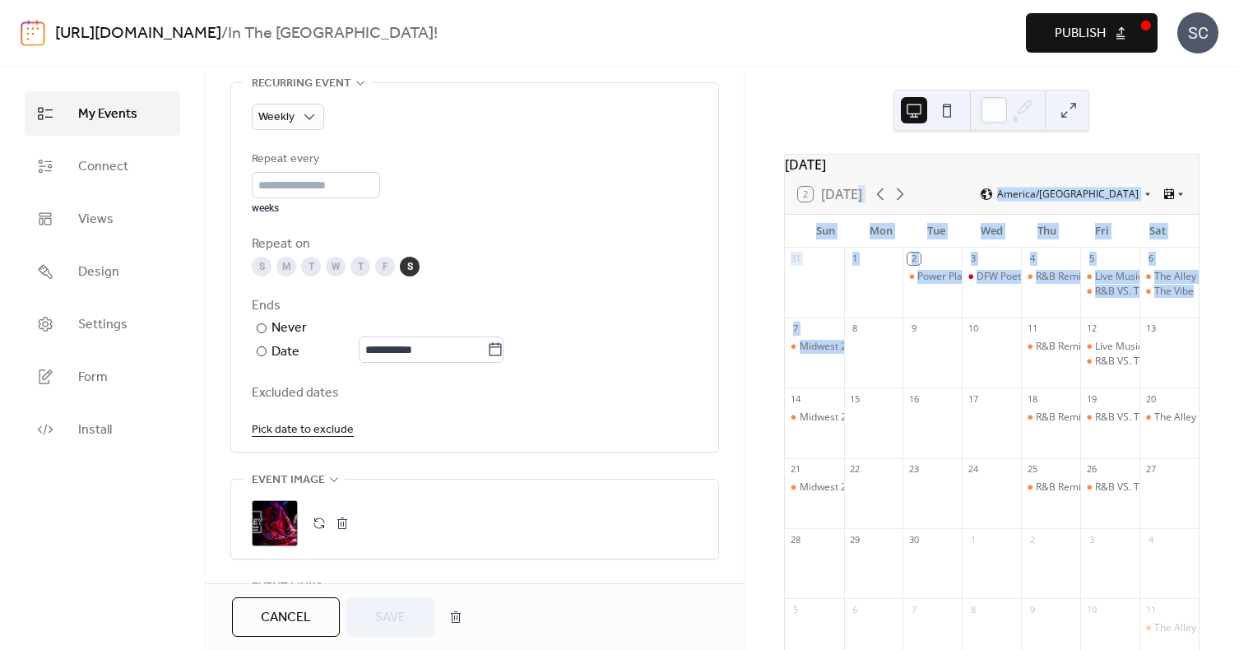
drag, startPoint x: 744, startPoint y: 385, endPoint x: 744, endPoint y: 223, distance: 162.1
click at [745, 223] on div "[DATE] 2 [DATE] America/Chicago Sun Mon Tue Wed Thu Fri Sat 31 1 2 Power Play T…" at bounding box center [992, 358] width 494 height 583
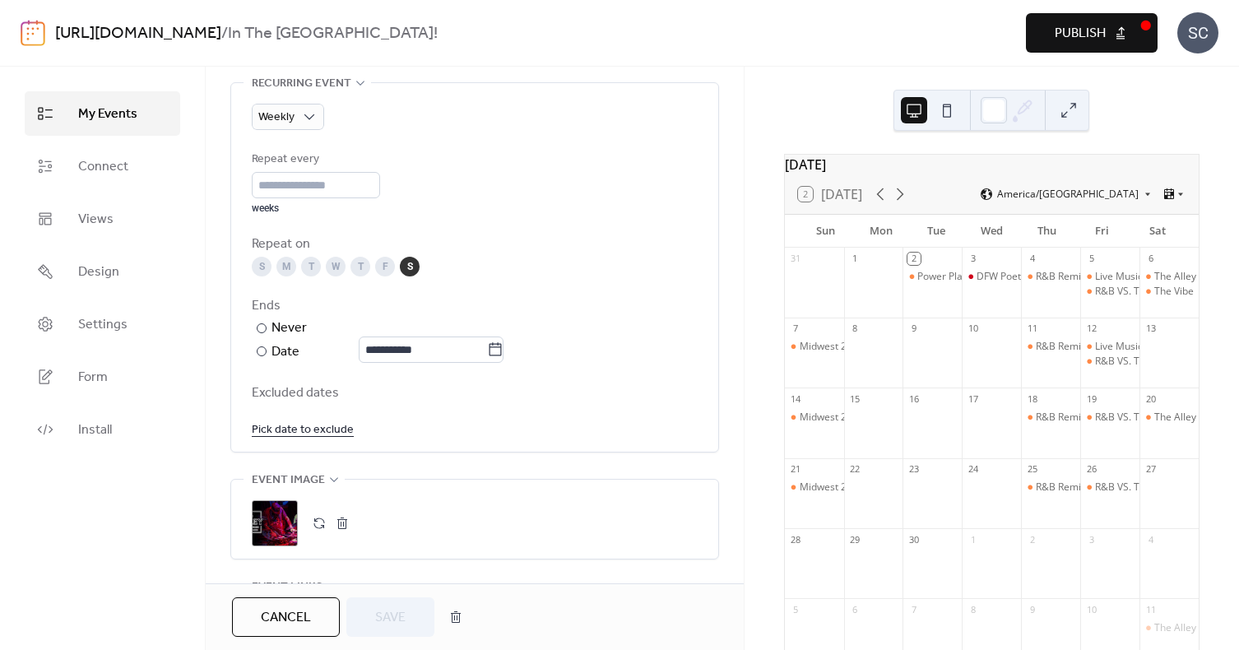
click at [723, 363] on div "**********" at bounding box center [475, 186] width 538 height 1582
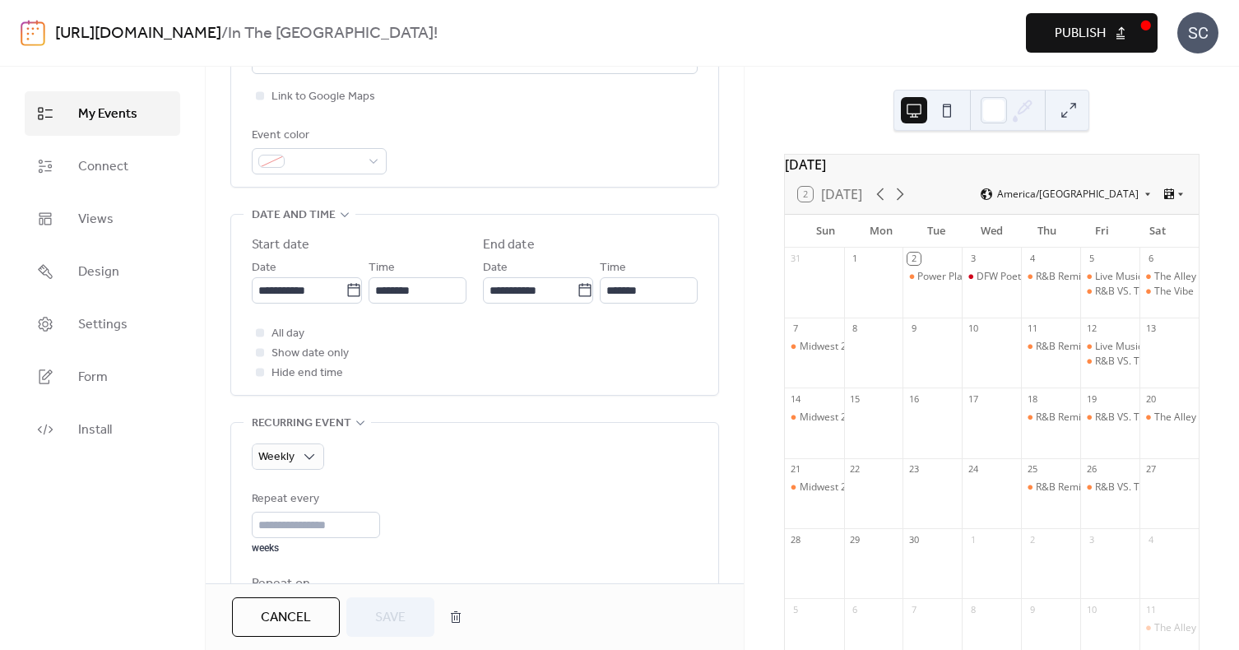
scroll to position [425, 0]
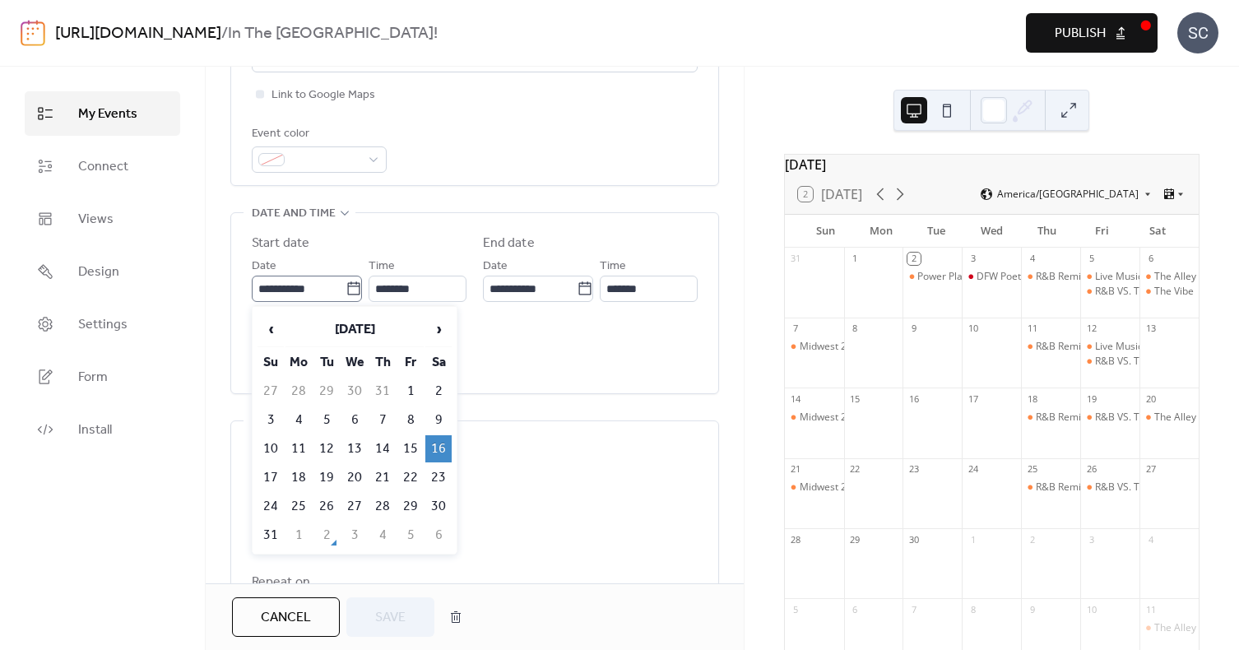
click at [350, 291] on icon at bounding box center [354, 289] width 16 height 16
click at [346, 291] on input "**********" at bounding box center [299, 289] width 94 height 26
click at [438, 326] on span "›" at bounding box center [438, 329] width 25 height 33
click at [436, 418] on td "13" at bounding box center [438, 419] width 26 height 27
type input "**********"
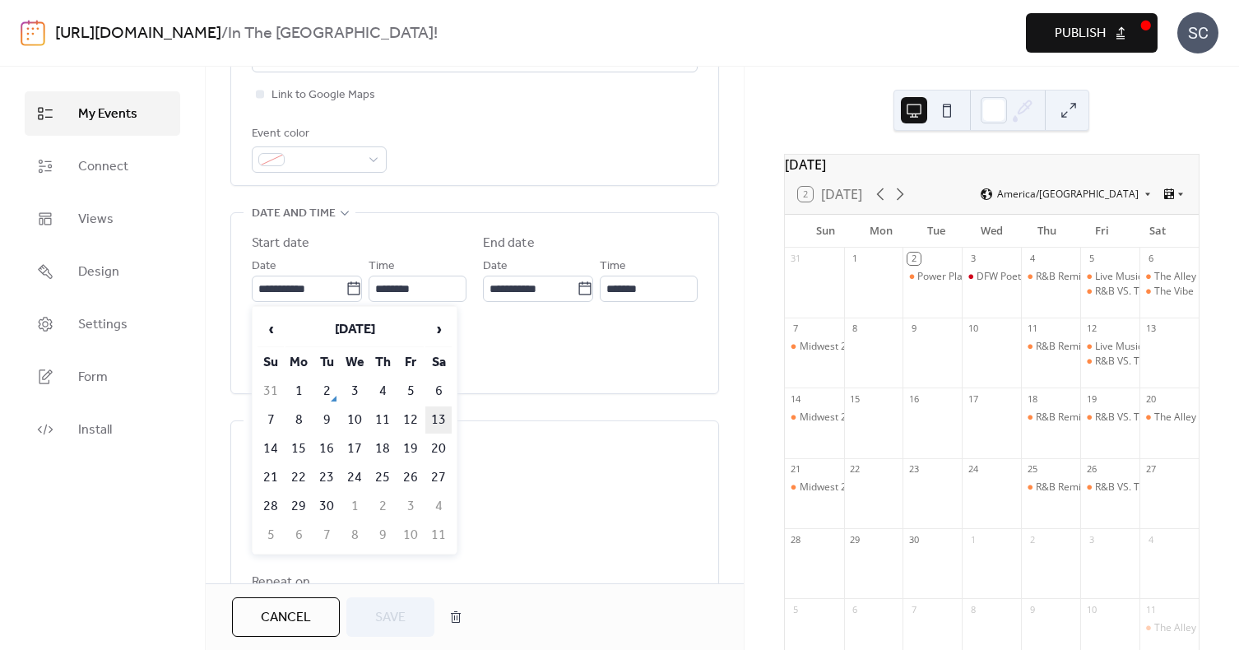
type input "**********"
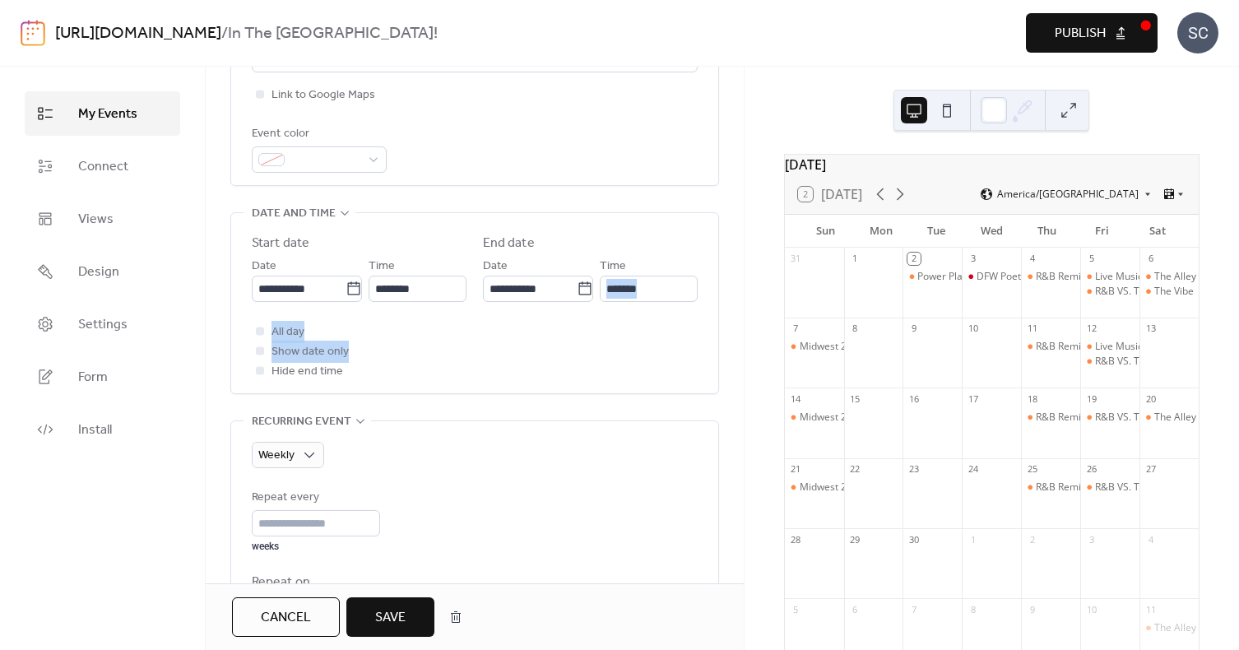
drag, startPoint x: 737, startPoint y: 272, endPoint x: 736, endPoint y: 351, distance: 79.0
click at [737, 355] on div "**********" at bounding box center [475, 524] width 538 height 1582
click at [735, 332] on div "**********" at bounding box center [475, 524] width 538 height 1582
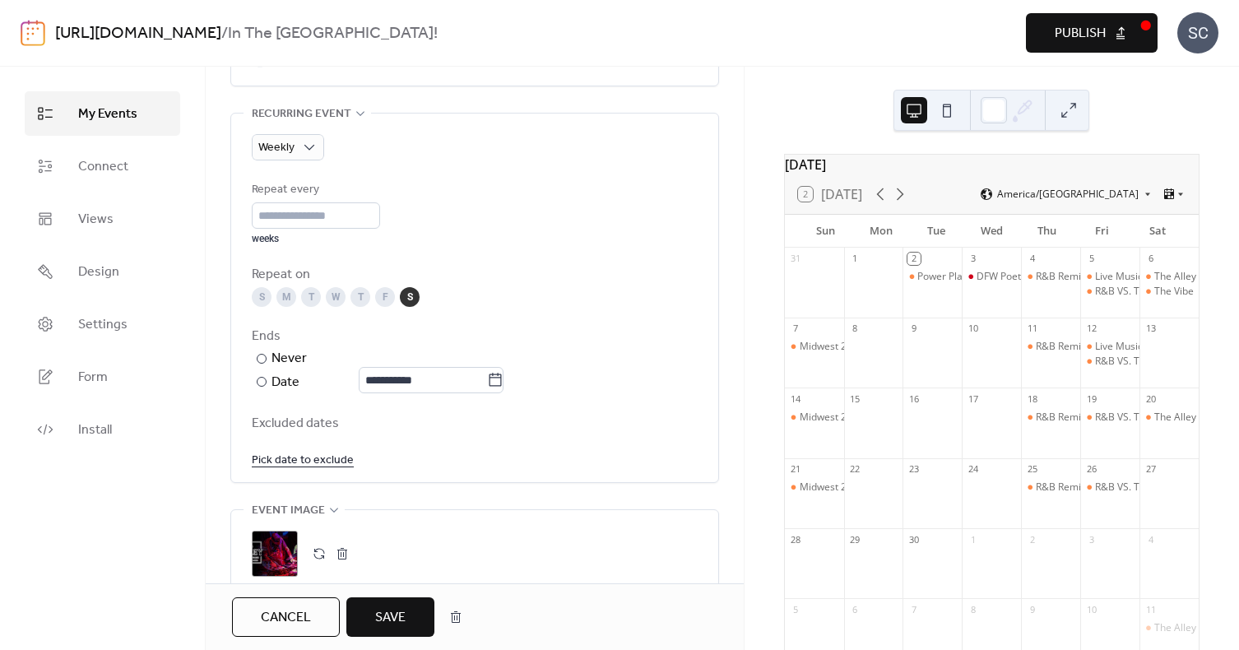
scroll to position [740, 0]
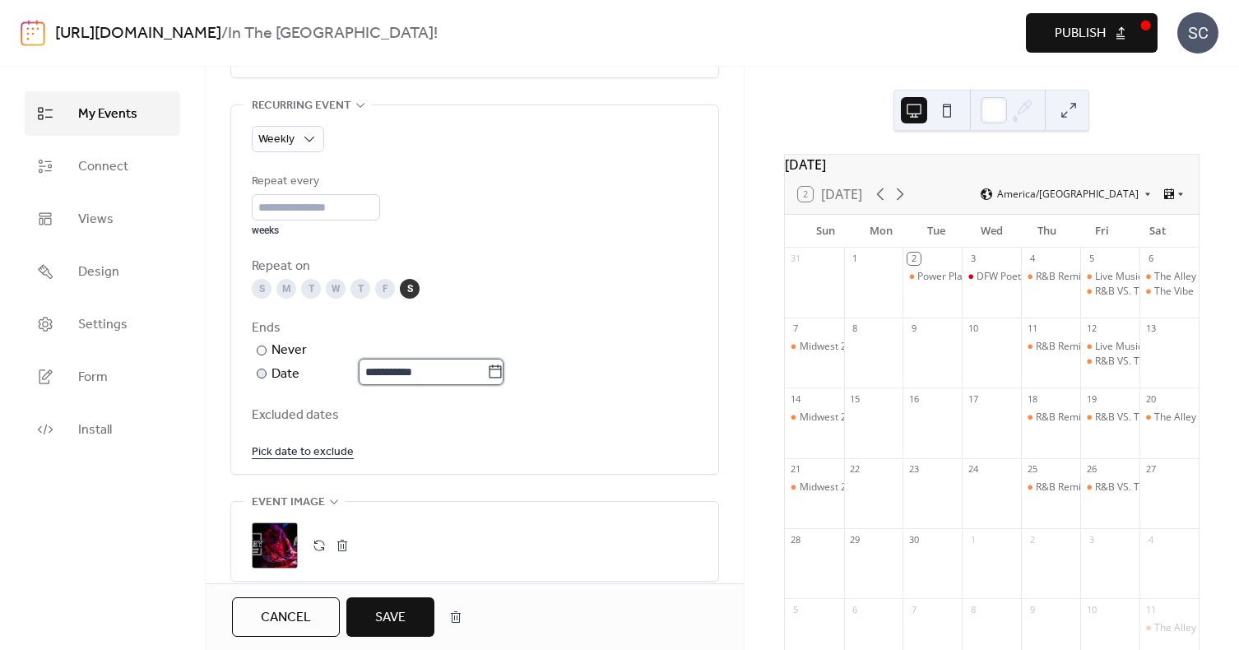
click at [443, 373] on input "**********" at bounding box center [423, 372] width 128 height 26
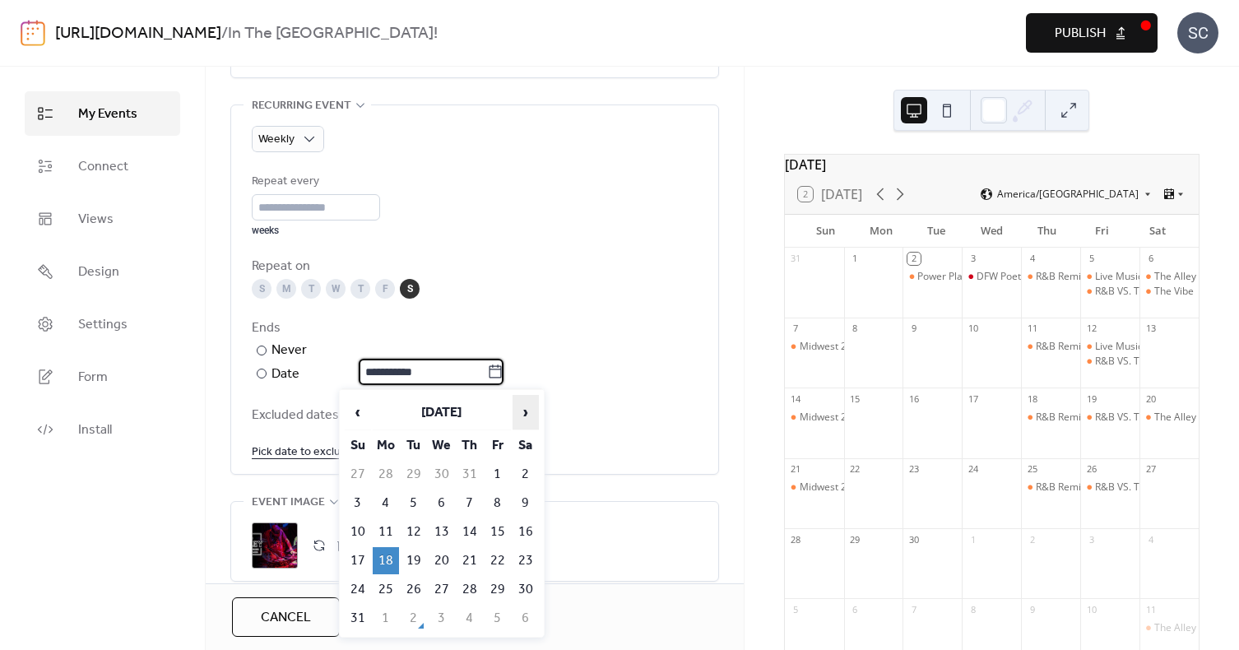
click at [529, 415] on span "›" at bounding box center [525, 412] width 25 height 33
click at [360, 590] on td "28" at bounding box center [358, 589] width 26 height 27
type input "**********"
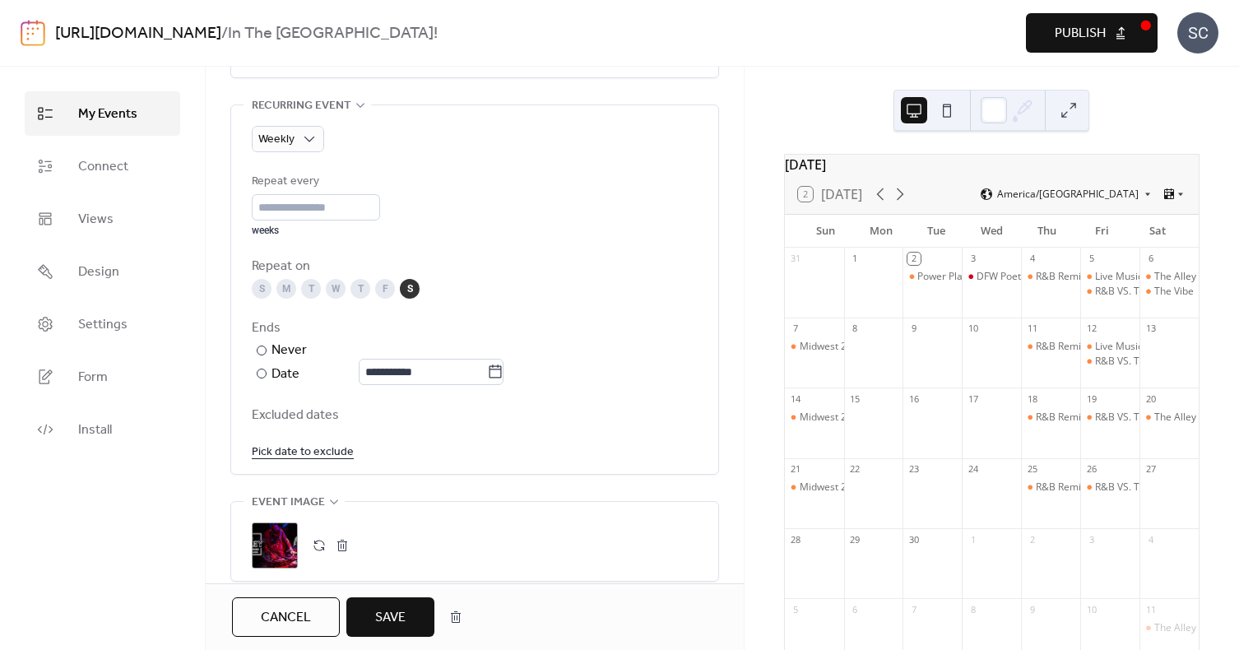
click at [402, 610] on span "Save" at bounding box center [390, 618] width 30 height 20
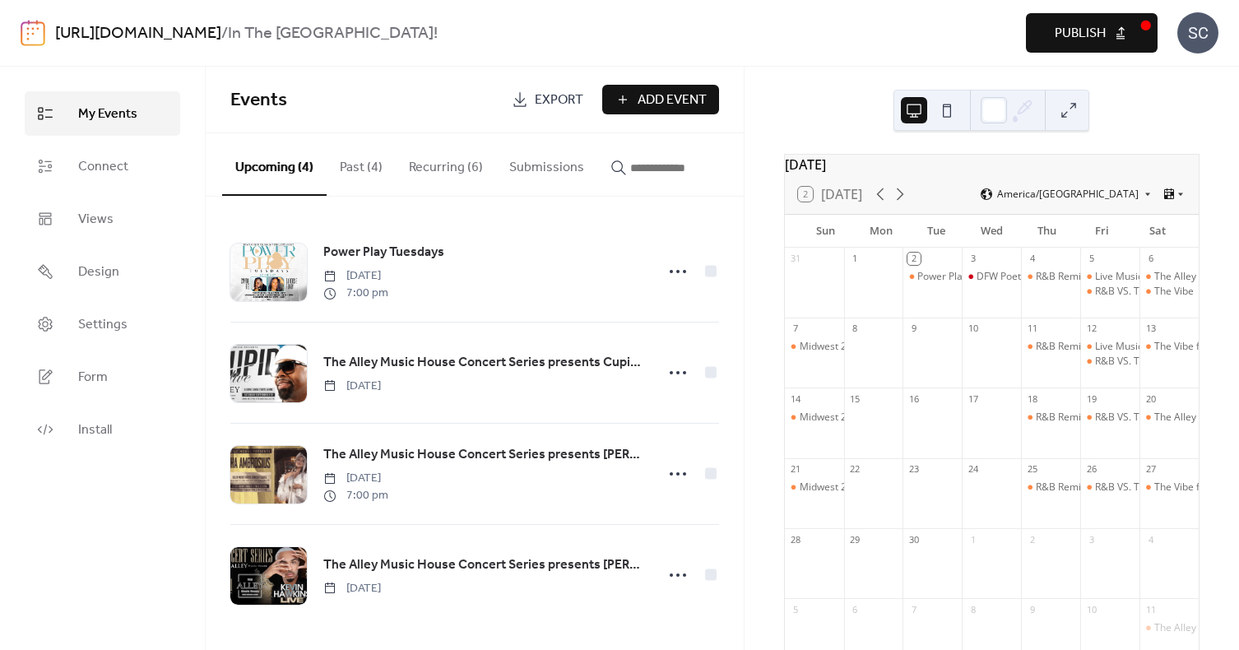
click at [441, 170] on button "Recurring (6)" at bounding box center [446, 163] width 100 height 61
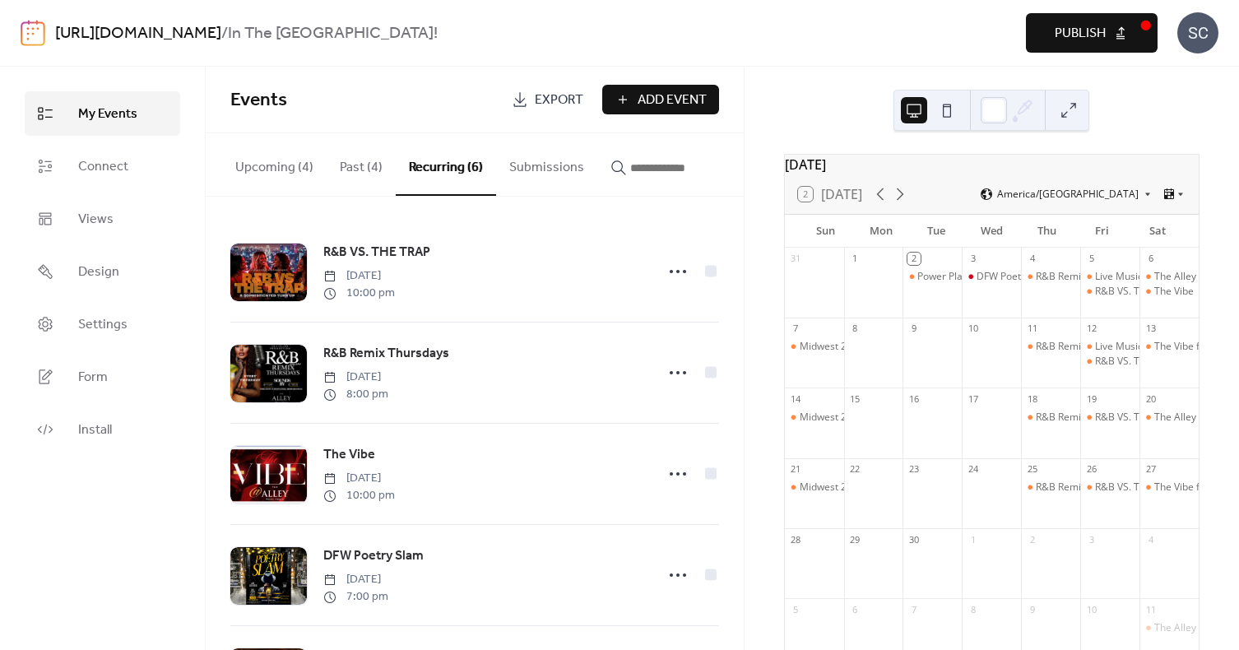
scroll to position [210, 0]
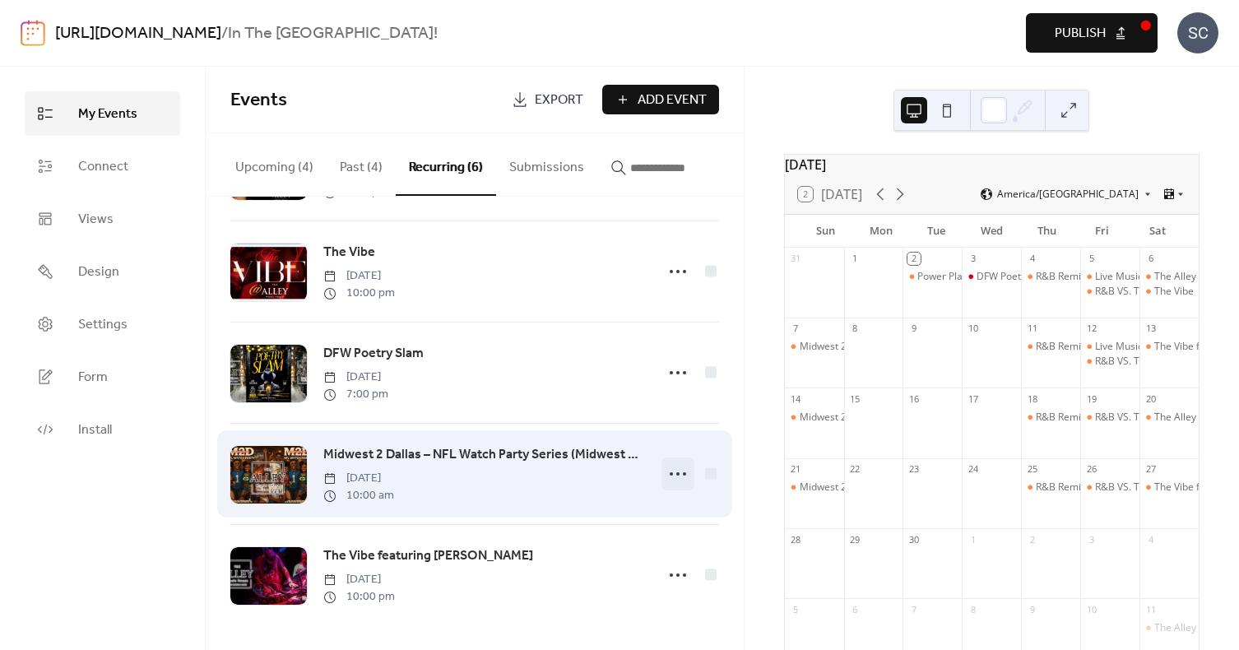
click at [666, 478] on icon at bounding box center [678, 474] width 26 height 26
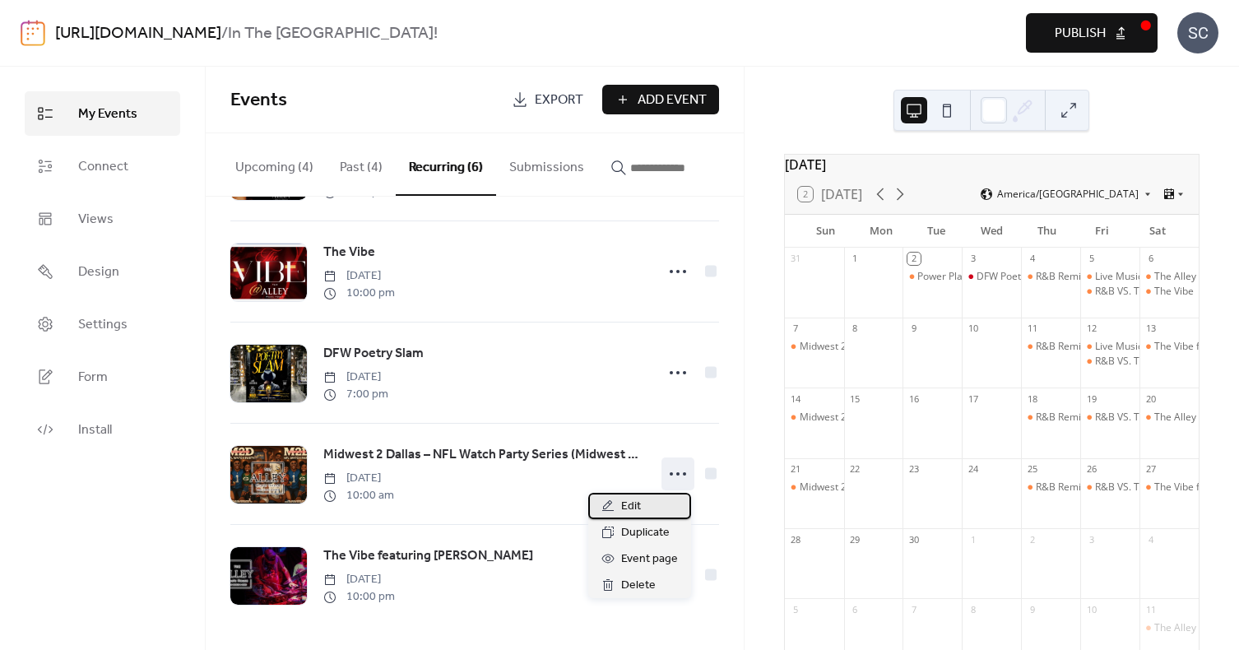
click at [636, 512] on span "Edit" at bounding box center [631, 507] width 20 height 20
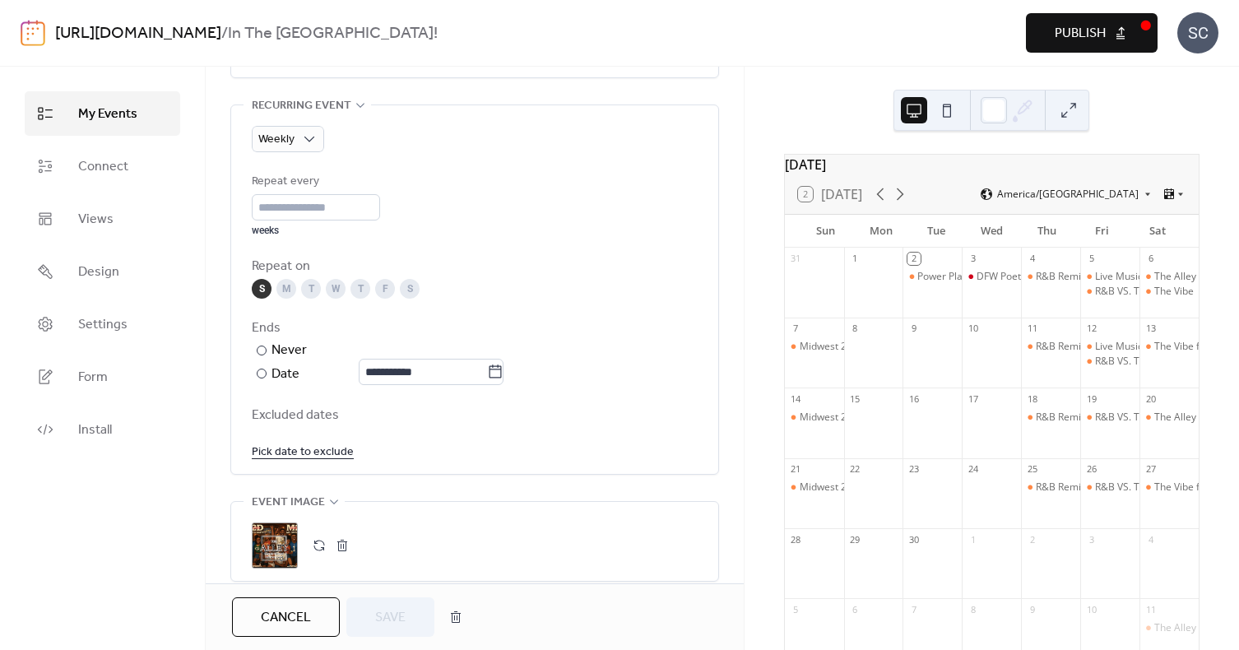
scroll to position [740, 0]
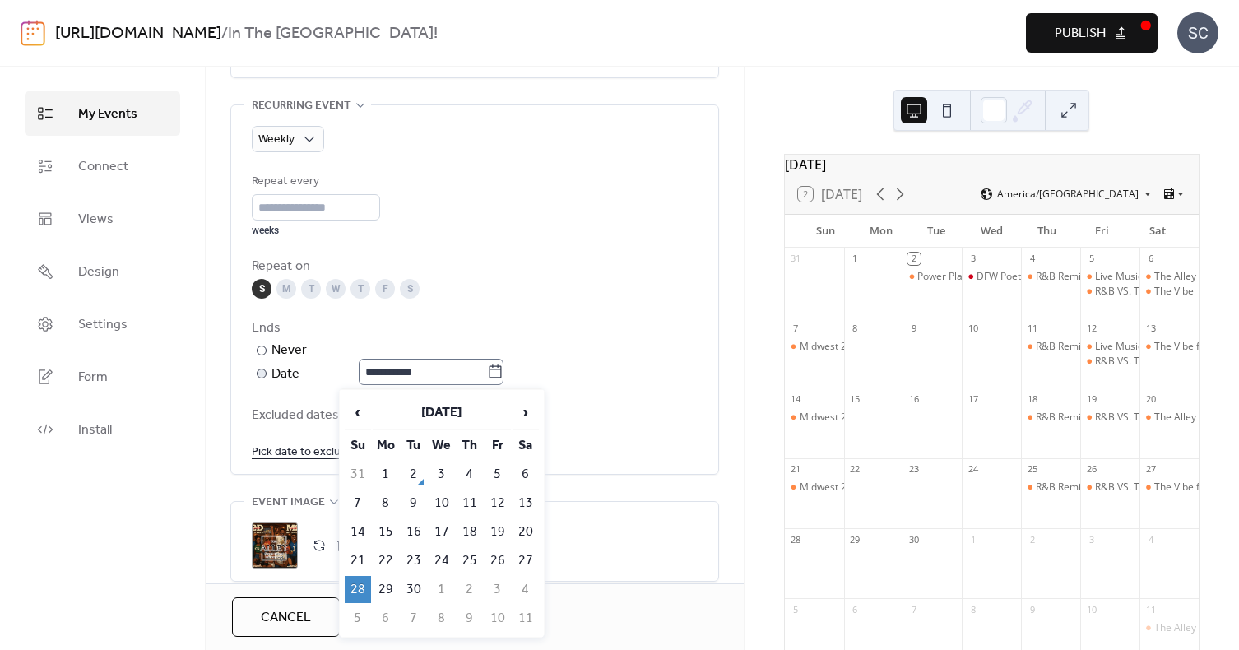
click at [504, 373] on icon at bounding box center [495, 372] width 16 height 16
click at [487, 373] on input "**********" at bounding box center [423, 372] width 128 height 26
click at [390, 587] on td "29" at bounding box center [386, 589] width 26 height 27
type input "**********"
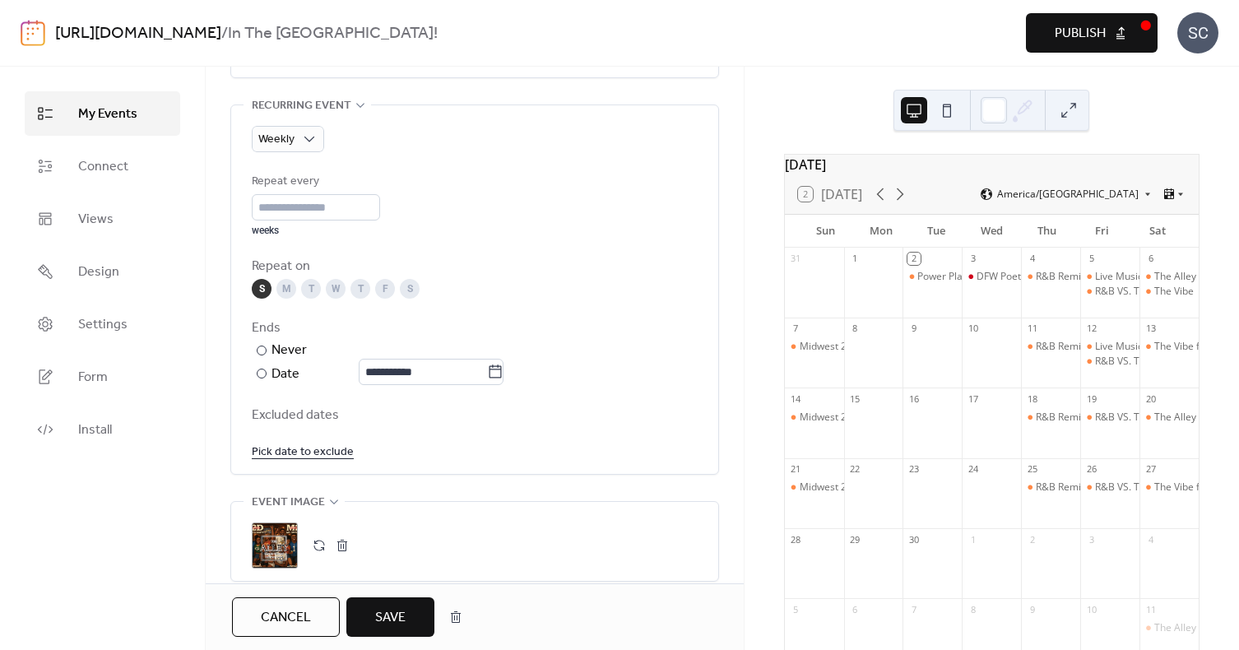
click at [400, 622] on span "Save" at bounding box center [390, 618] width 30 height 20
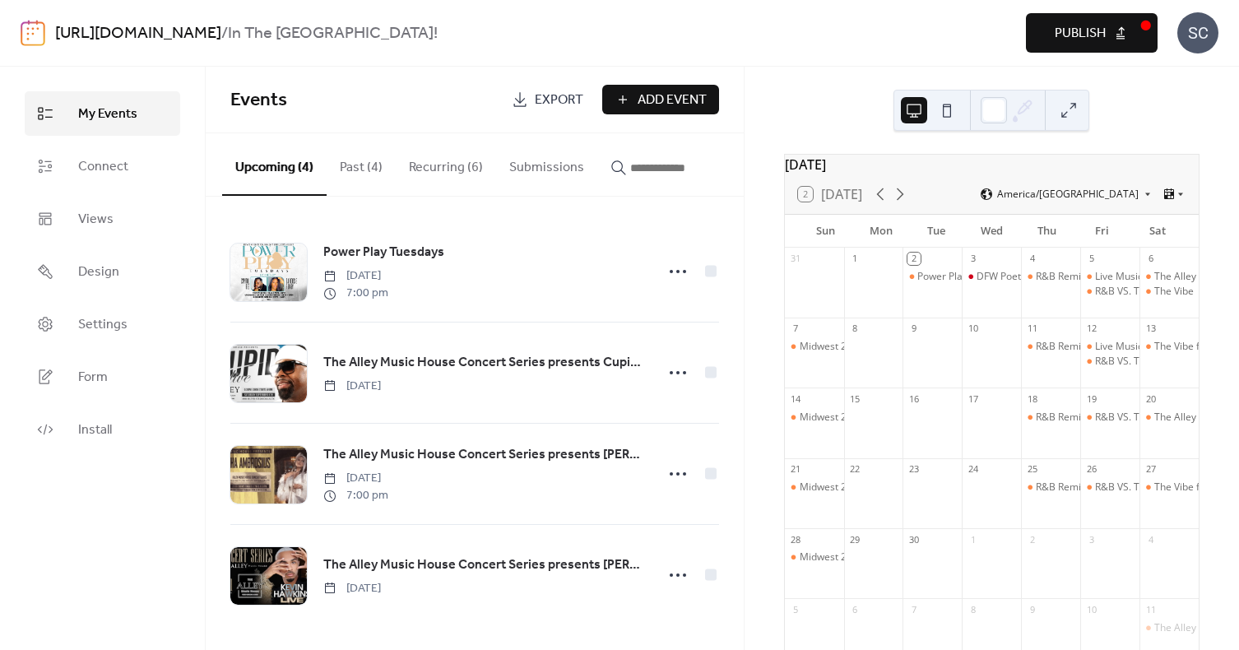
scroll to position [6, 0]
click at [351, 170] on button "Past (4)" at bounding box center [361, 163] width 69 height 61
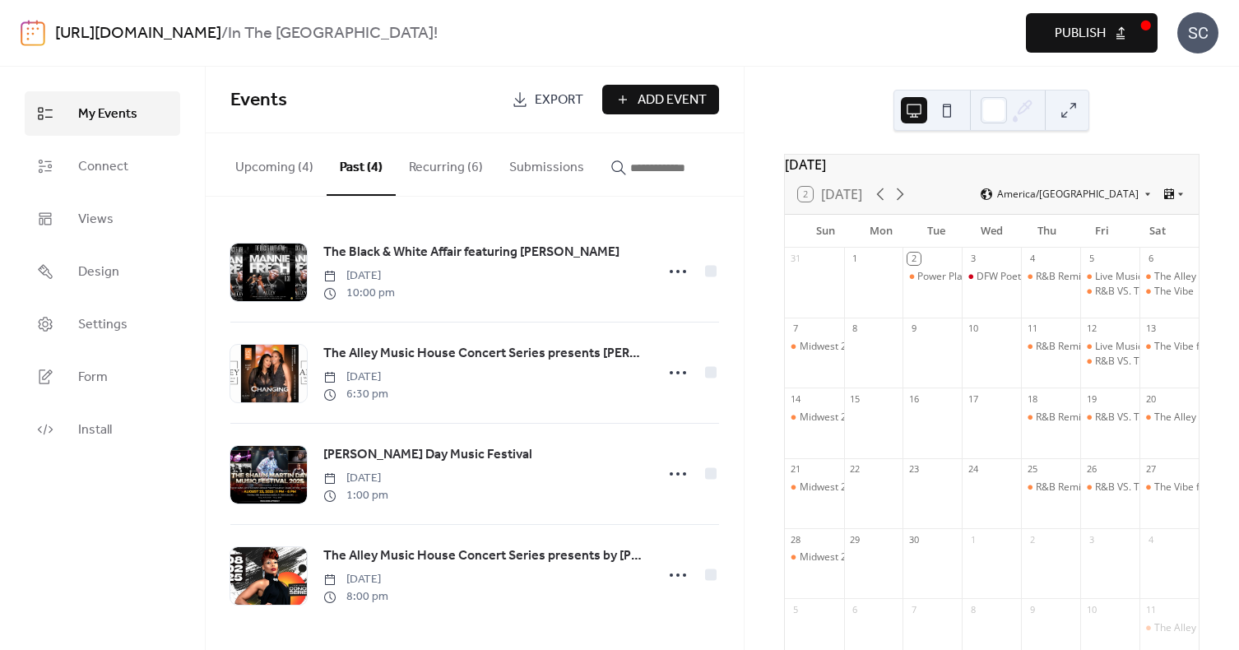
click at [435, 169] on button "Recurring (6)" at bounding box center [446, 163] width 100 height 61
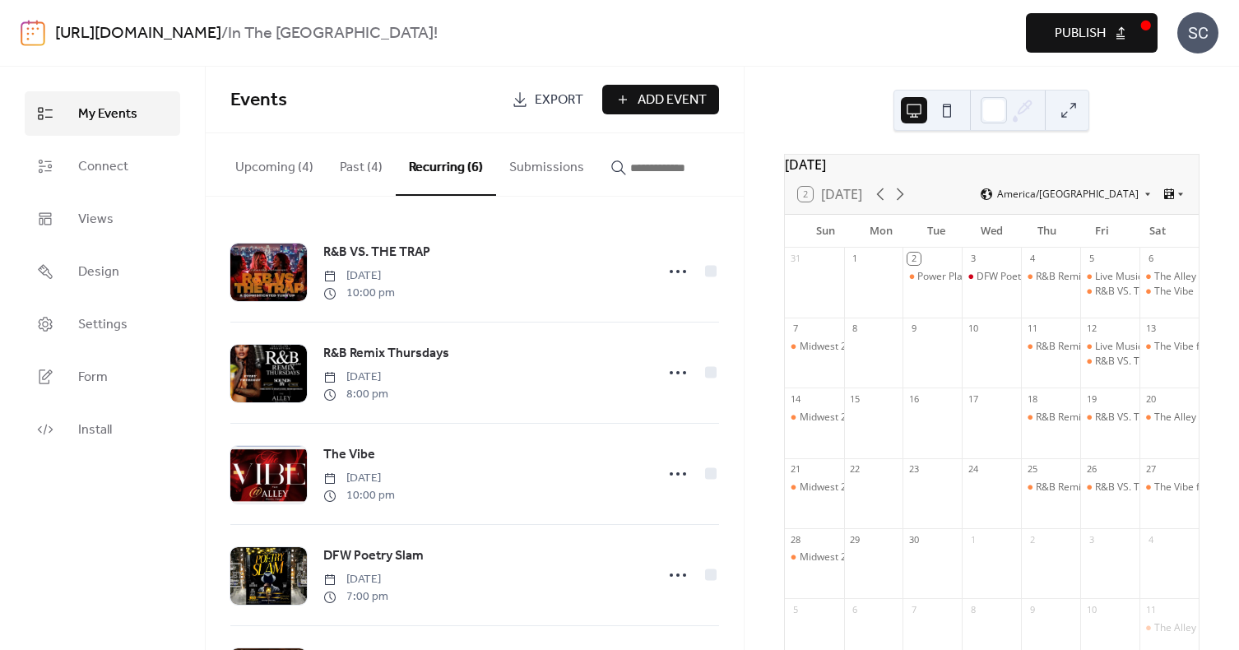
drag, startPoint x: 1099, startPoint y: 35, endPoint x: 839, endPoint y: 53, distance: 260.6
click at [840, 53] on div "[URL][DOMAIN_NAME] / In The Alley Music House! Preview Publish SC" at bounding box center [620, 33] width 1198 height 66
click at [458, 167] on button "Recurring (6)" at bounding box center [446, 164] width 100 height 63
click at [364, 165] on button "Past (4)" at bounding box center [361, 163] width 69 height 61
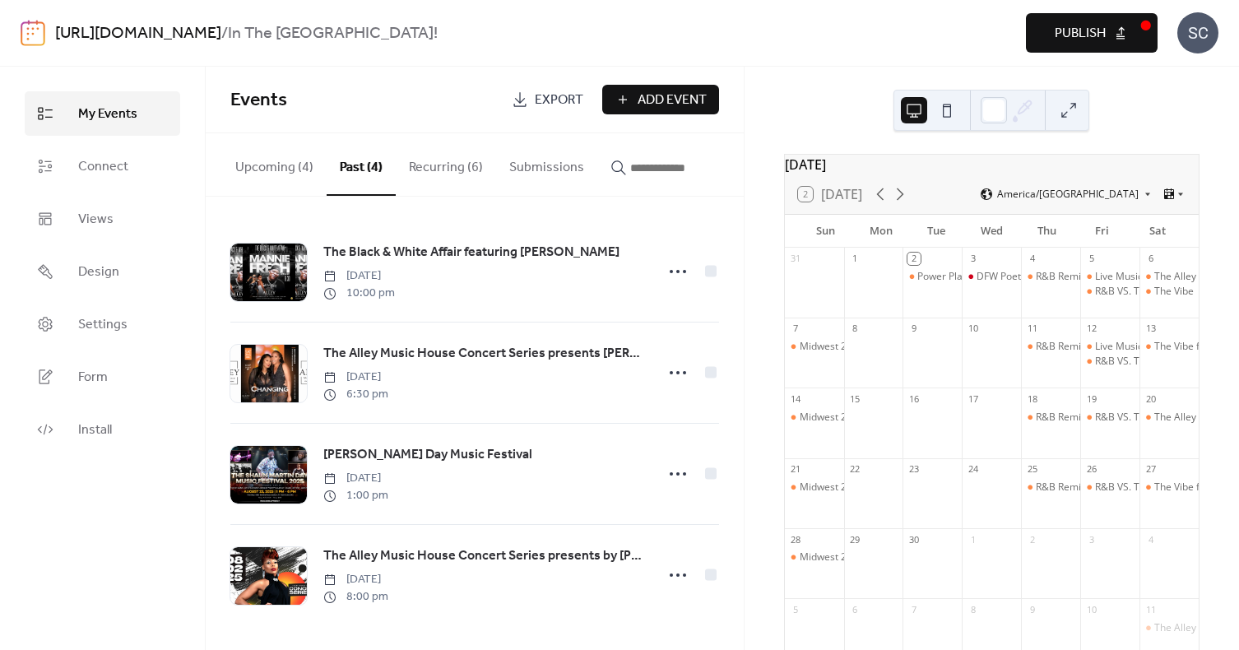
click at [261, 169] on button "Upcoming (4)" at bounding box center [274, 163] width 104 height 61
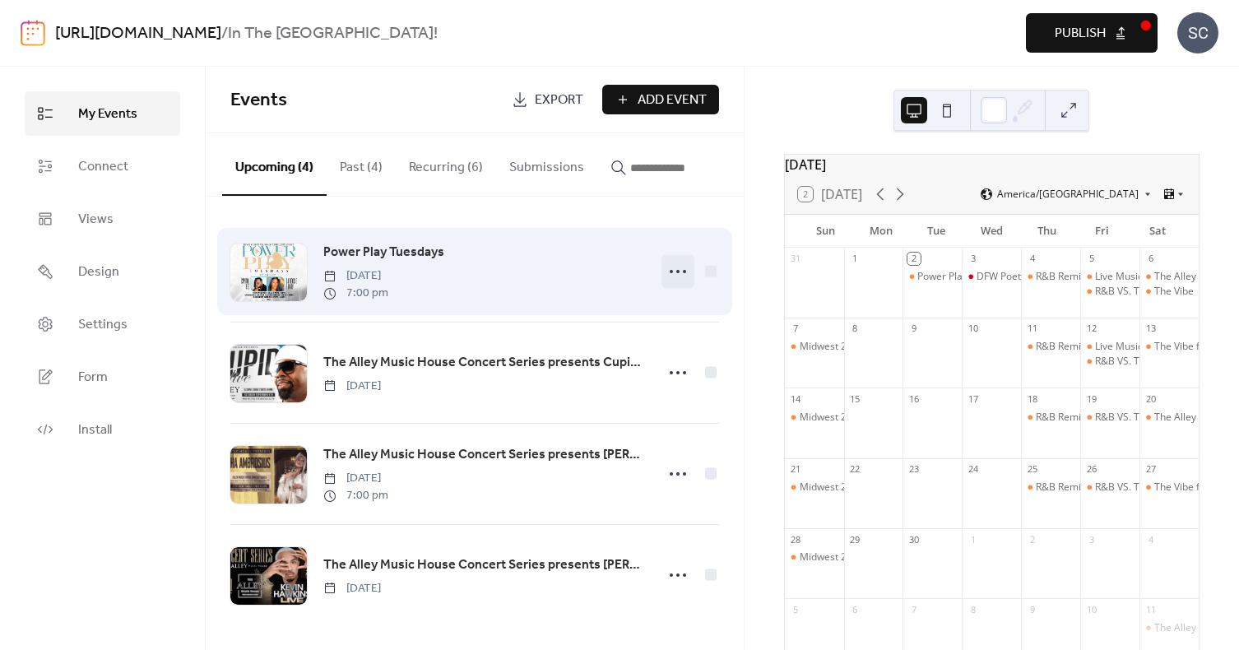
click at [676, 272] on icon at bounding box center [678, 271] width 26 height 26
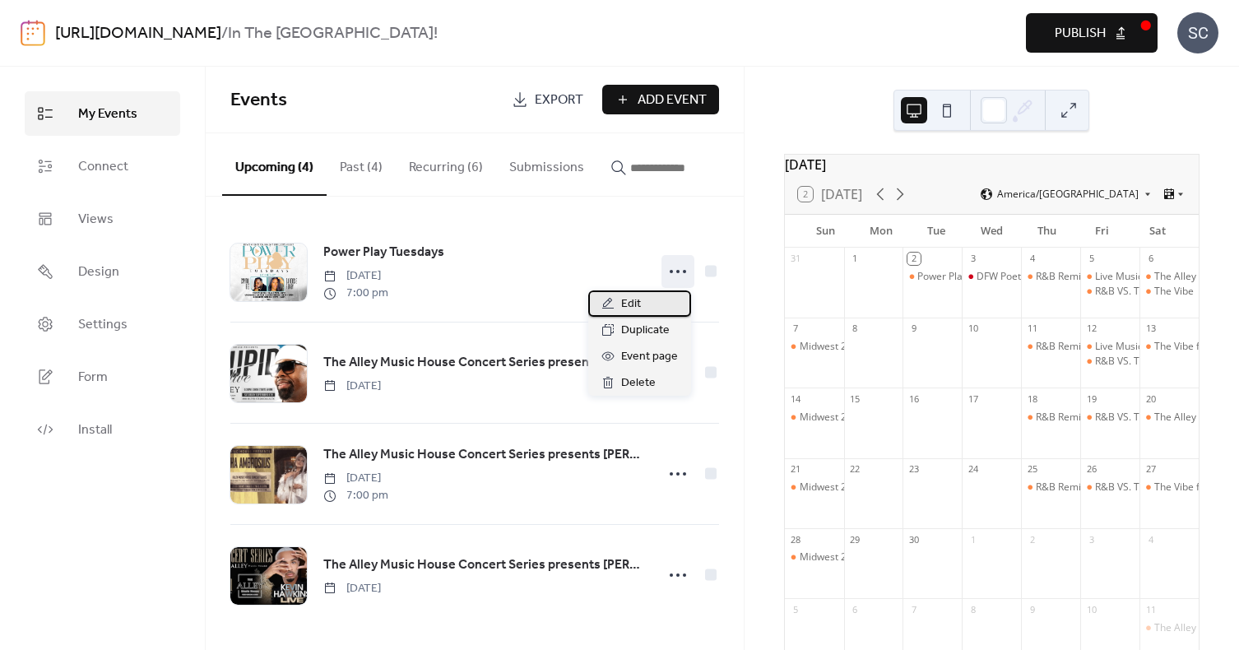
click at [641, 311] on div "Edit" at bounding box center [639, 303] width 103 height 26
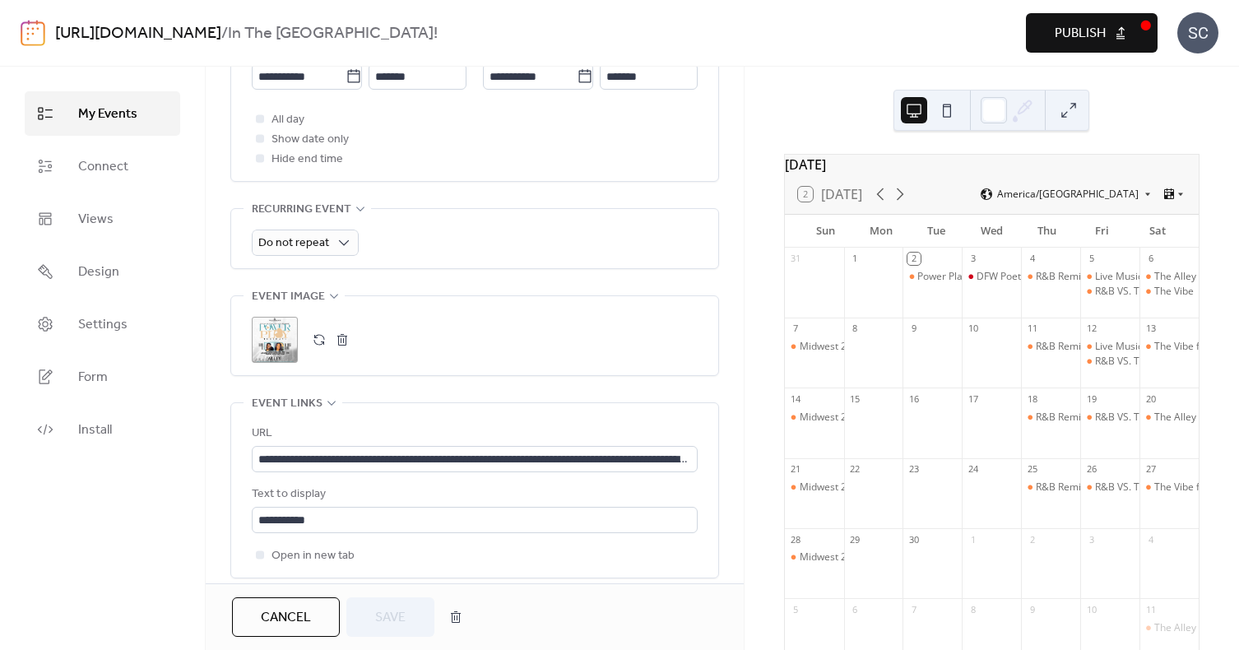
scroll to position [640, 0]
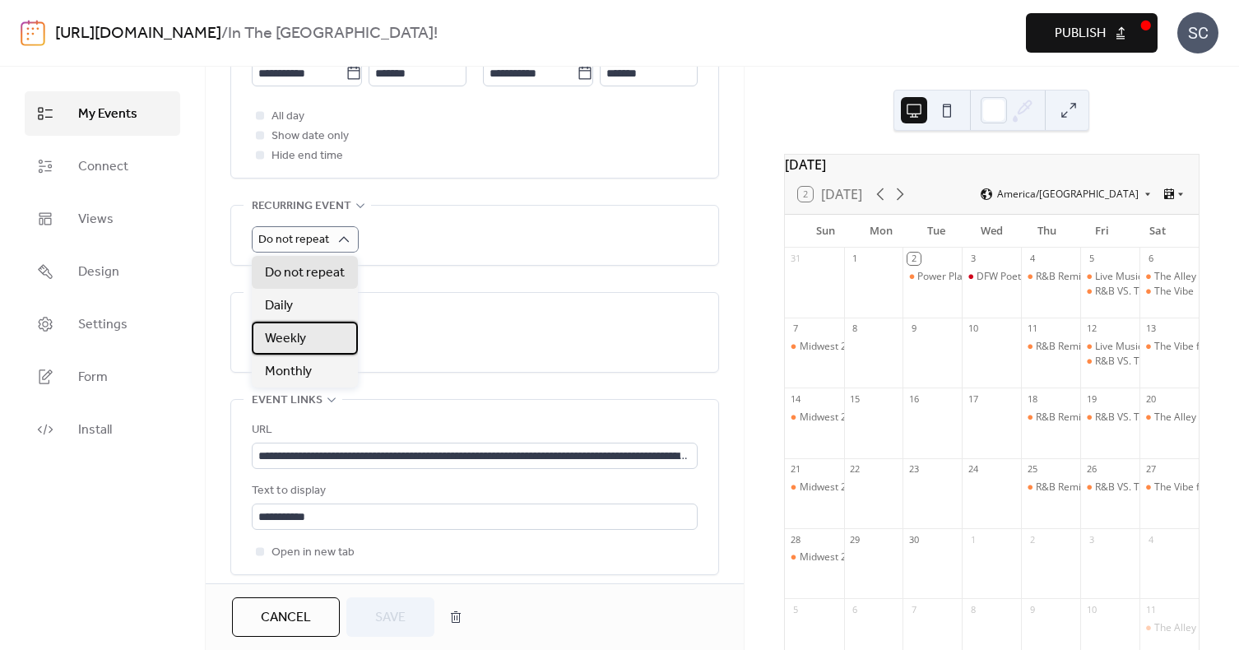
click at [301, 334] on span "Weekly" at bounding box center [285, 339] width 41 height 20
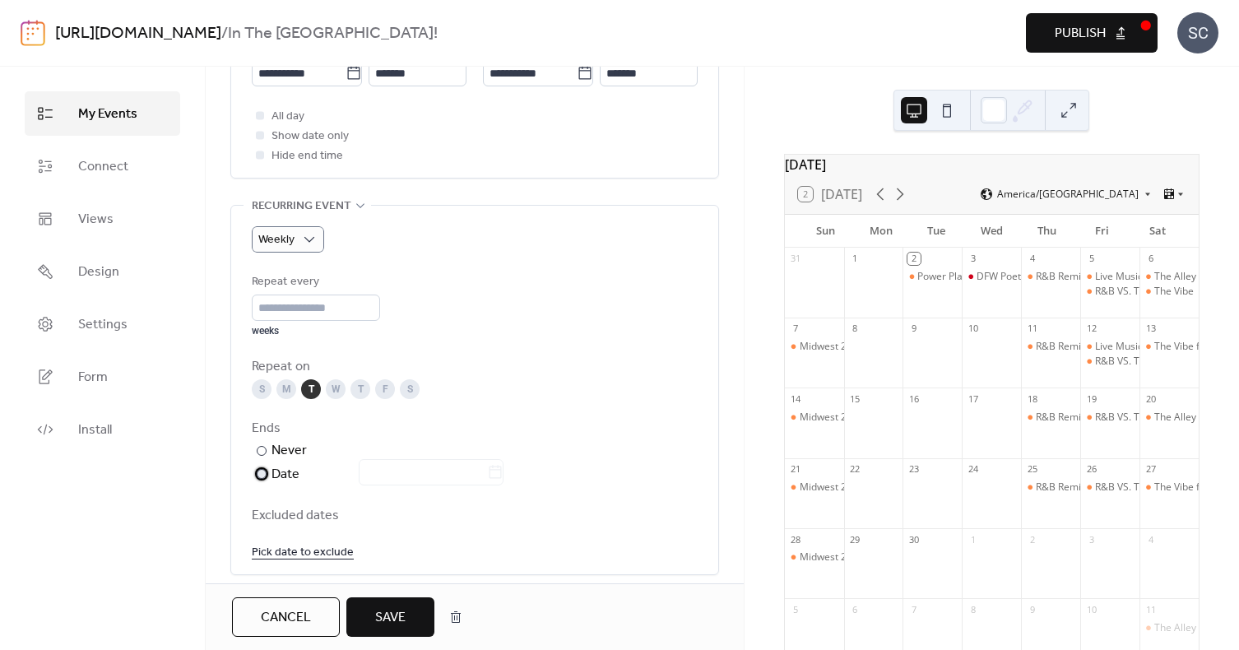
click at [261, 474] on div at bounding box center [262, 474] width 10 height 10
click at [504, 480] on label at bounding box center [431, 472] width 145 height 26
click at [487, 480] on input "text" at bounding box center [423, 472] width 128 height 26
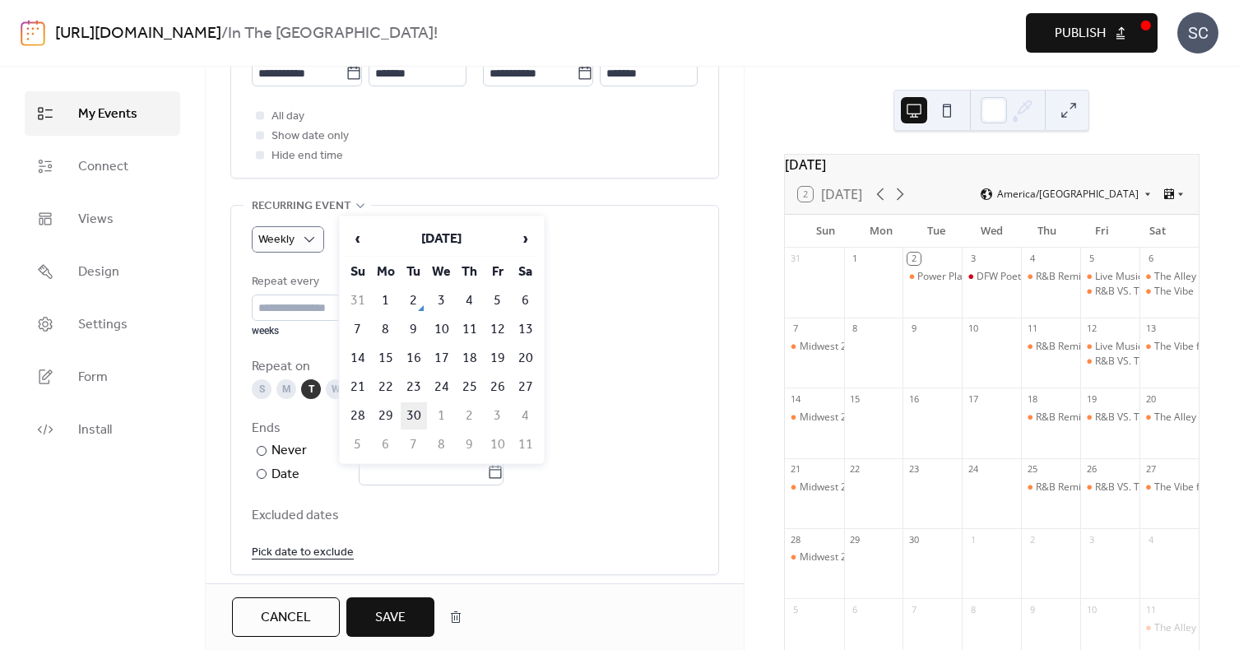
click at [416, 415] on td "30" at bounding box center [414, 415] width 26 height 27
type input "**********"
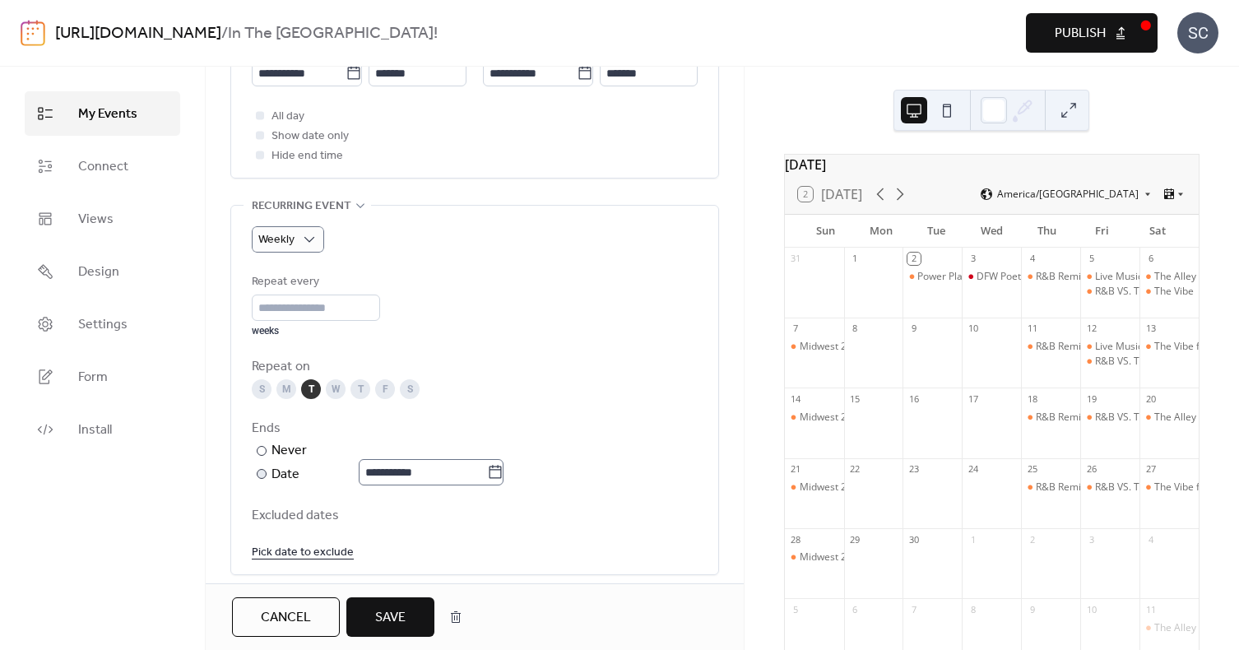
click at [501, 476] on icon at bounding box center [495, 472] width 16 height 16
click at [487, 476] on input "**********" at bounding box center [423, 472] width 128 height 26
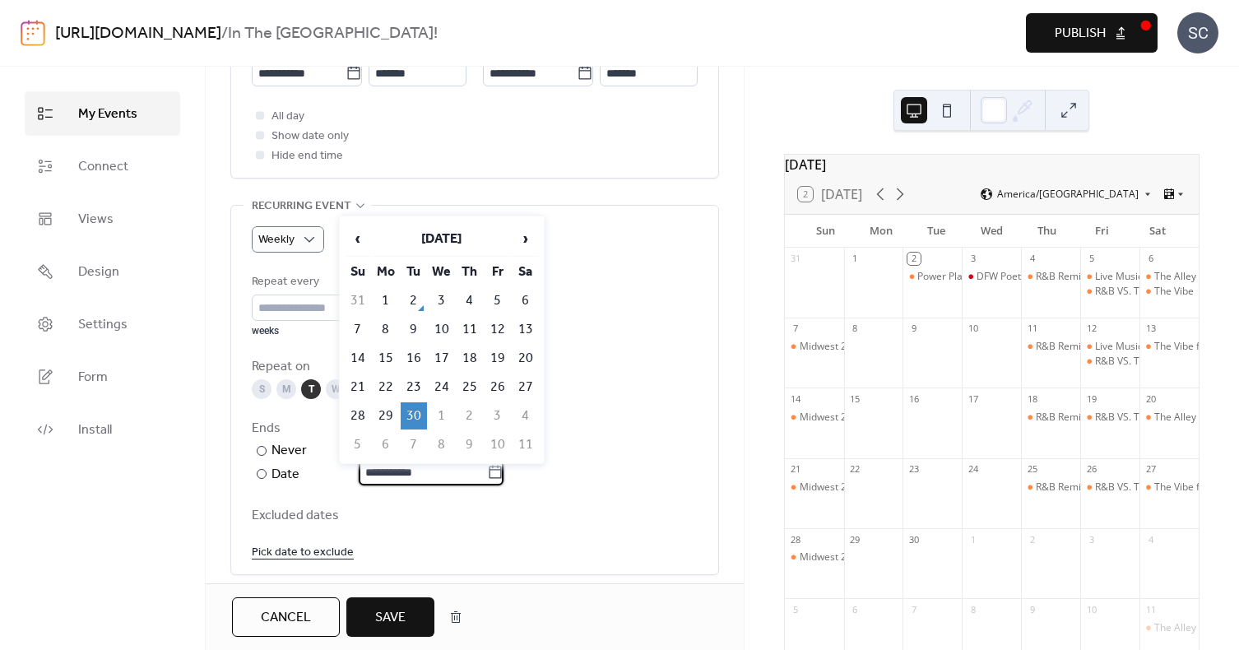
click at [401, 625] on span "Save" at bounding box center [390, 618] width 30 height 20
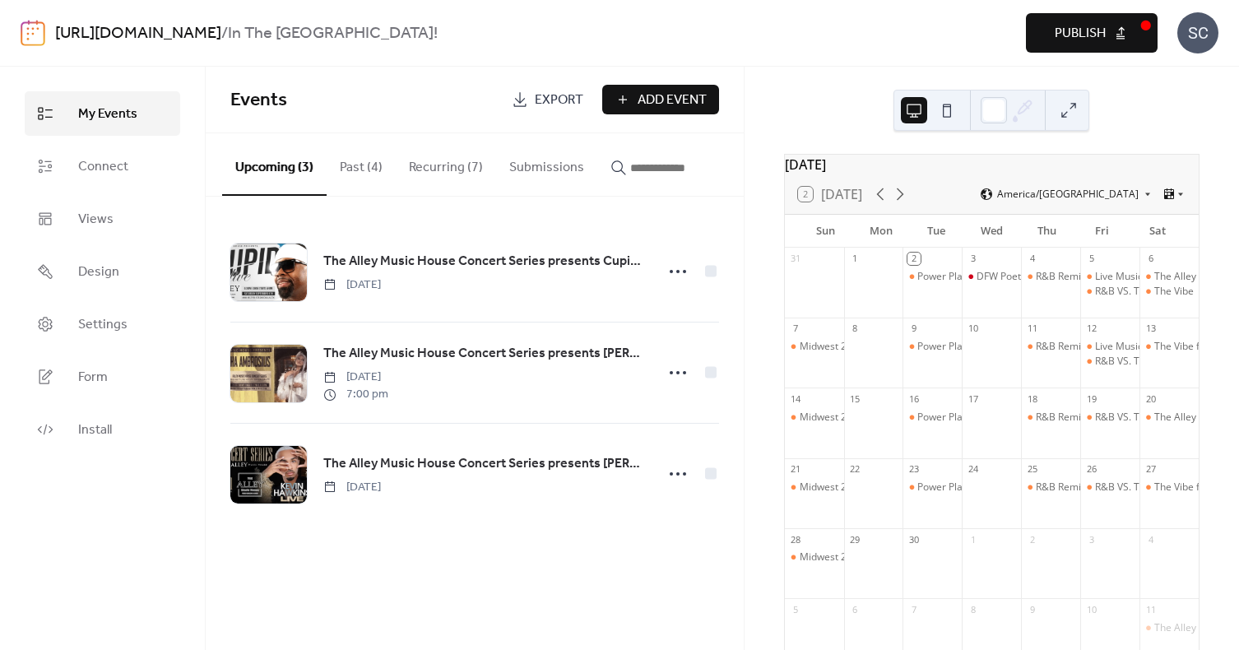
click at [745, 318] on div "[DATE] 2 [DATE] America/Chicago Sun Mon Tue Wed Thu Fri Sat 31 1 2 Power Play T…" at bounding box center [992, 358] width 494 height 583
drag, startPoint x: 740, startPoint y: 330, endPoint x: 740, endPoint y: 298, distance: 32.1
click at [740, 298] on div "The Alley Music House Concert Series presents Cupid Live [DATE] The Alley Music…" at bounding box center [475, 373] width 538 height 352
click at [735, 244] on div "The Alley Music House Concert Series presents Cupid Live [DATE] The Alley Music…" at bounding box center [475, 373] width 538 height 352
click at [273, 160] on button "Upcoming (3)" at bounding box center [274, 164] width 104 height 63
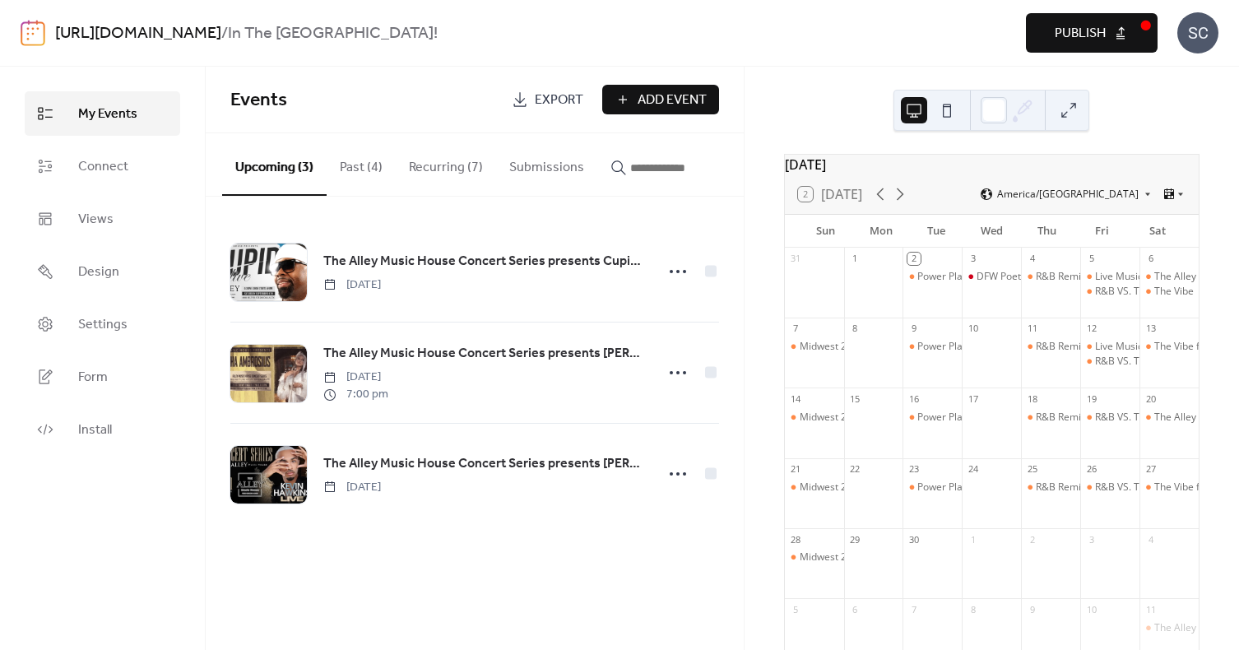
click at [349, 169] on button "Past (4)" at bounding box center [361, 163] width 69 height 61
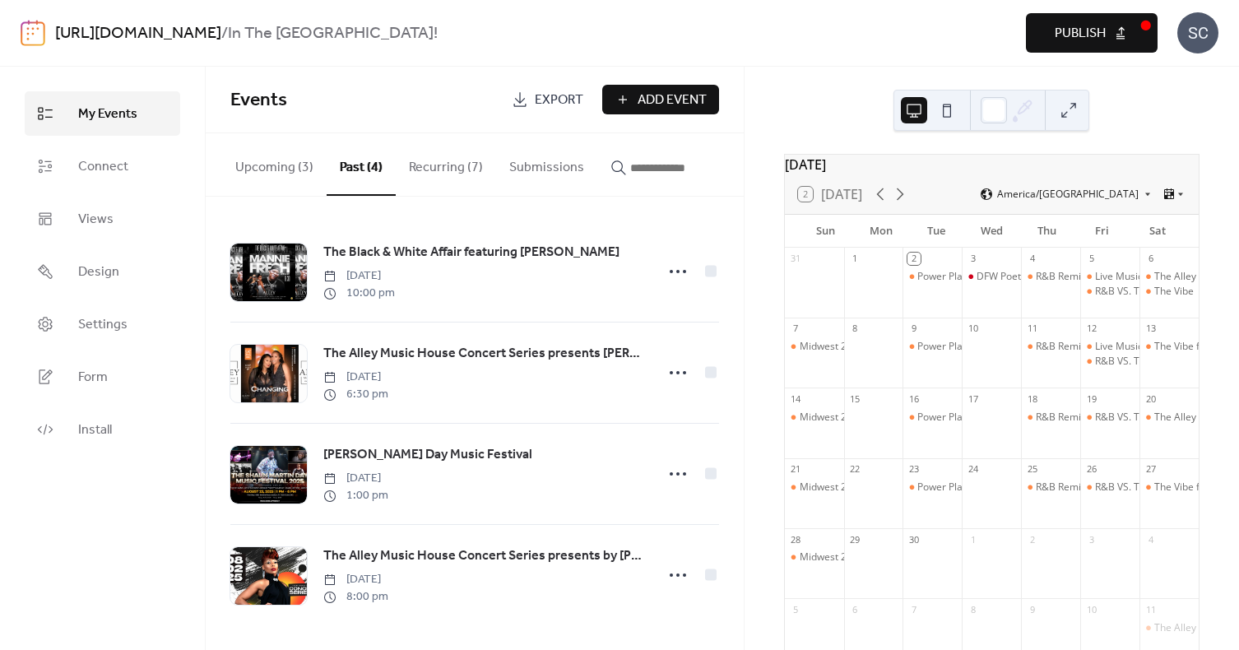
click at [424, 170] on button "Recurring (7)" at bounding box center [446, 163] width 100 height 61
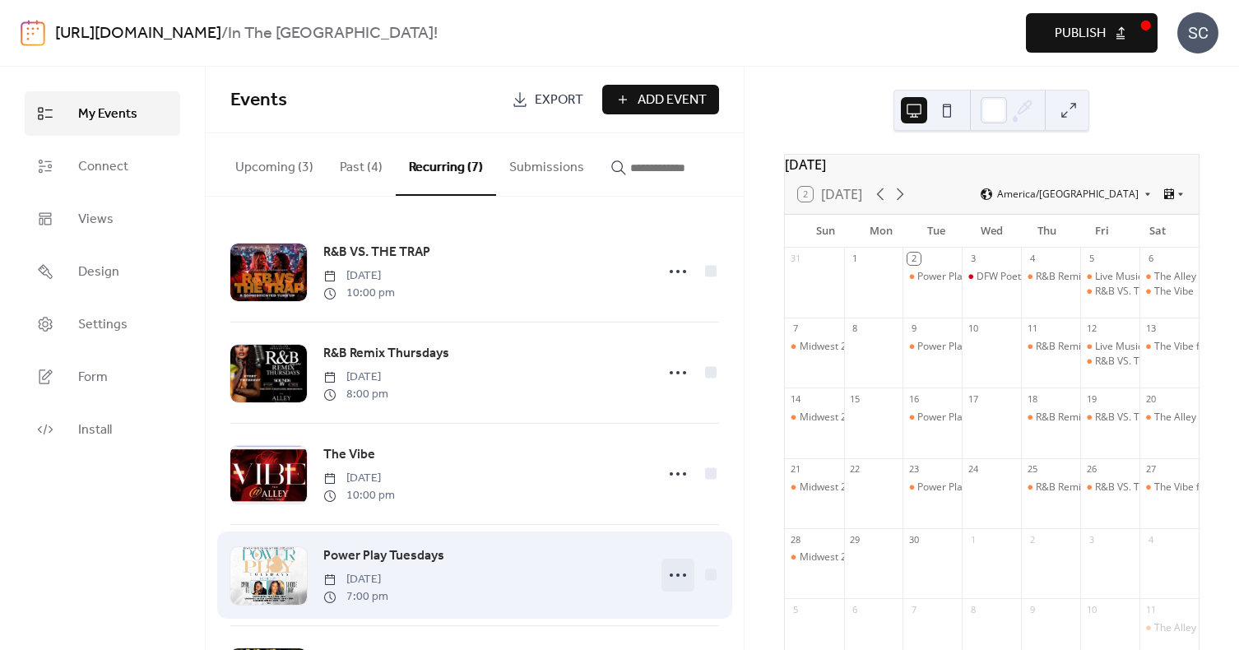
click at [665, 583] on icon at bounding box center [678, 575] width 26 height 26
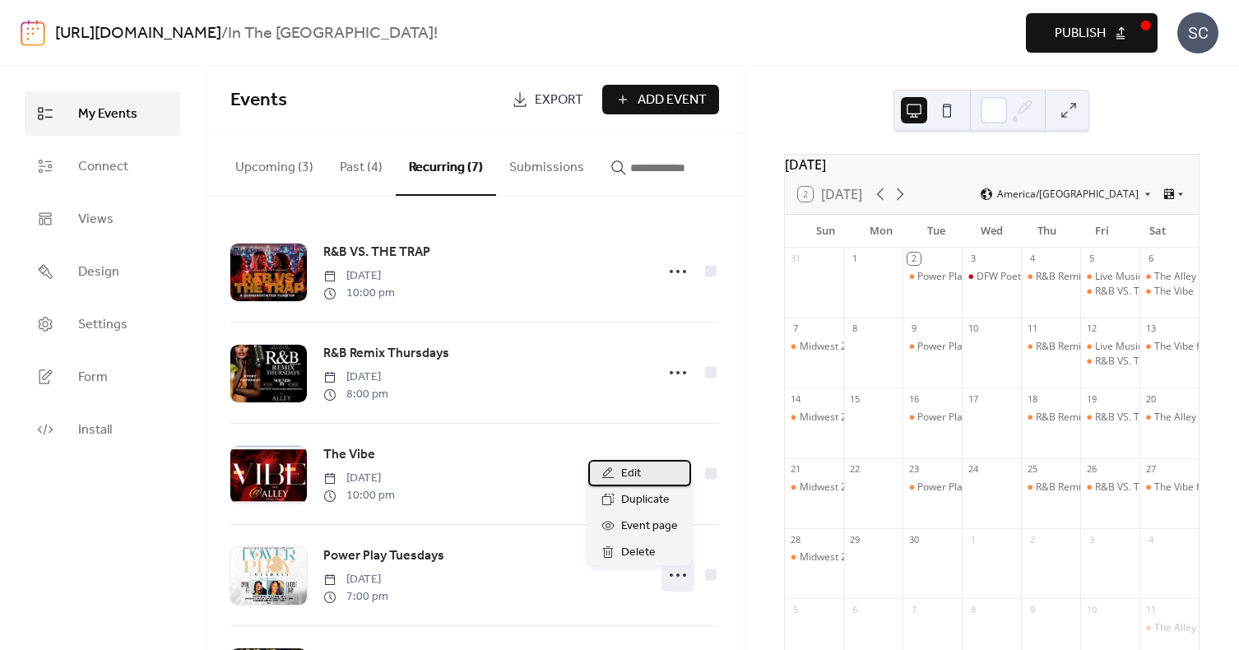
click at [634, 479] on span "Edit" at bounding box center [631, 474] width 20 height 20
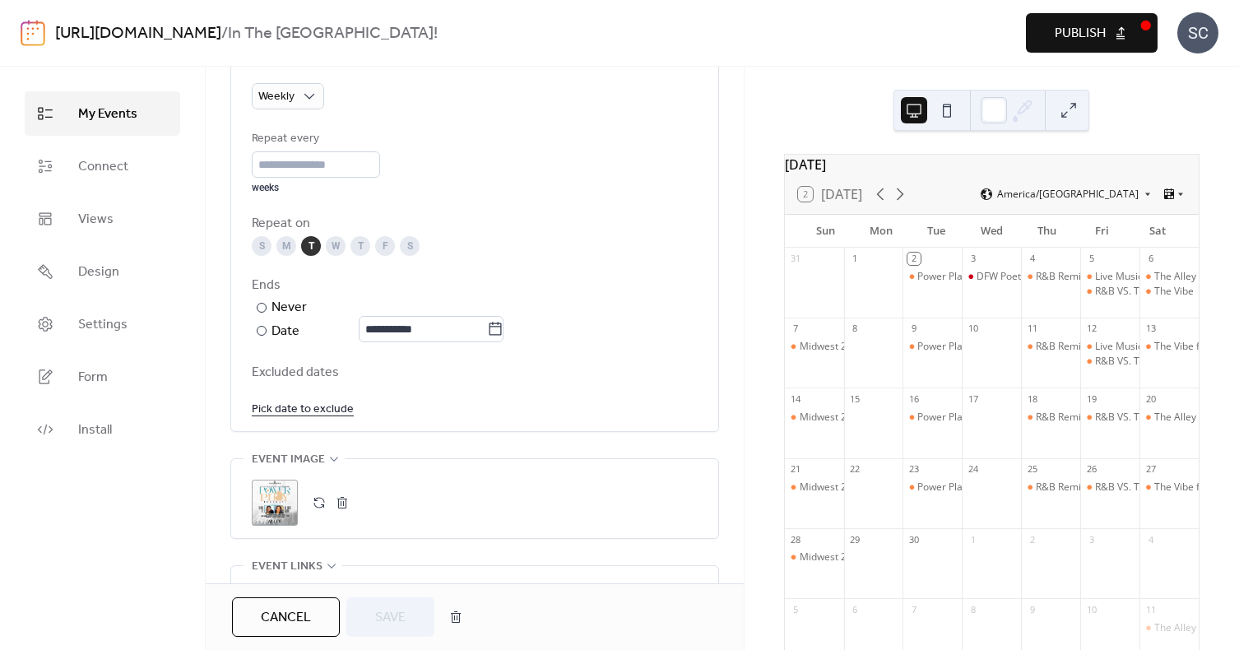
scroll to position [801, 0]
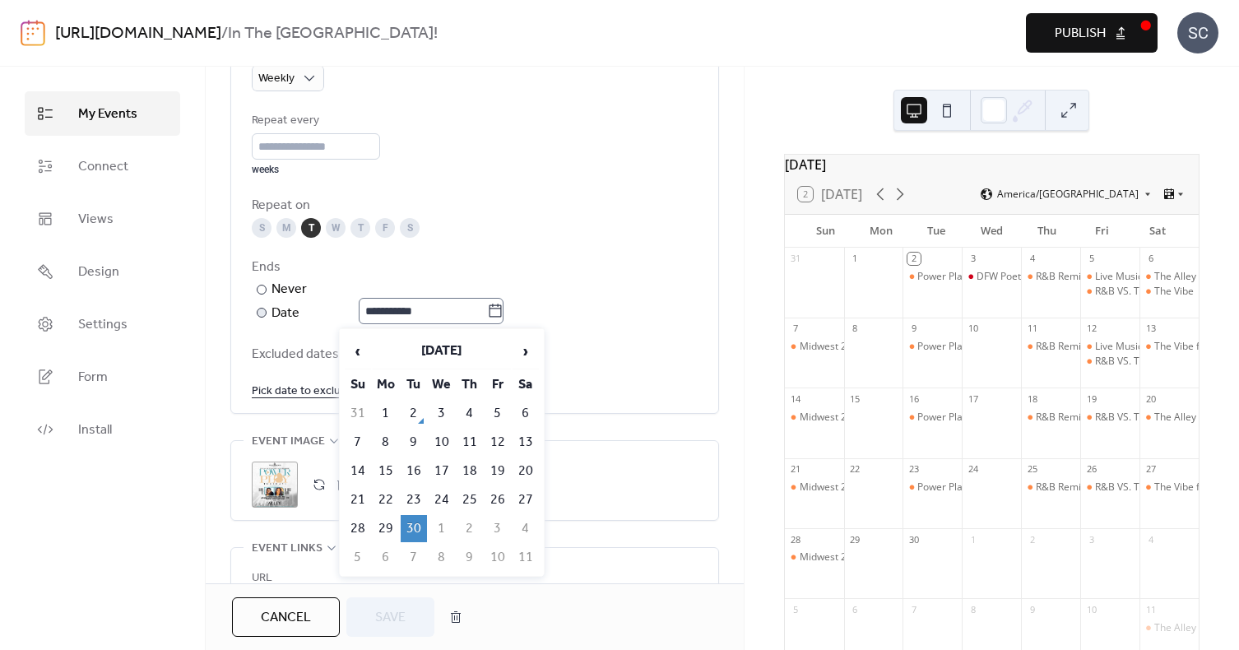
click at [500, 306] on icon at bounding box center [495, 311] width 16 height 16
click at [487, 306] on input "**********" at bounding box center [423, 311] width 128 height 26
click at [440, 528] on td "1" at bounding box center [442, 528] width 26 height 27
type input "**********"
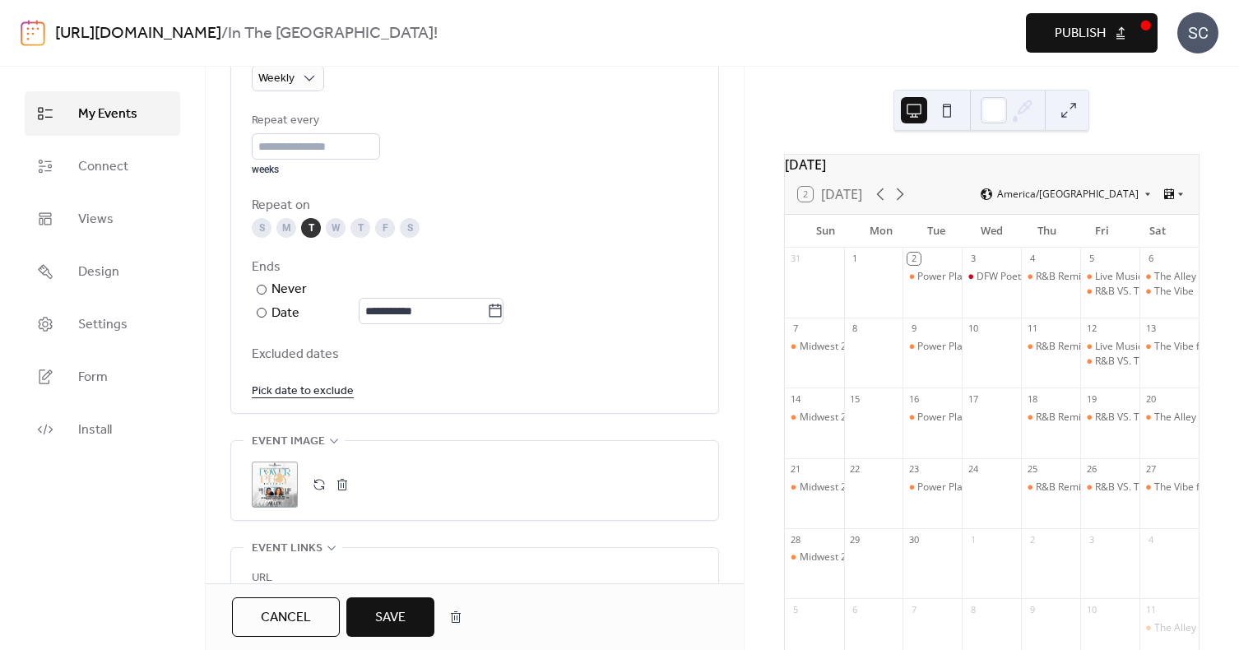
click at [396, 612] on span "Save" at bounding box center [390, 618] width 30 height 20
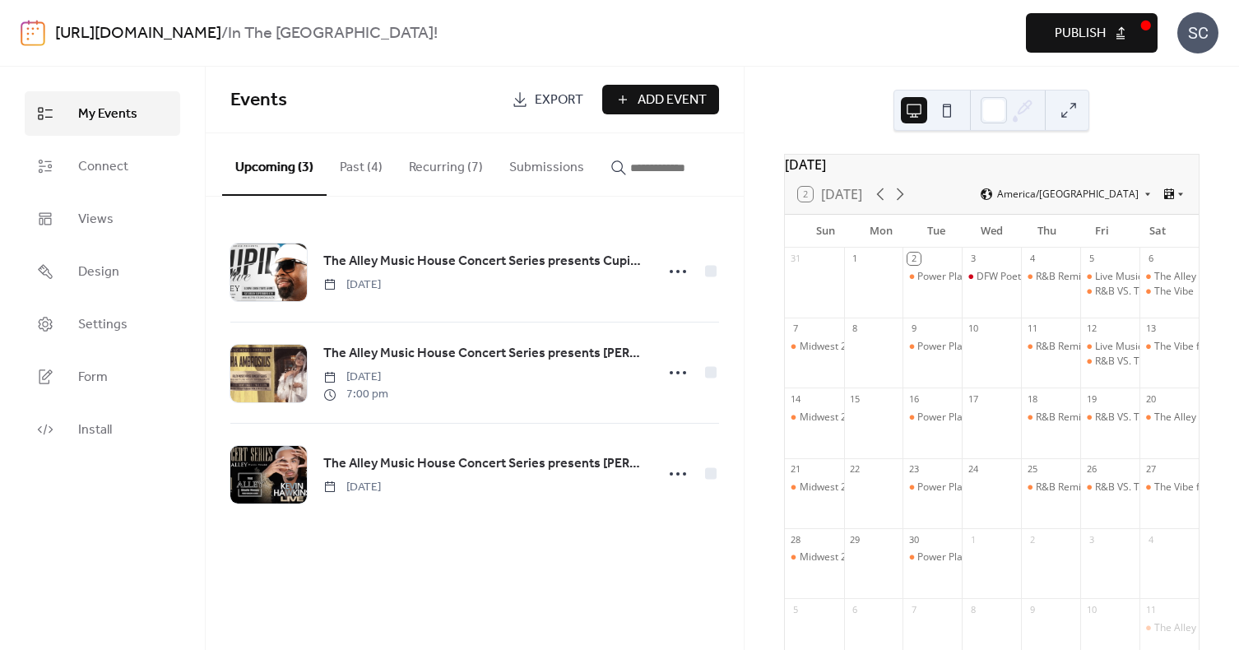
click at [1108, 32] on button "Publish" at bounding box center [1092, 32] width 132 height 39
